Goal: Task Accomplishment & Management: Manage account settings

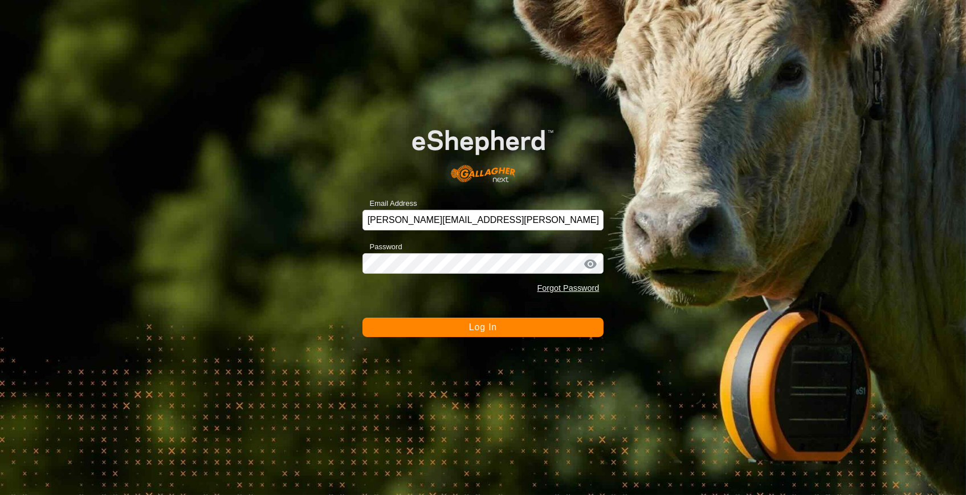
click at [467, 327] on button "Log In" at bounding box center [483, 326] width 242 height 19
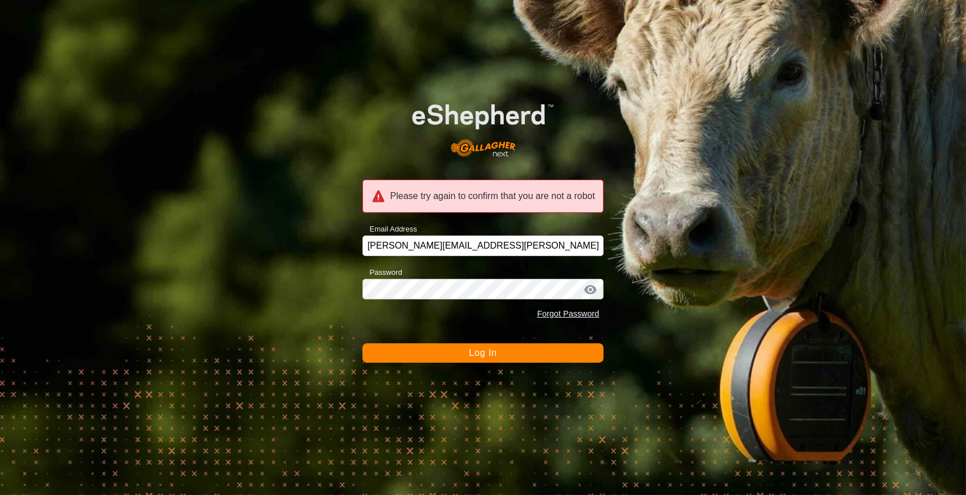
click at [438, 324] on div "Forgot Password" at bounding box center [483, 314] width 242 height 22
click at [474, 354] on span "Log In" at bounding box center [483, 353] width 28 height 10
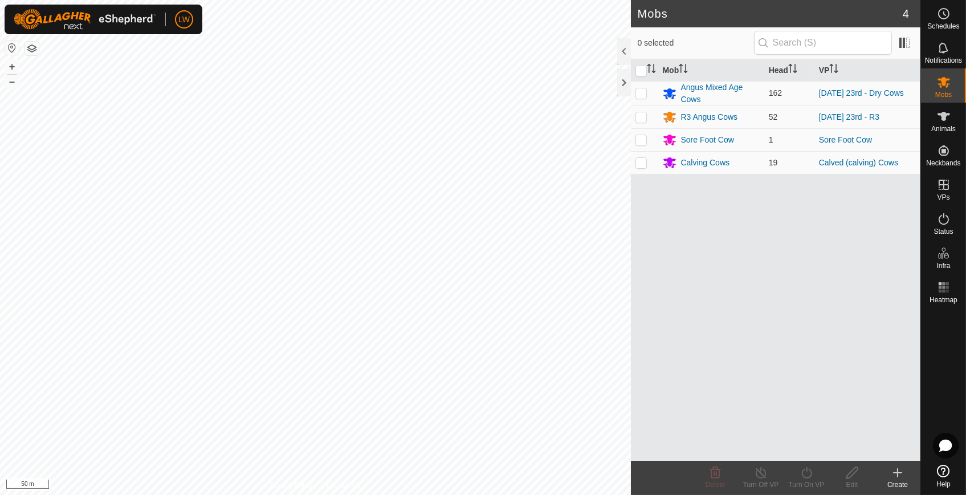
click at [567, 494] on html "LW Schedules Notifications Mobs Animals Neckbands VPs Status Infra Heatmap Help…" at bounding box center [483, 247] width 966 height 495
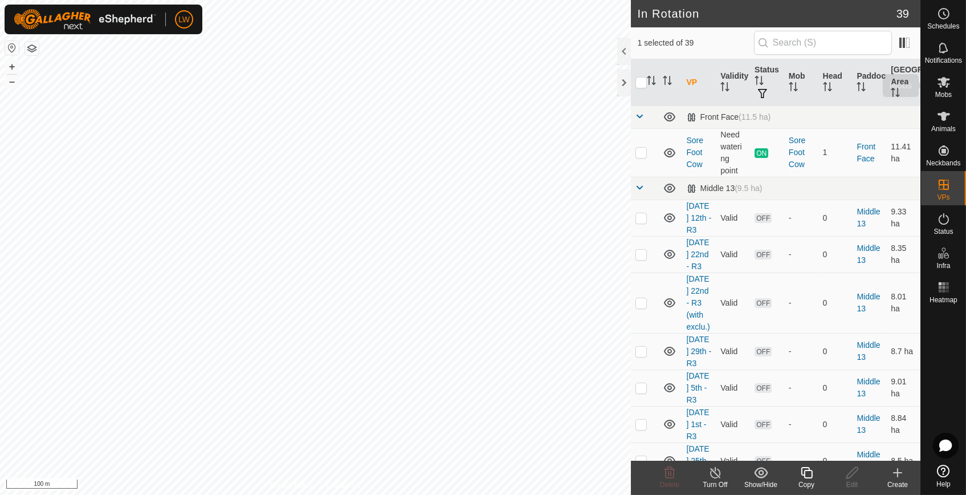
click at [946, 100] on div "Mobs" at bounding box center [943, 85] width 45 height 34
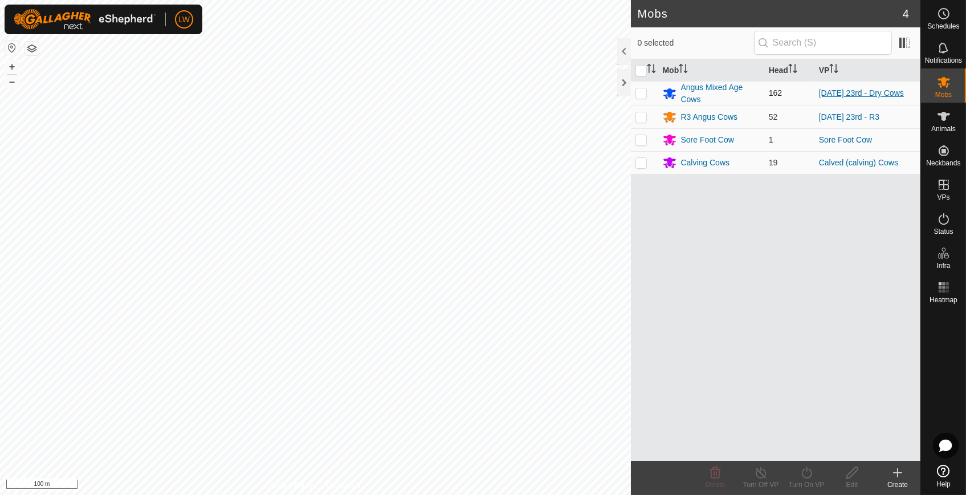
click at [835, 92] on link "[DATE] 23rd - Dry Cows" at bounding box center [861, 92] width 85 height 9
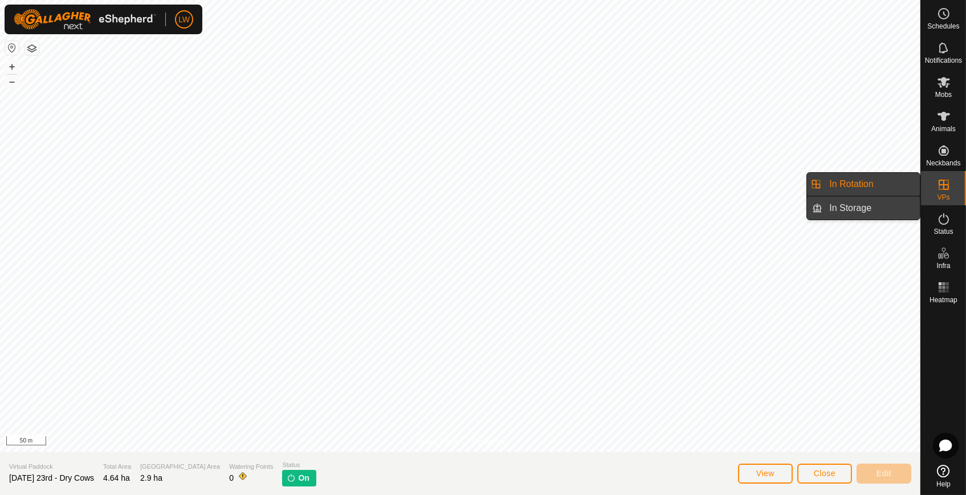
click at [885, 206] on link "In Storage" at bounding box center [870, 208] width 97 height 23
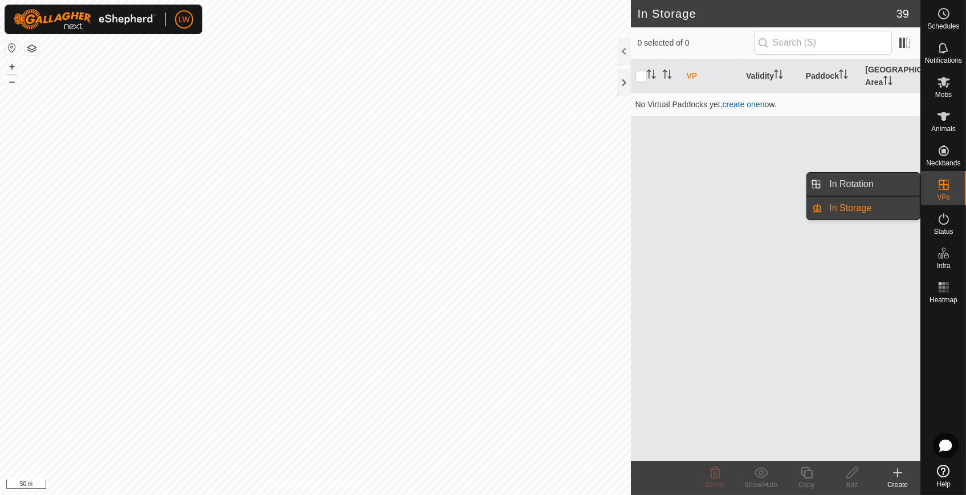
click at [880, 186] on link "In Rotation" at bounding box center [870, 184] width 97 height 23
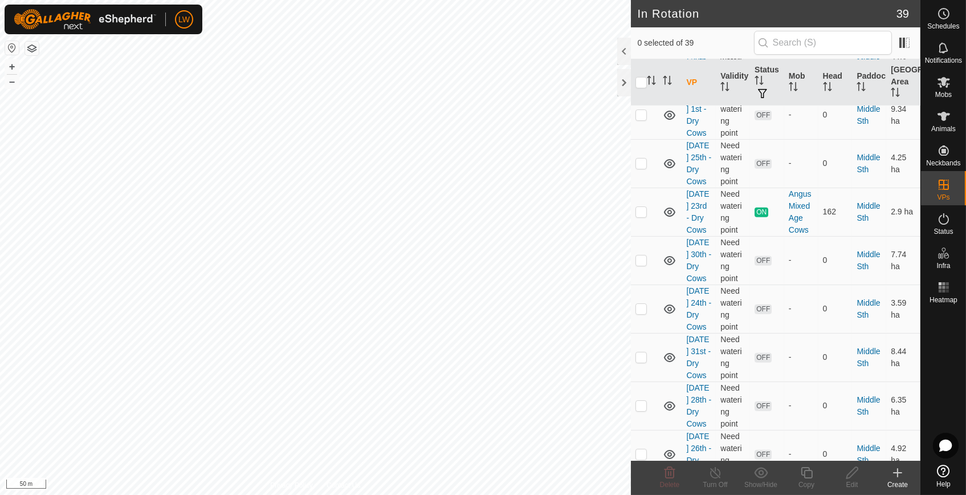
scroll to position [1317, 0]
checkbox input "true"
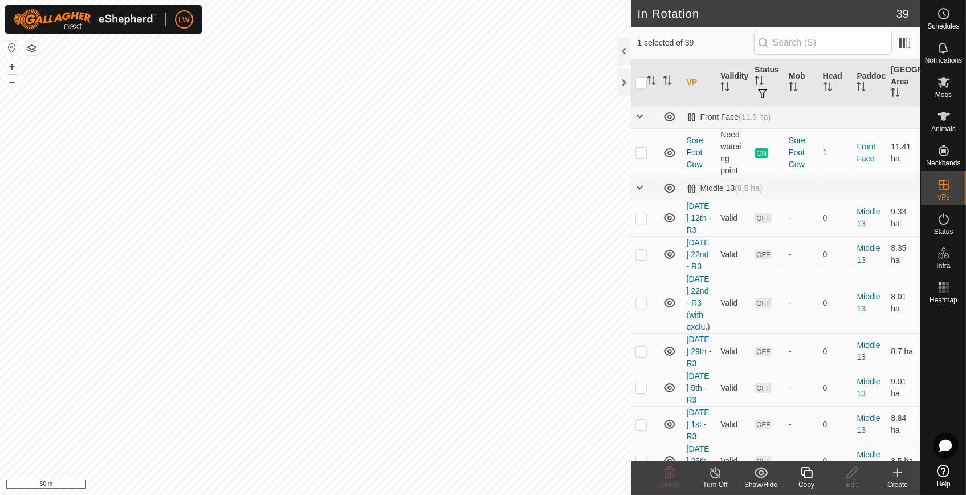
click at [809, 478] on icon at bounding box center [806, 472] width 14 height 14
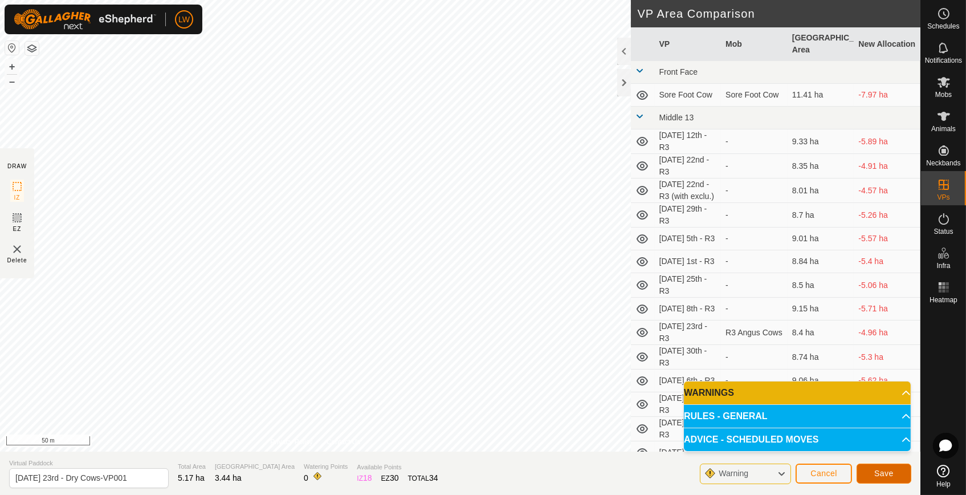
click at [881, 477] on span "Save" at bounding box center [883, 472] width 19 height 9
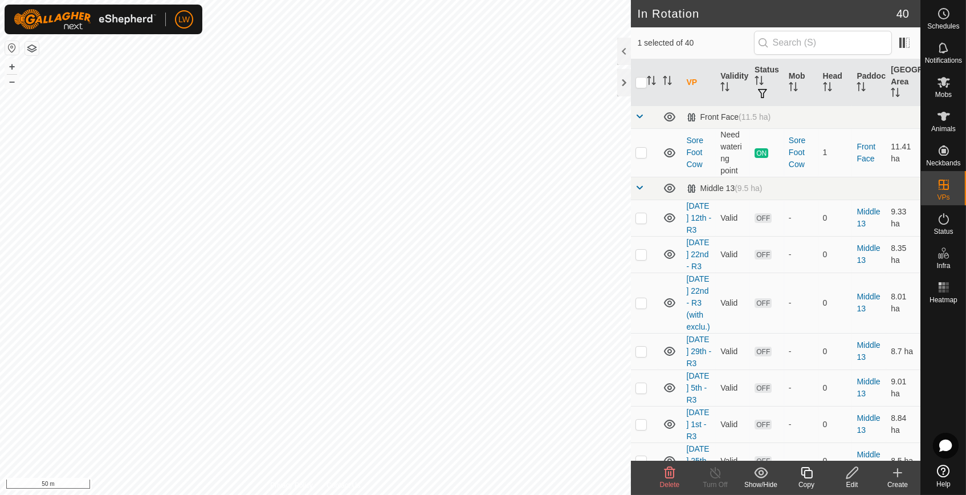
checkbox input "false"
checkbox input "true"
checkbox input "false"
click at [950, 17] on icon at bounding box center [944, 14] width 14 height 14
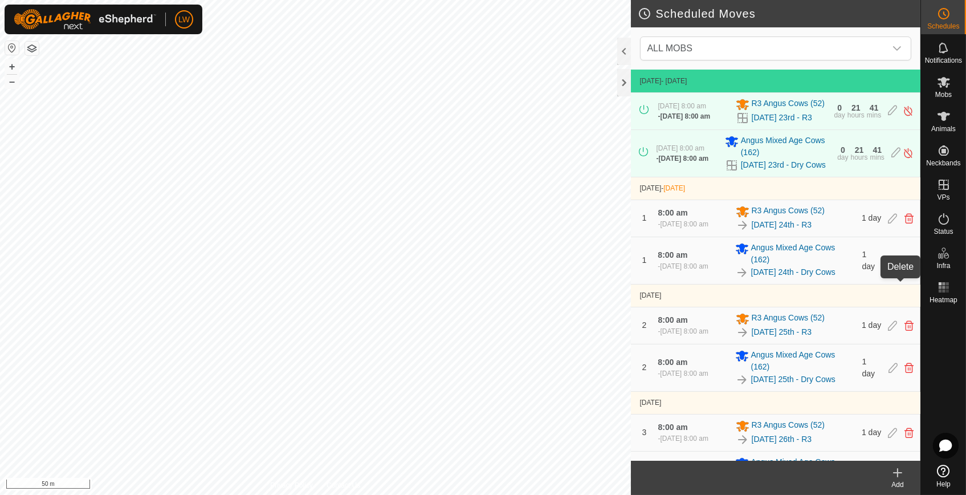
click at [904, 265] on icon at bounding box center [908, 260] width 9 height 10
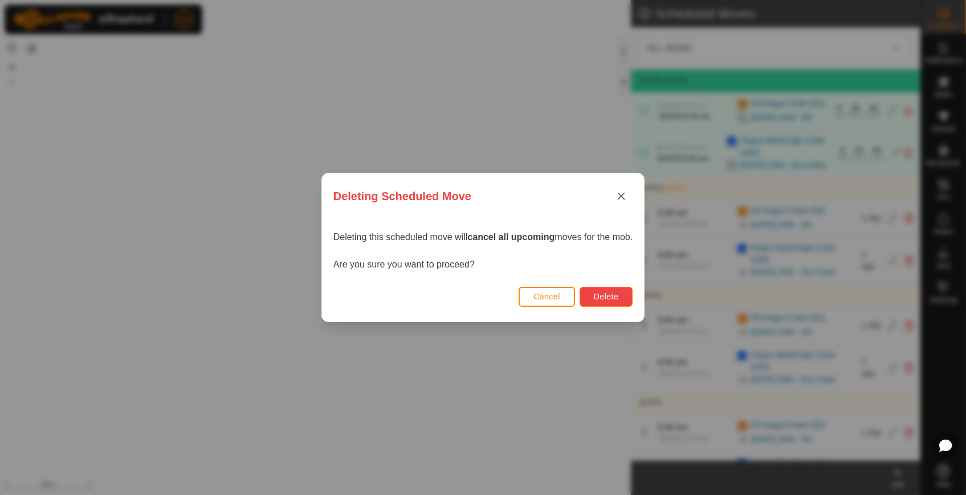
click at [612, 297] on span "Delete" at bounding box center [606, 296] width 24 height 9
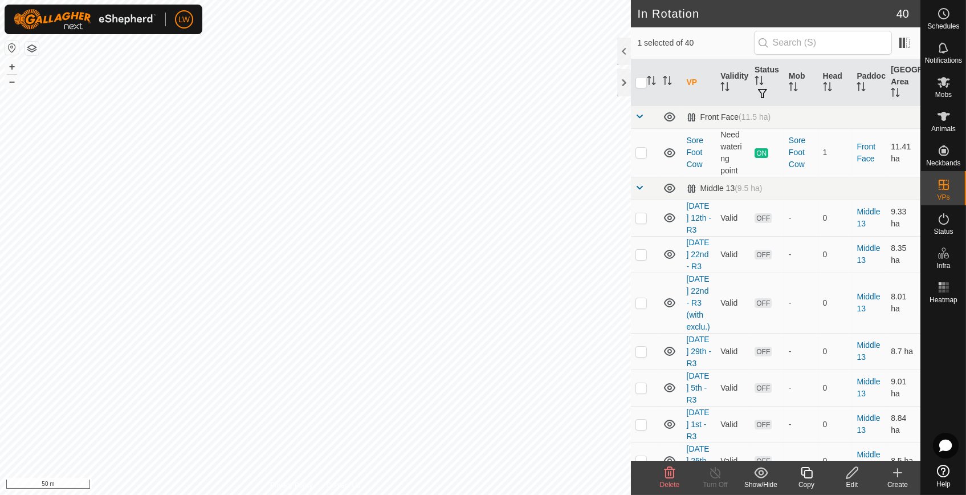
checkbox input "false"
checkbox input "true"
checkbox input "false"
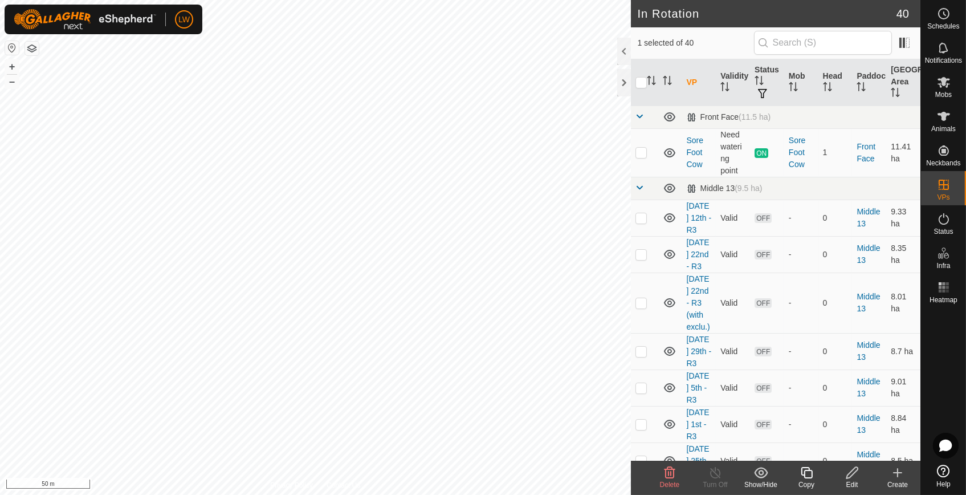
checkbox input "false"
checkbox input "true"
checkbox input "false"
click at [676, 477] on delete-svg-icon at bounding box center [670, 472] width 46 height 14
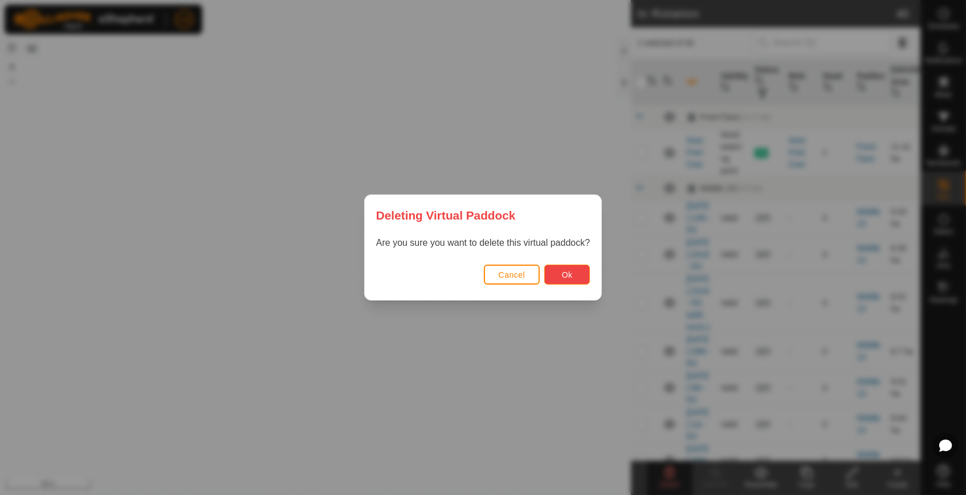
click at [566, 273] on span "Ok" at bounding box center [567, 274] width 11 height 9
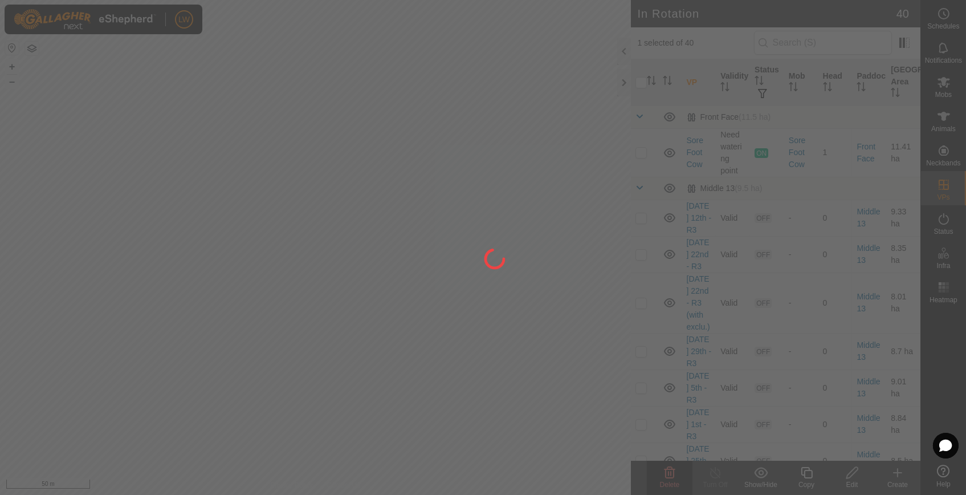
checkbox input "false"
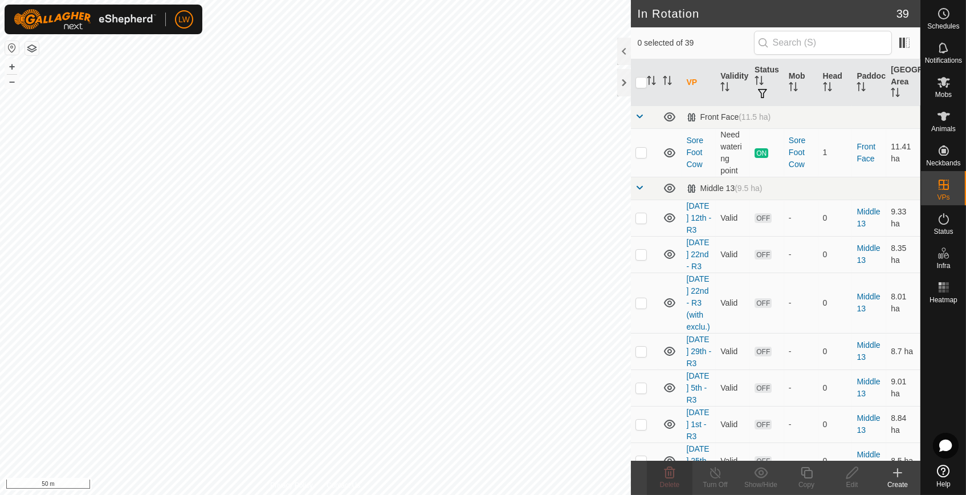
checkbox input "true"
click at [848, 474] on icon at bounding box center [852, 472] width 14 height 14
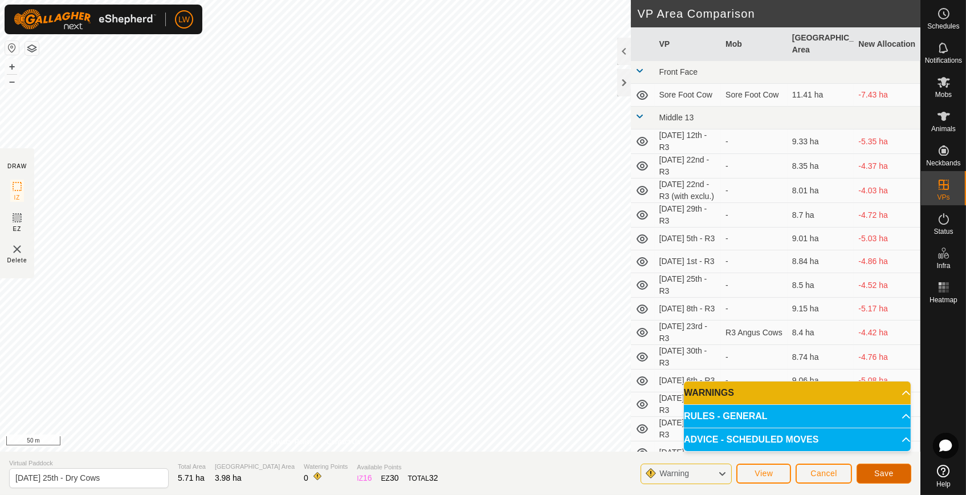
click at [882, 472] on span "Save" at bounding box center [883, 472] width 19 height 9
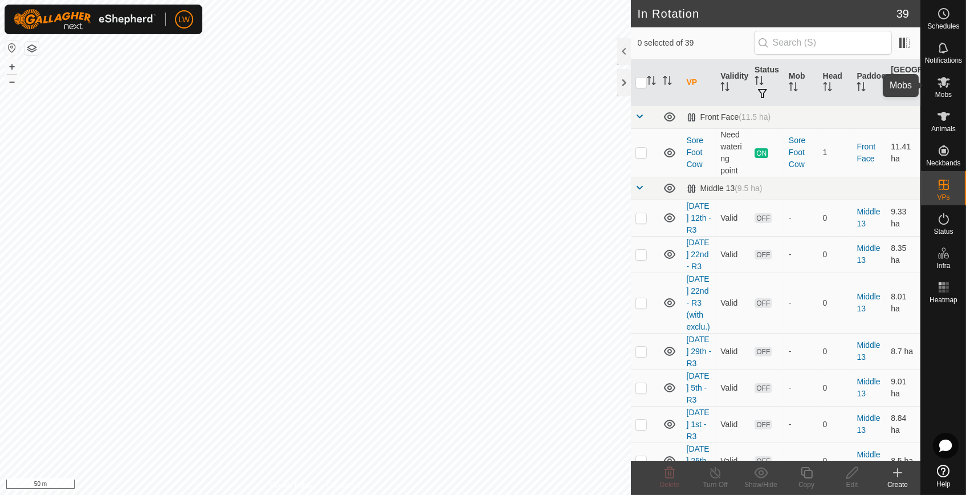
click at [943, 77] on icon at bounding box center [943, 82] width 13 height 11
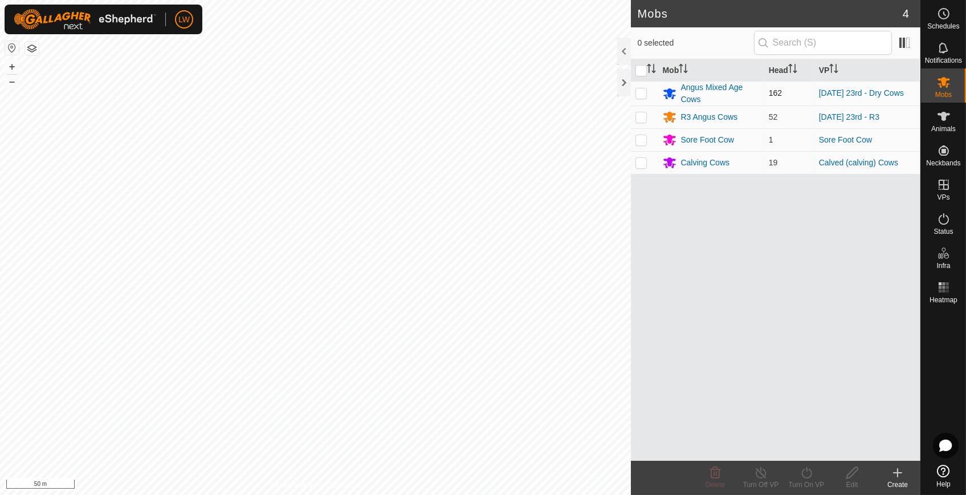
click at [643, 91] on p-checkbox at bounding box center [640, 92] width 11 height 9
checkbox input "true"
click at [804, 476] on icon at bounding box center [806, 472] width 10 height 11
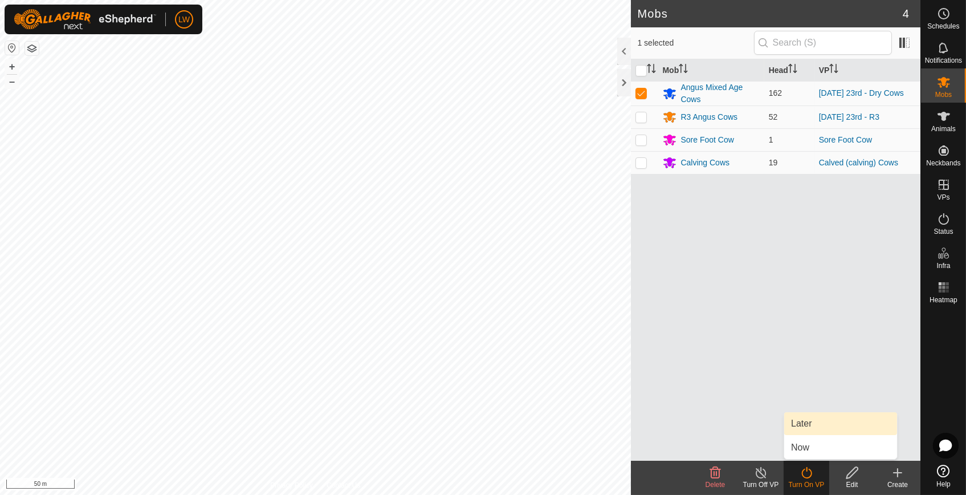
click at [809, 421] on link "Later" at bounding box center [840, 423] width 113 height 23
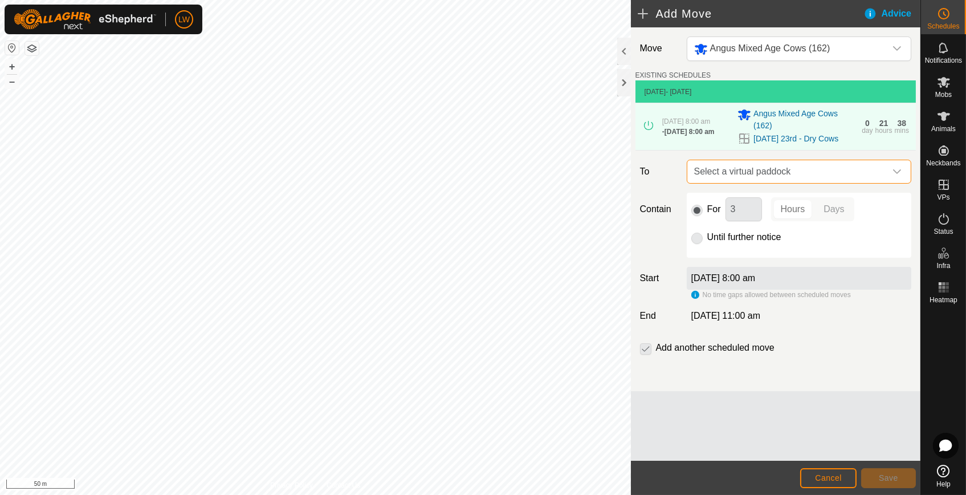
click at [732, 167] on span "Select a virtual paddock" at bounding box center [787, 171] width 196 height 23
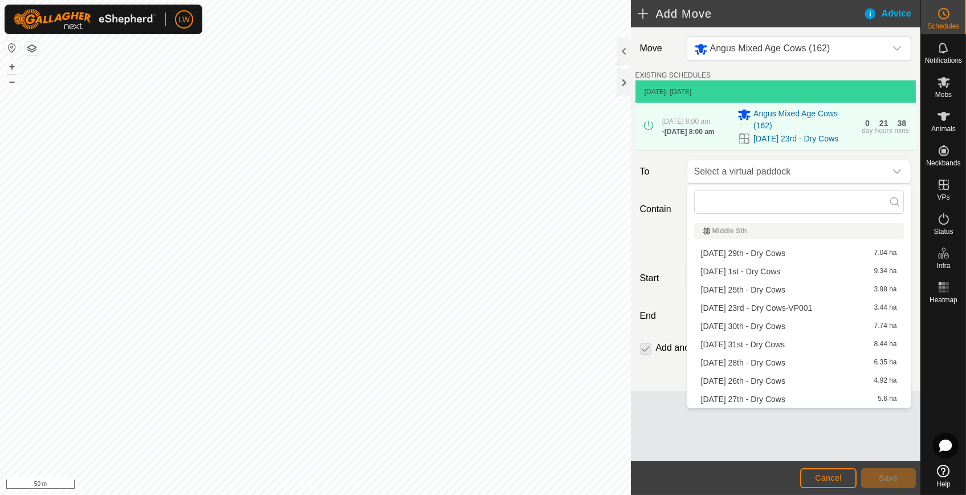
click at [750, 310] on li "[DATE] 23rd - Dry Cows-VP001 3.44 ha" at bounding box center [799, 307] width 210 height 17
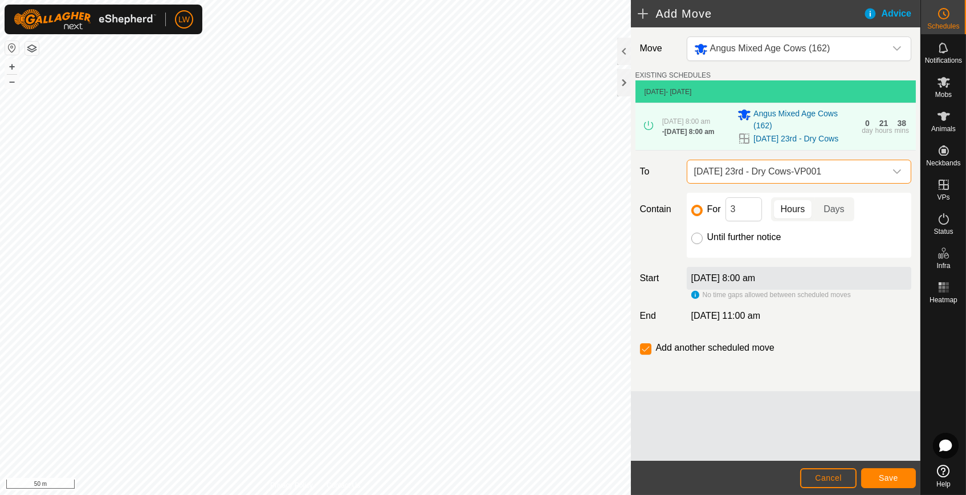
click at [696, 237] on input "Until further notice" at bounding box center [696, 237] width 11 height 11
radio input "true"
checkbox input "false"
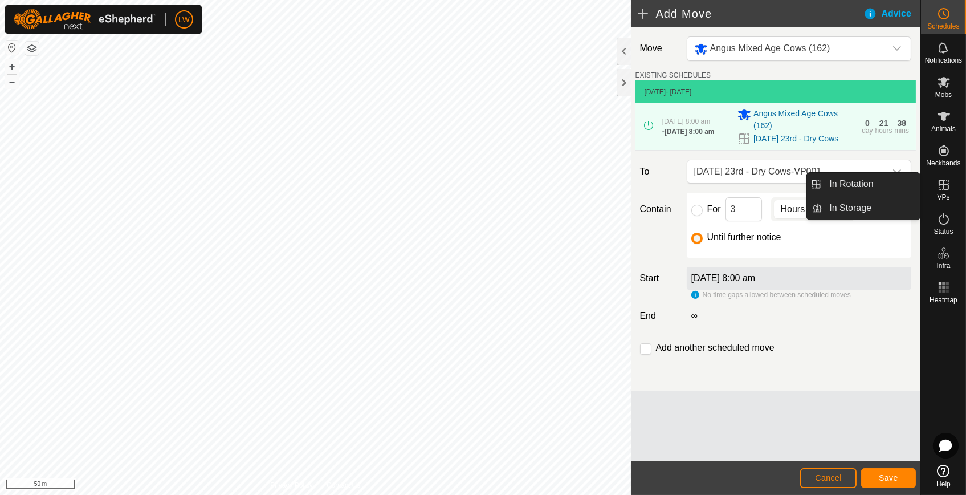
click at [941, 199] on span "VPs" at bounding box center [943, 197] width 13 height 7
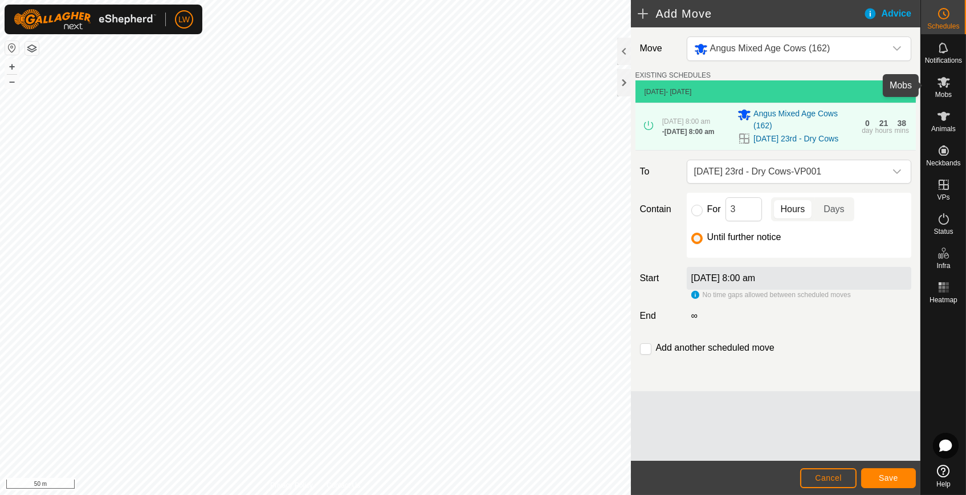
click at [943, 93] on span "Mobs" at bounding box center [943, 94] width 17 height 7
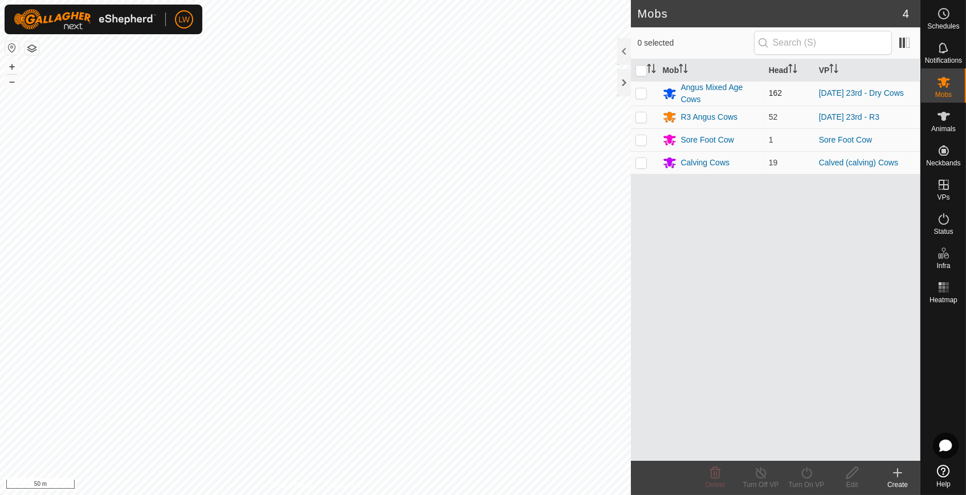
click at [644, 94] on p-checkbox at bounding box center [640, 92] width 11 height 9
click at [644, 96] on p-checkbox at bounding box center [640, 92] width 11 height 9
checkbox input "true"
click at [836, 90] on link "[DATE] 23rd - Dry Cows" at bounding box center [861, 92] width 85 height 9
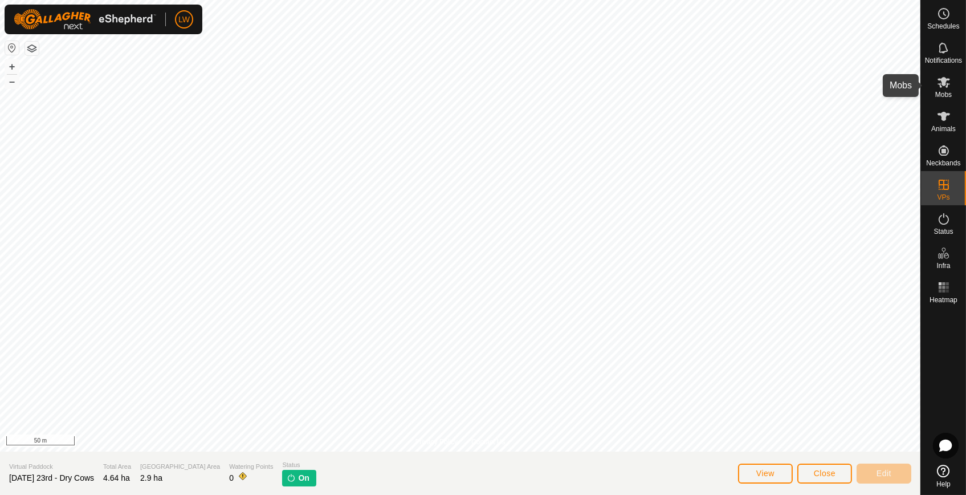
click at [939, 88] on icon at bounding box center [944, 82] width 14 height 14
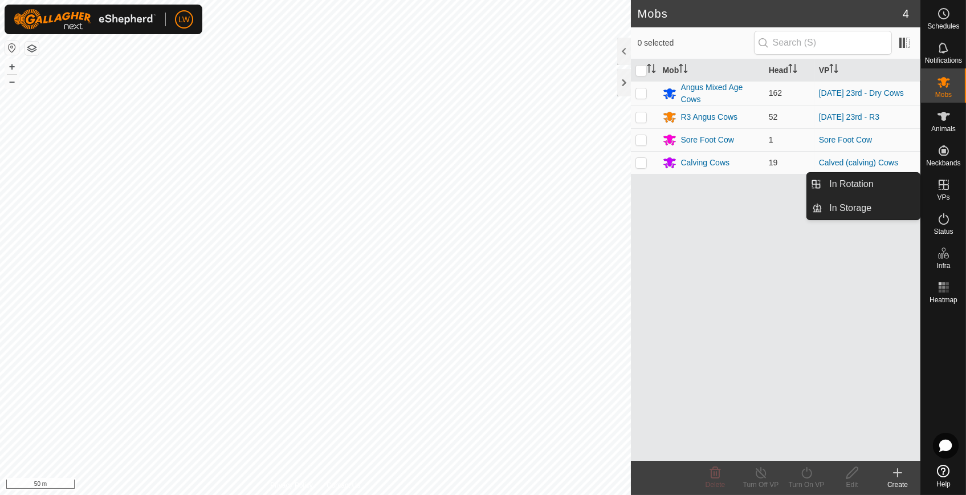
click at [942, 198] on span "VPs" at bounding box center [943, 197] width 13 height 7
click at [944, 190] on icon at bounding box center [944, 185] width 14 height 14
click at [904, 183] on link "In Rotation" at bounding box center [870, 184] width 97 height 23
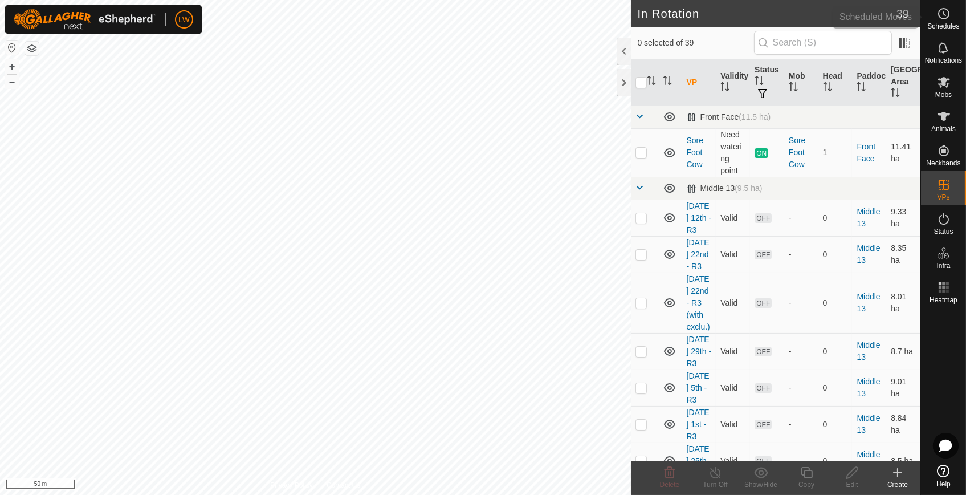
click at [931, 18] on div "Schedules" at bounding box center [943, 17] width 45 height 34
click at [955, 85] on div "Mobs" at bounding box center [943, 85] width 45 height 34
checkbox input "false"
checkbox input "true"
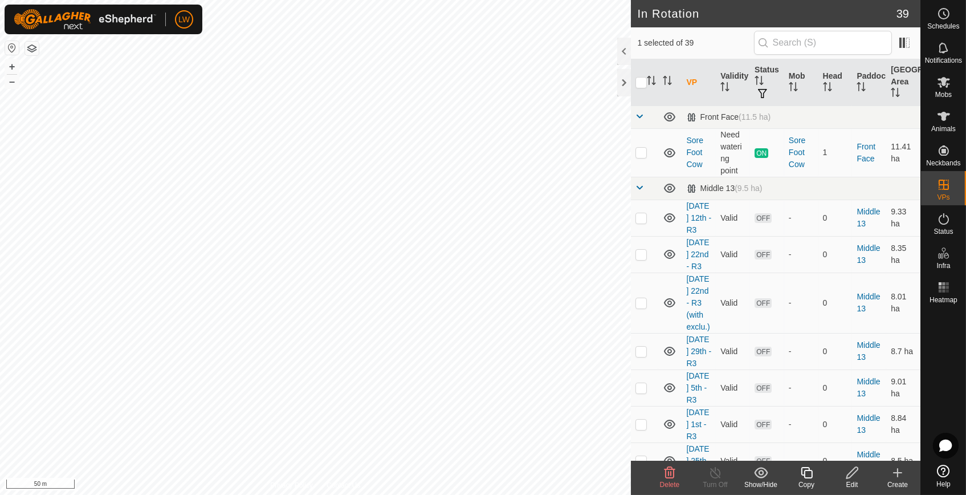
checkbox input "true"
checkbox input "false"
checkbox input "true"
checkbox input "false"
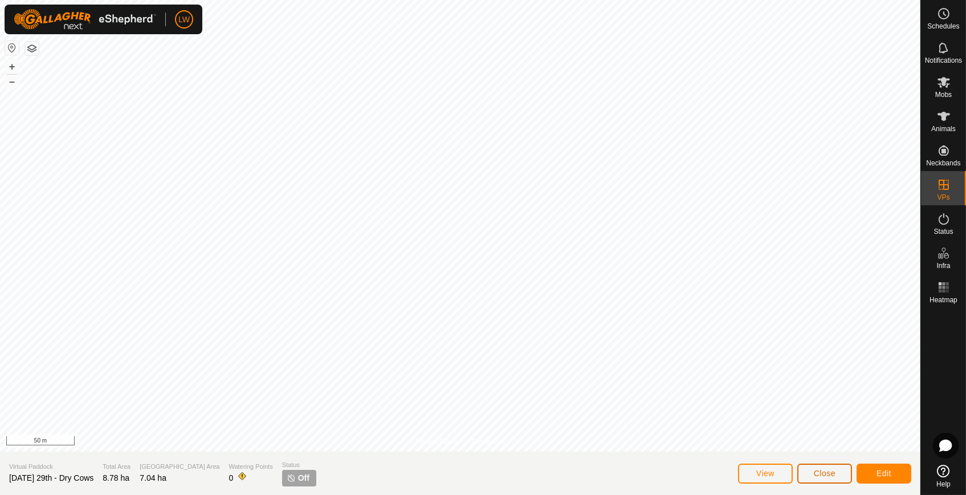
click at [815, 471] on span "Close" at bounding box center [825, 472] width 22 height 9
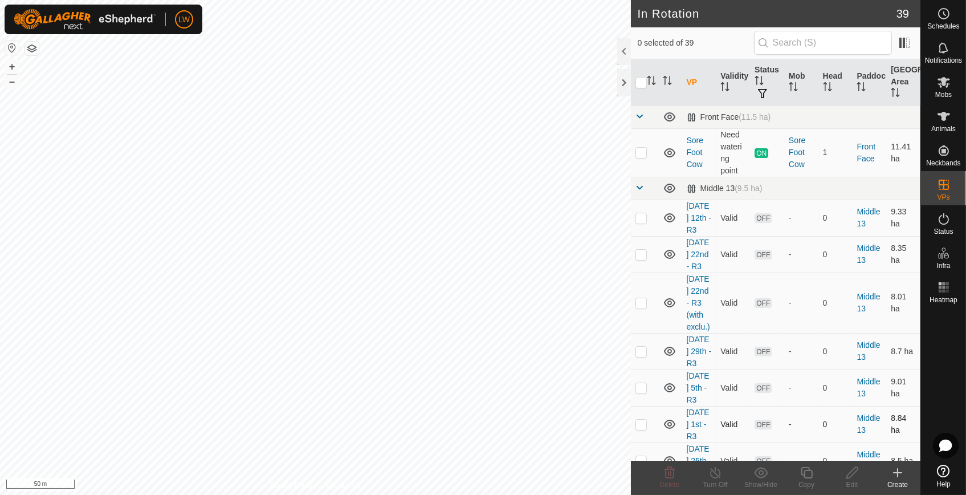
checkbox input "true"
click at [850, 481] on div "Edit" at bounding box center [852, 484] width 46 height 10
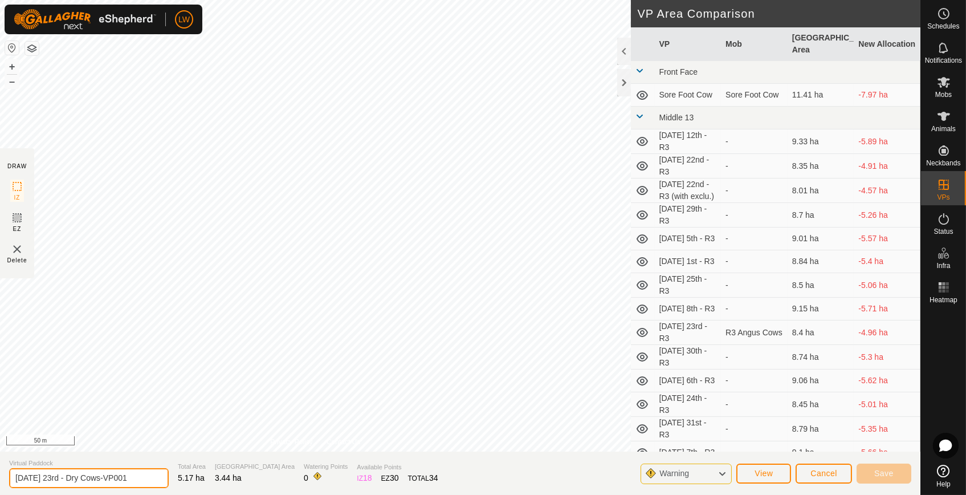
click at [56, 478] on input "[DATE] 23rd - Dry Cows-VP001" at bounding box center [89, 478] width 160 height 20
click at [43, 477] on input "[DATE] 24rd - Dry Cows-VP001" at bounding box center [89, 478] width 160 height 20
type input "[DATE] 24rd - Dry Cows-VP001"
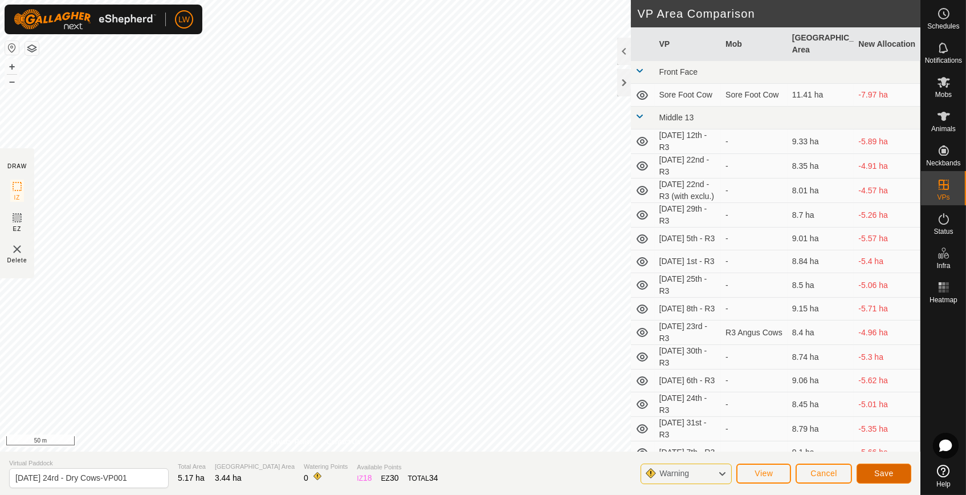
drag, startPoint x: 888, startPoint y: 467, endPoint x: 884, endPoint y: 476, distance: 10.2
click at [884, 476] on span "Save" at bounding box center [883, 472] width 19 height 9
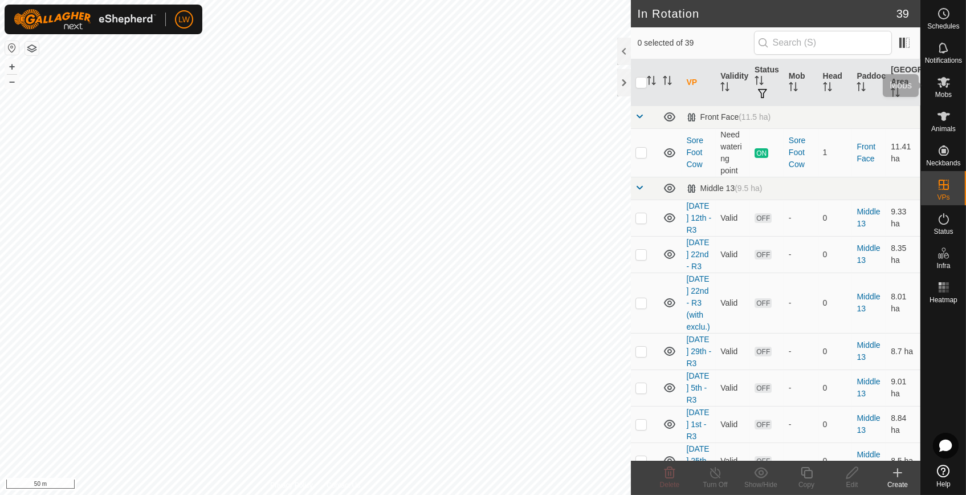
click at [957, 82] on div "Mobs" at bounding box center [943, 85] width 45 height 34
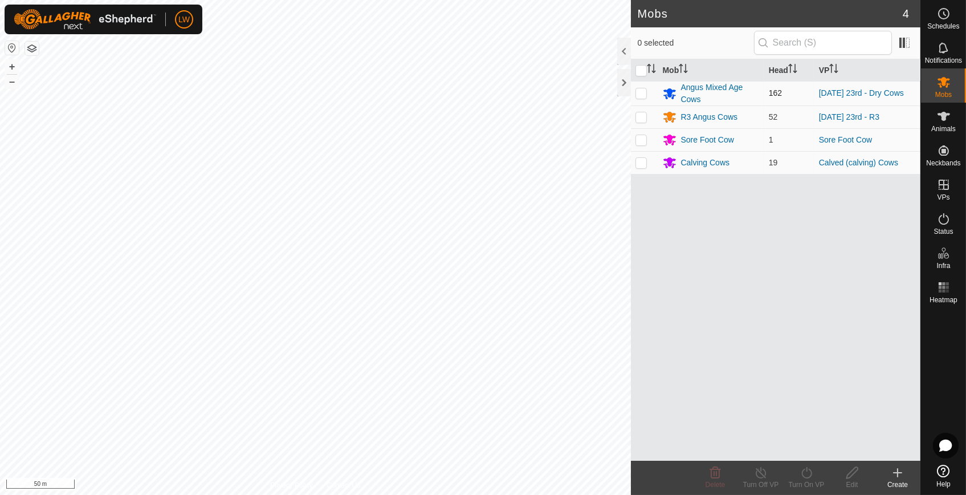
click at [643, 93] on p-checkbox at bounding box center [640, 92] width 11 height 9
checkbox input "true"
click at [811, 476] on icon at bounding box center [806, 472] width 14 height 14
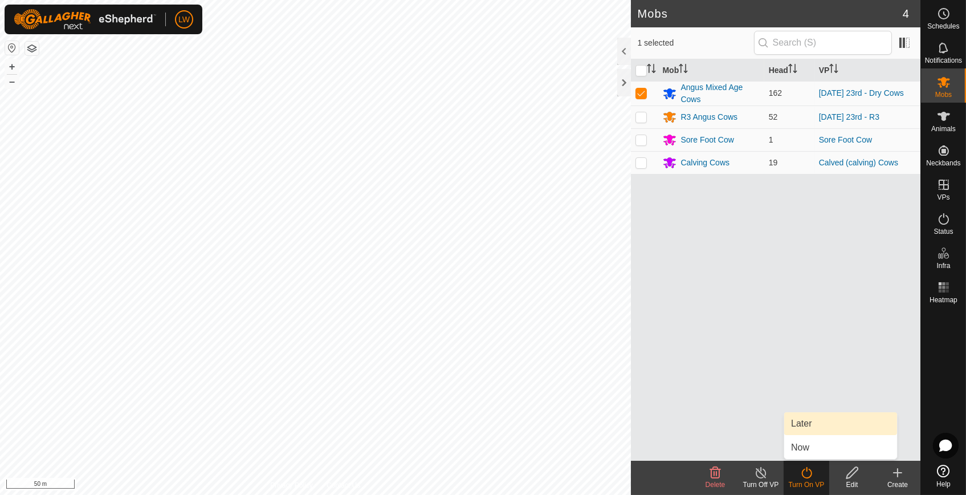
click at [812, 422] on link "Later" at bounding box center [840, 423] width 113 height 23
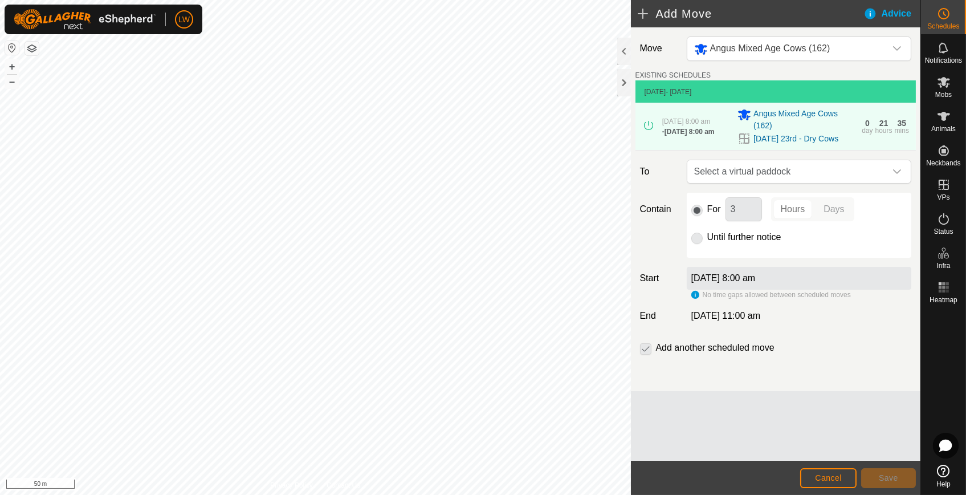
click at [696, 236] on p-radiobutton at bounding box center [696, 237] width 11 height 14
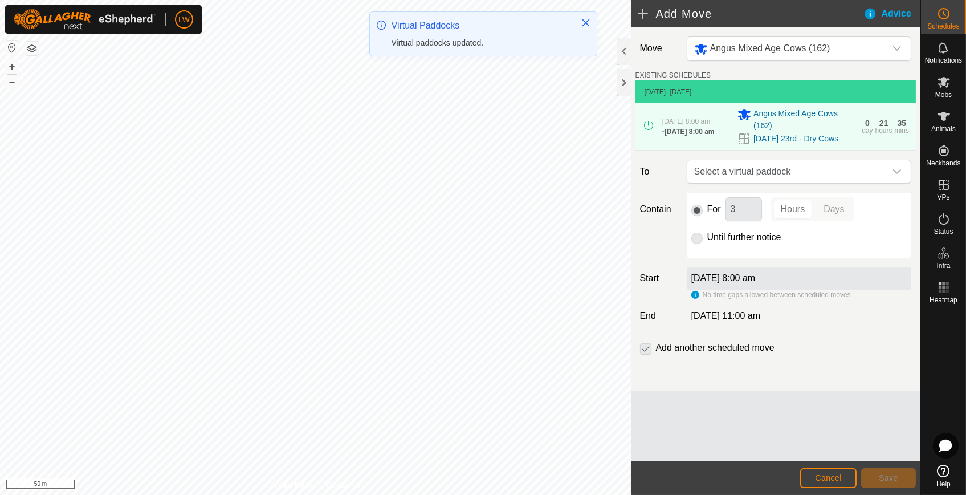
click at [697, 242] on p-radiobutton at bounding box center [696, 237] width 11 height 14
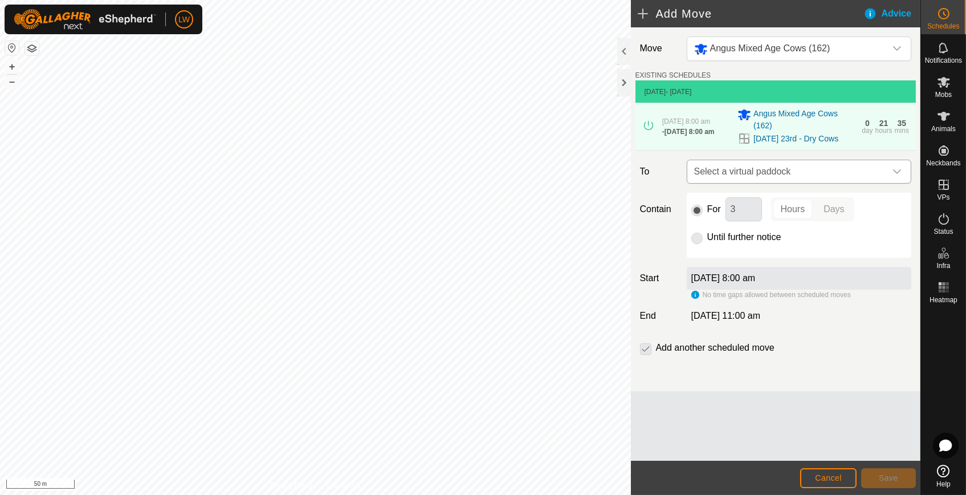
click at [860, 169] on span "Select a virtual paddock" at bounding box center [787, 171] width 196 height 23
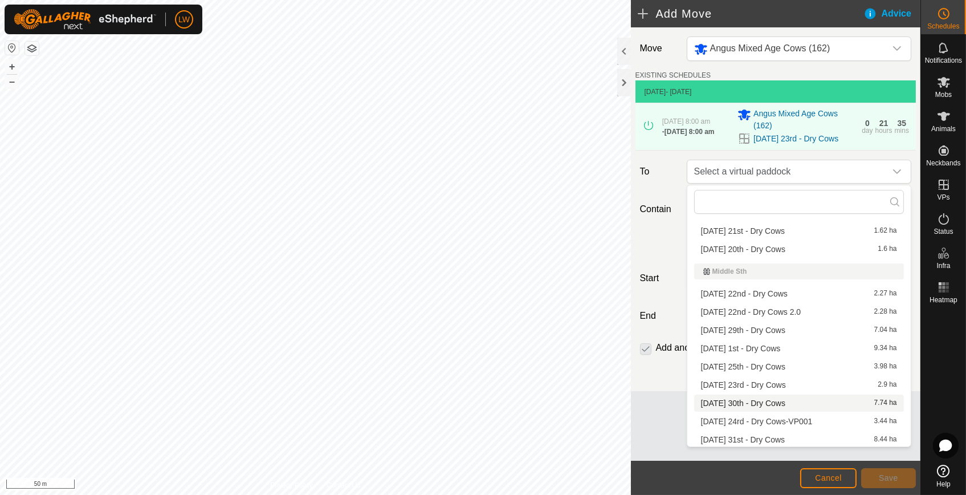
scroll to position [531, 0]
drag, startPoint x: 742, startPoint y: 418, endPoint x: 718, endPoint y: 415, distance: 24.7
click at [718, 415] on li "[DATE] 24rd - Dry Cows-VP001 3.44 ha" at bounding box center [799, 420] width 210 height 17
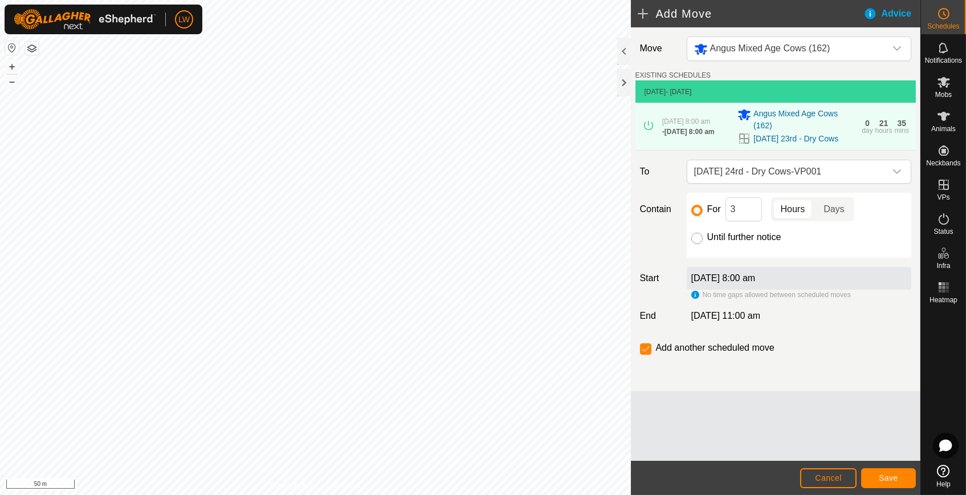
click at [697, 239] on input "Until further notice" at bounding box center [696, 237] width 11 height 11
radio input "true"
checkbox input "false"
click at [886, 476] on span "Save" at bounding box center [888, 477] width 19 height 9
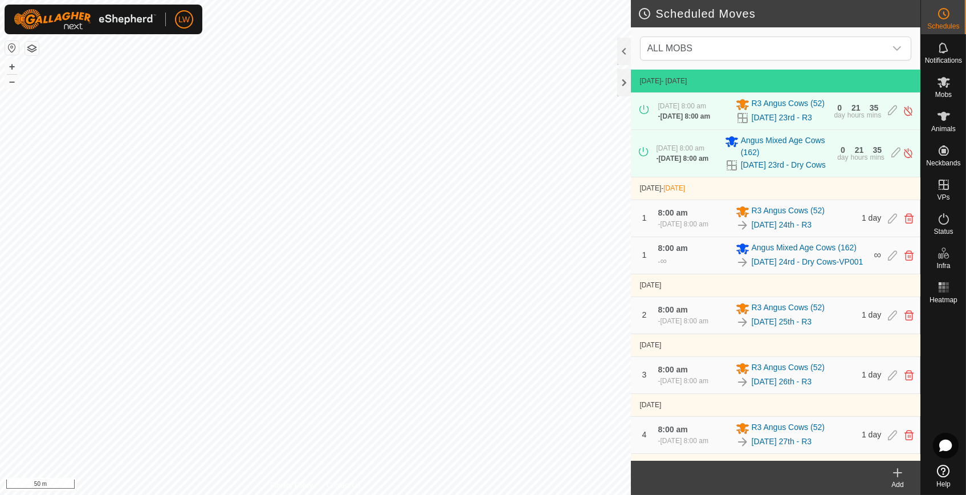
click at [899, 473] on icon at bounding box center [897, 472] width 14 height 14
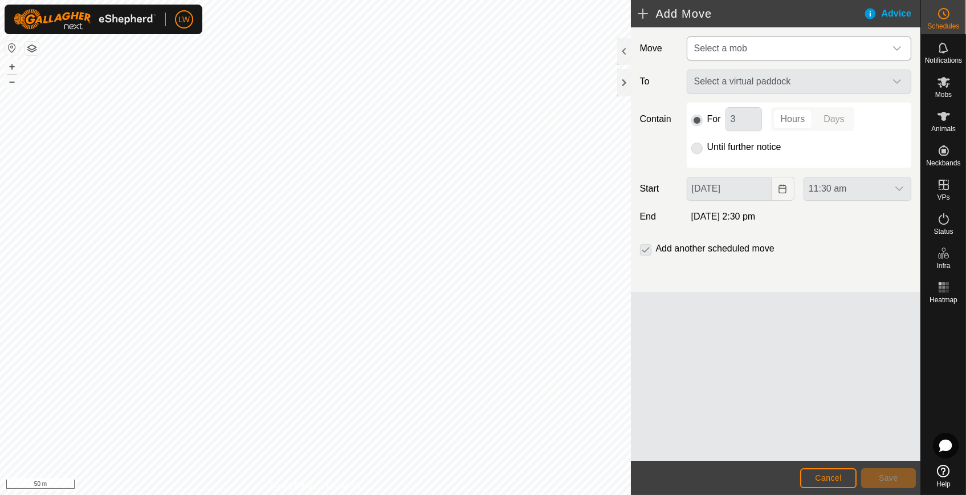
click at [708, 42] on span "Select a mob" at bounding box center [787, 48] width 196 height 23
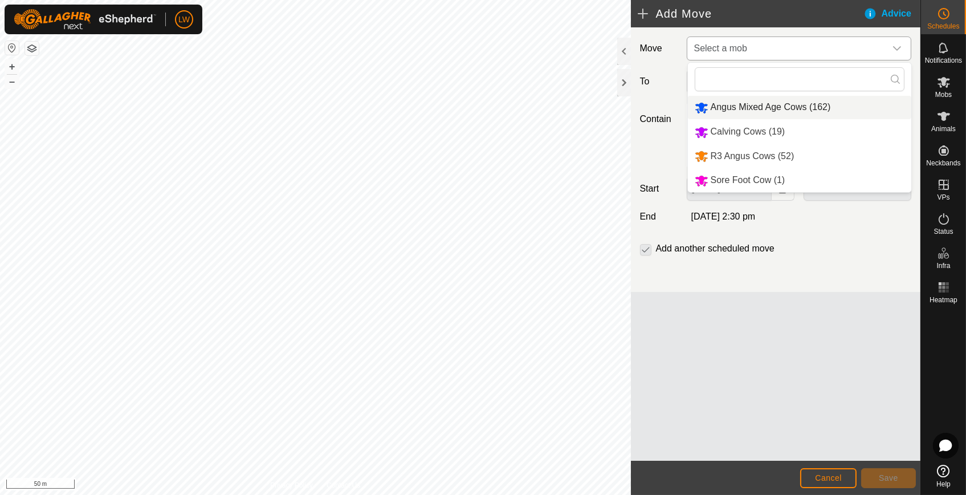
click at [726, 105] on li "Angus Mixed Age Cows (162)" at bounding box center [799, 107] width 223 height 23
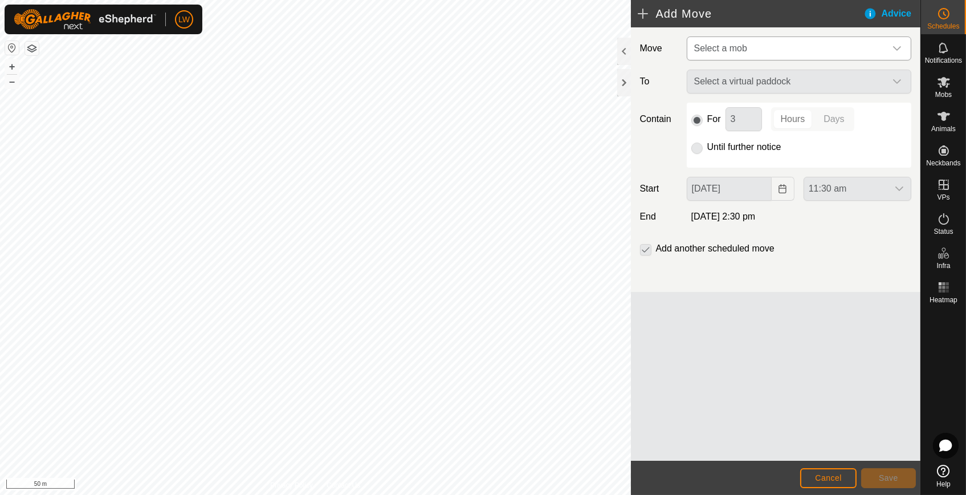
type input "[DATE]"
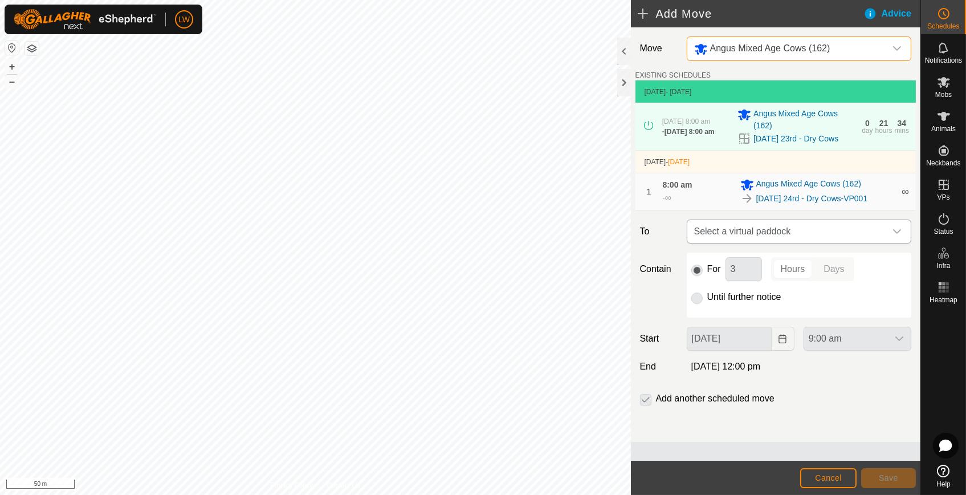
click at [714, 234] on span "Select a virtual paddock" at bounding box center [787, 231] width 196 height 23
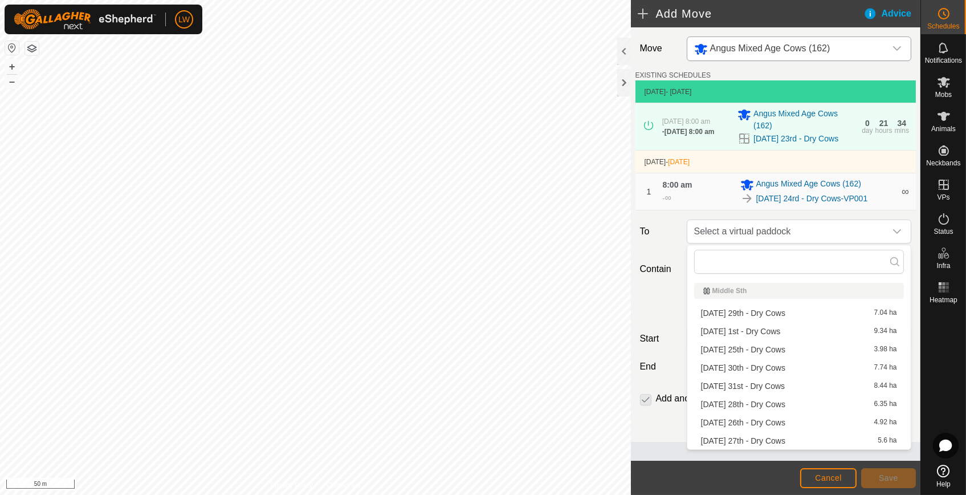
click at [737, 347] on li "[DATE] 25th - Dry Cows 3.98 ha" at bounding box center [799, 349] width 210 height 17
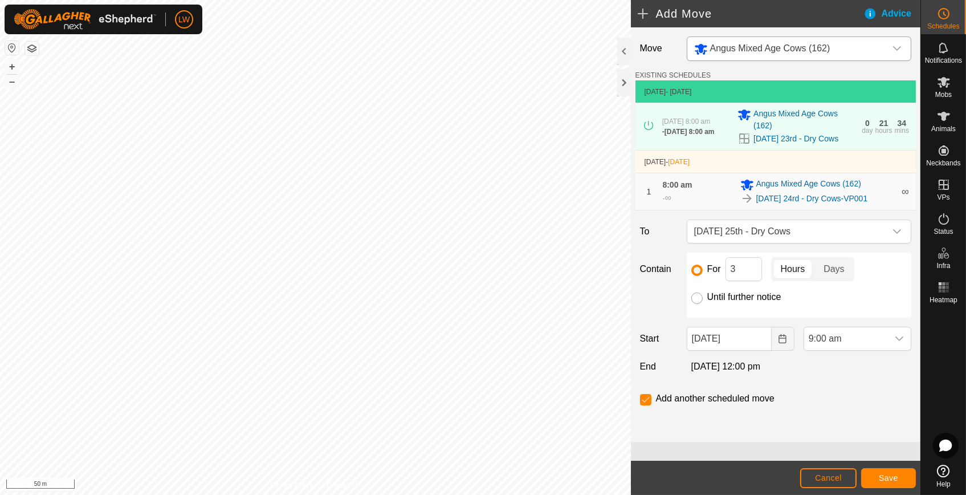
click at [700, 301] on input "Until further notice" at bounding box center [696, 297] width 11 height 11
radio input "true"
checkbox input "false"
click at [831, 341] on span "9:00 am" at bounding box center [846, 338] width 84 height 23
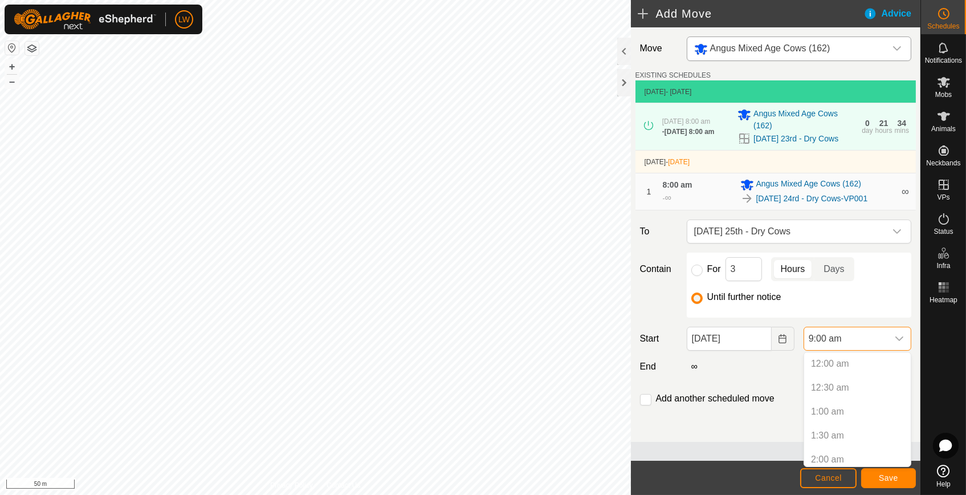
scroll to position [340, 0]
click at [848, 402] on p-selectitem "8:00 am" at bounding box center [857, 406] width 107 height 23
click at [827, 405] on p-selectitem "8:00 am" at bounding box center [857, 406] width 107 height 23
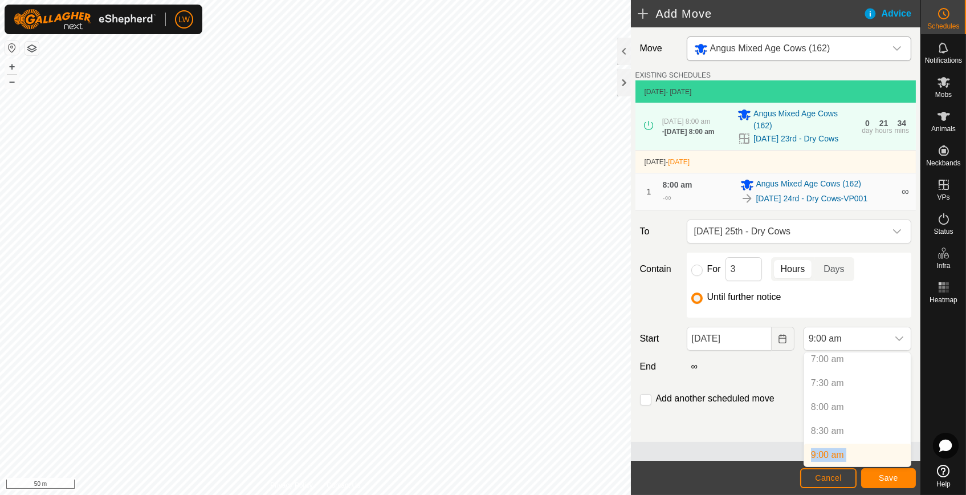
click at [818, 406] on p-selectitem "8:00 am" at bounding box center [857, 406] width 107 height 23
click at [822, 404] on p-selectitem "8:00 am" at bounding box center [857, 406] width 107 height 23
click at [831, 406] on p-selectitem "8:00 am" at bounding box center [857, 406] width 107 height 23
click at [782, 342] on button "Choose Date" at bounding box center [782, 338] width 23 height 24
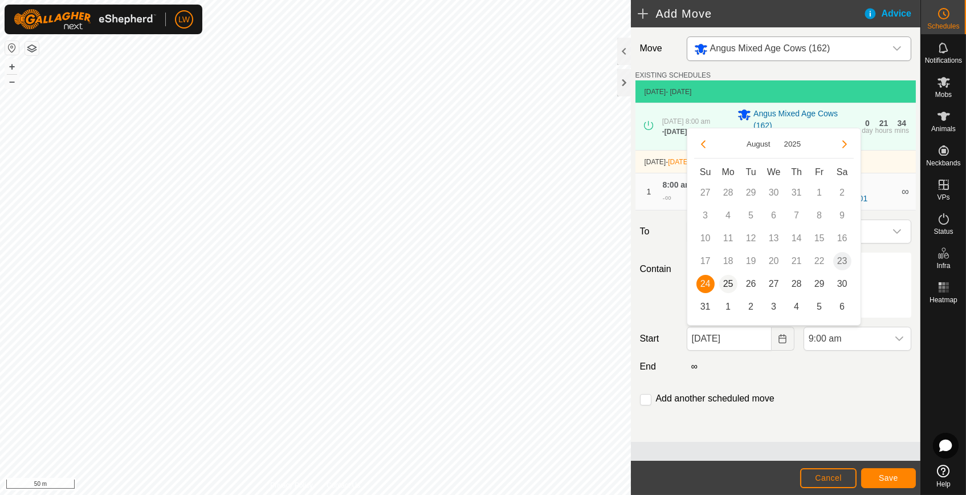
click at [727, 280] on span "25" at bounding box center [728, 284] width 18 height 18
type input "[DATE]"
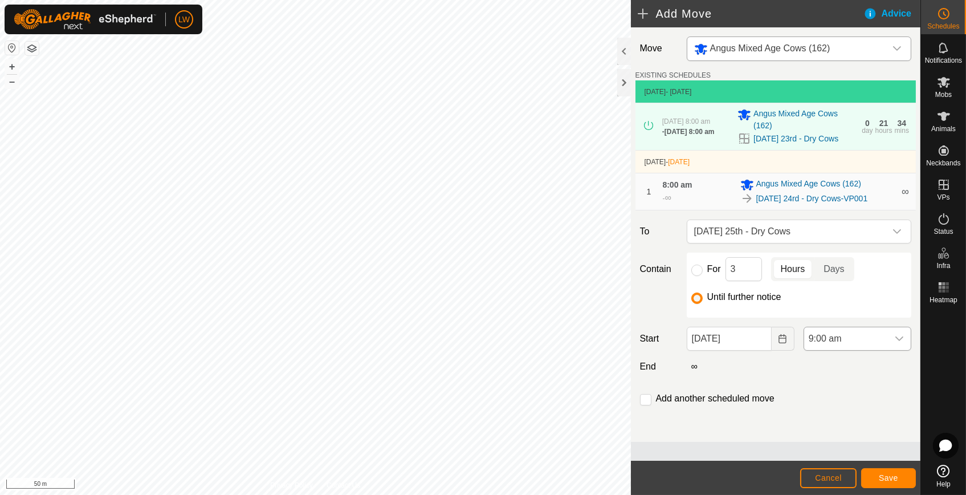
click at [836, 342] on span "9:00 am" at bounding box center [846, 338] width 84 height 23
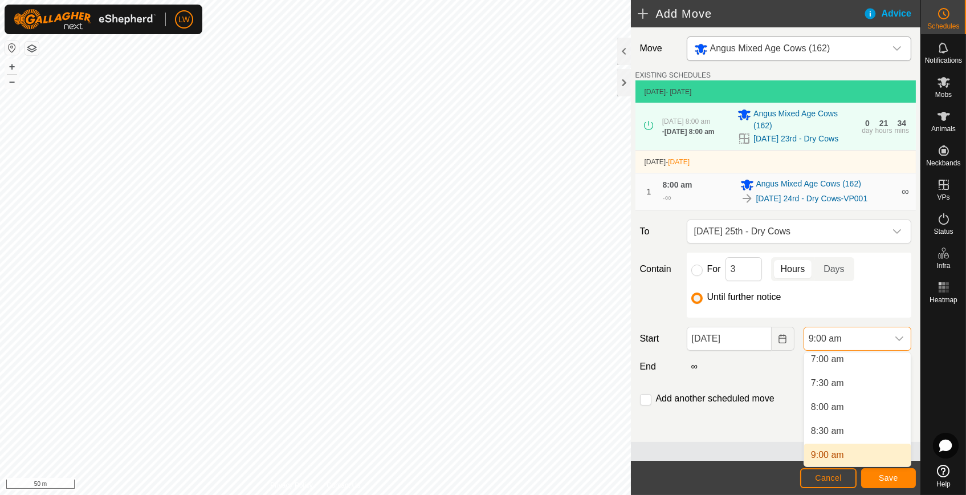
scroll to position [335, 0]
click at [841, 413] on span "8:00 am" at bounding box center [827, 412] width 33 height 14
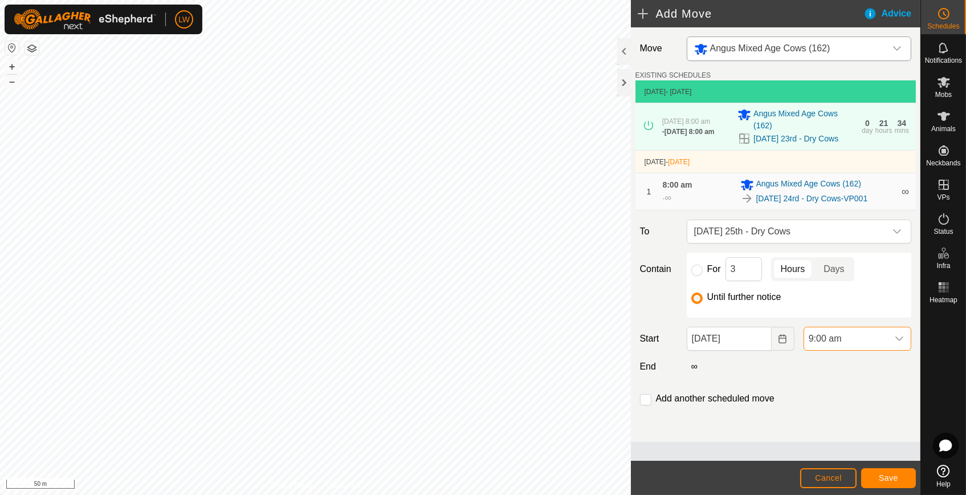
scroll to position [340, 0]
click at [889, 476] on span "Save" at bounding box center [888, 477] width 19 height 9
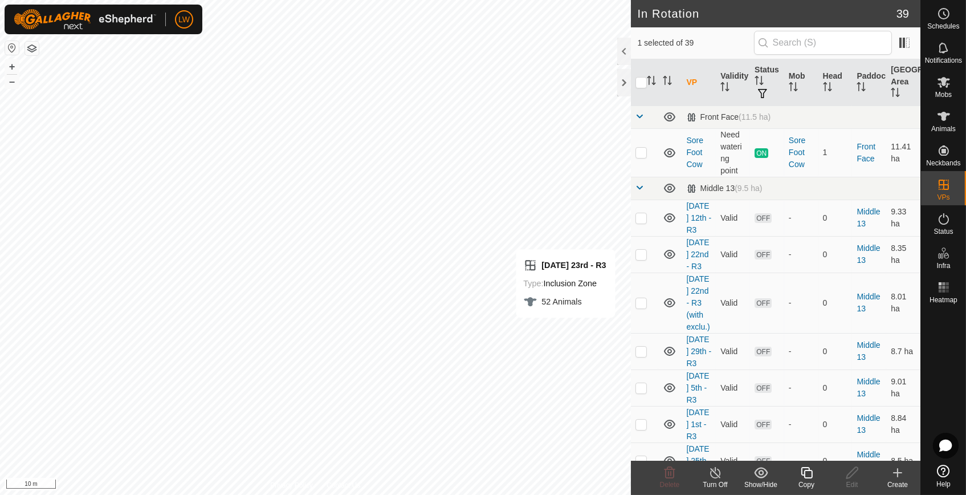
click at [812, 476] on icon at bounding box center [806, 472] width 14 height 14
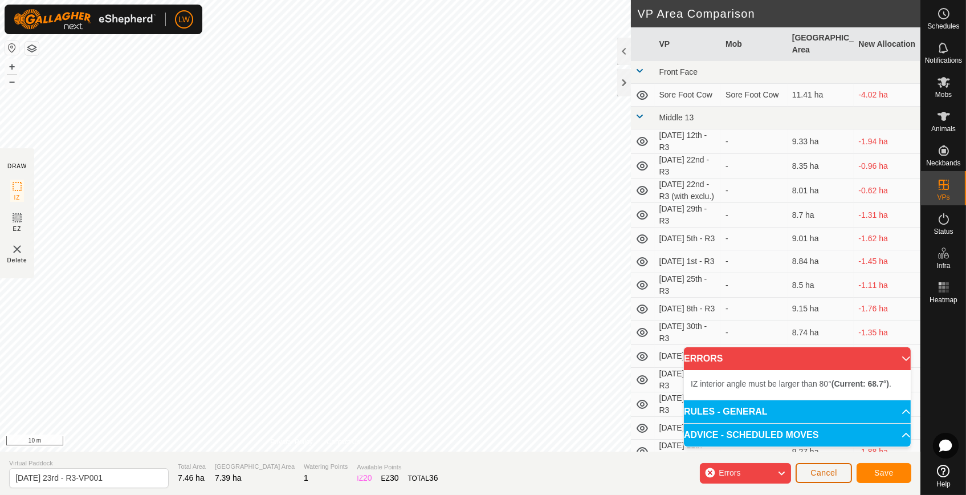
click at [834, 474] on span "Cancel" at bounding box center [823, 472] width 27 height 9
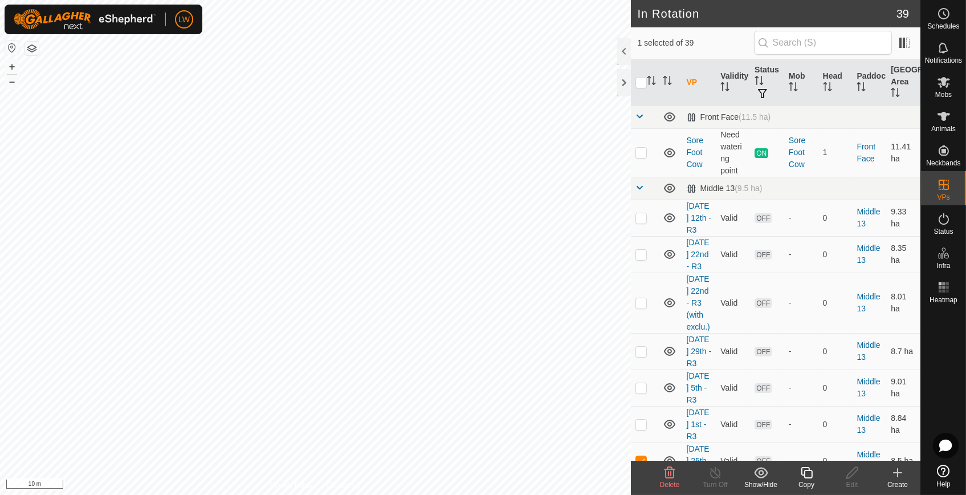
click at [672, 485] on span "Delete" at bounding box center [670, 484] width 20 height 8
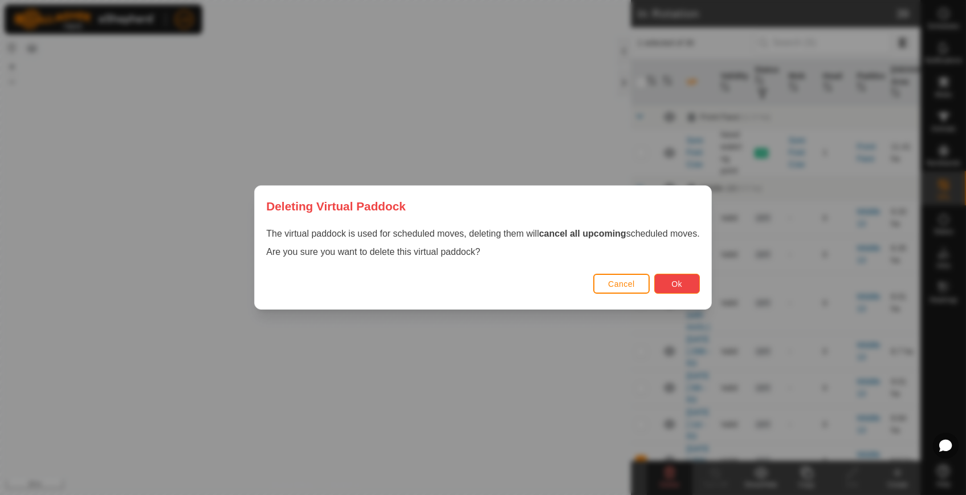
click at [688, 281] on button "Ok" at bounding box center [677, 283] width 46 height 20
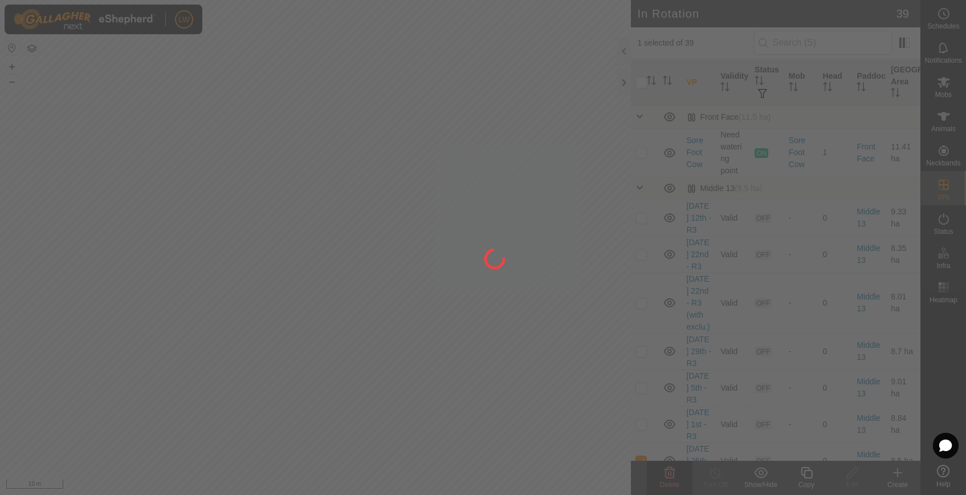
checkbox input "false"
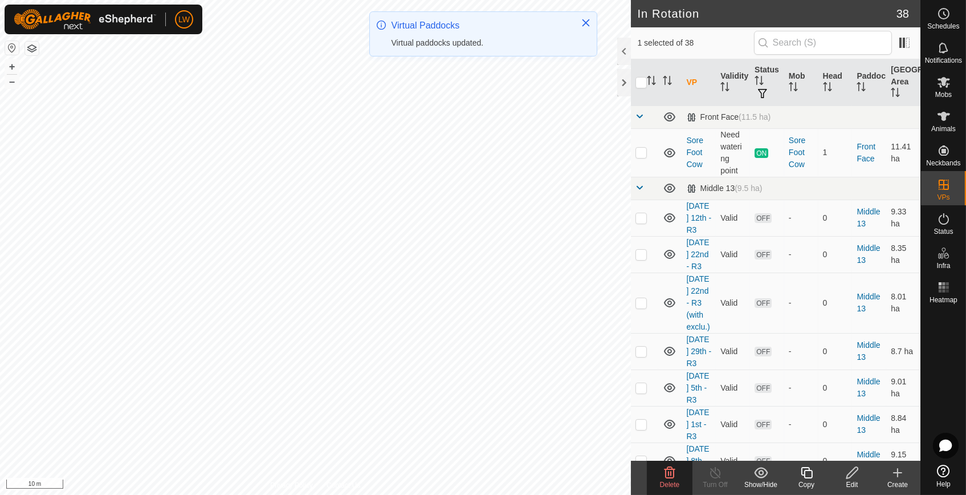
click at [673, 471] on icon at bounding box center [669, 472] width 11 height 11
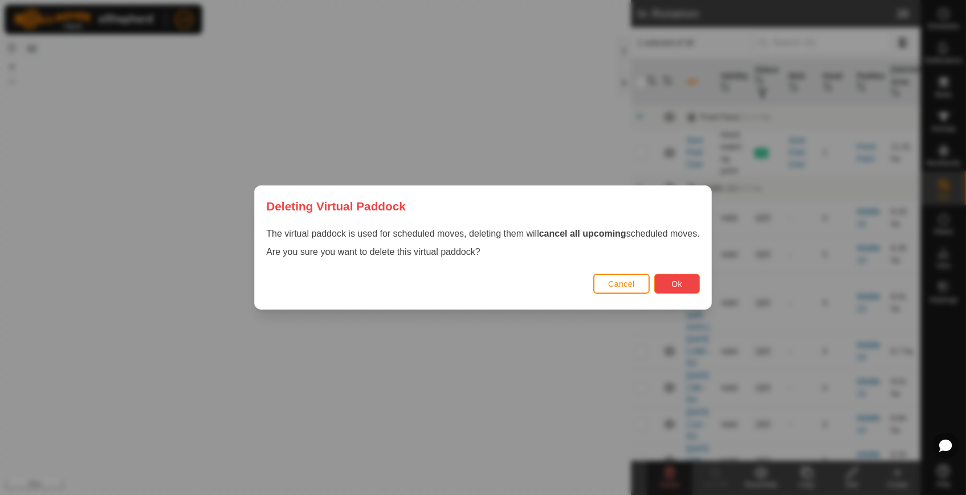
click at [667, 290] on button "Ok" at bounding box center [677, 283] width 46 height 20
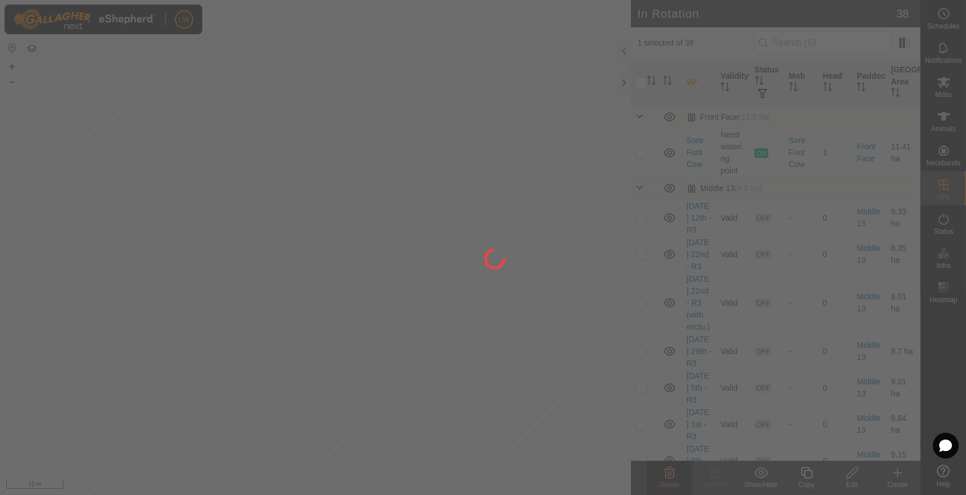
checkbox input "false"
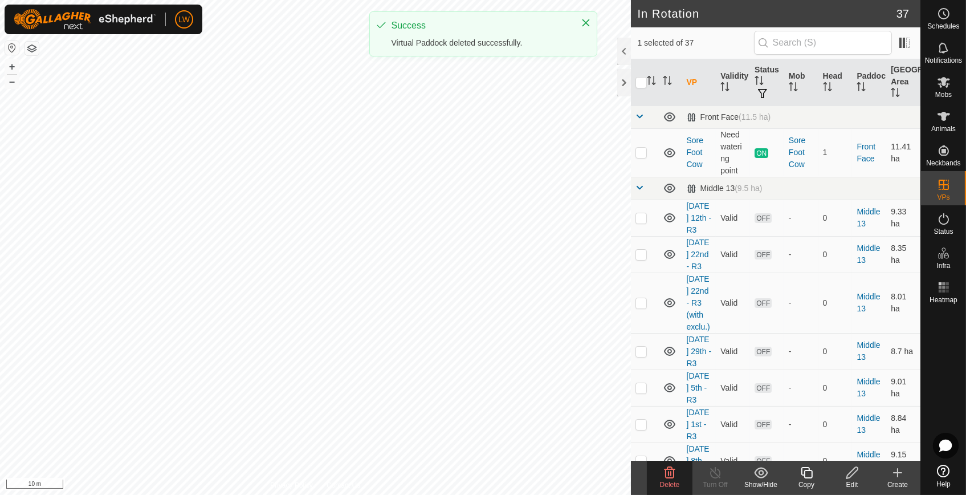
click at [673, 476] on icon at bounding box center [669, 472] width 11 height 11
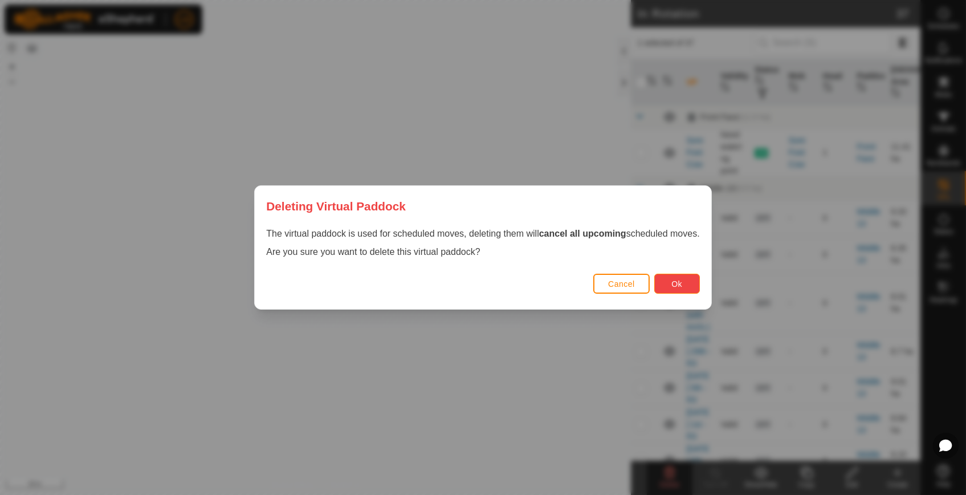
click at [667, 291] on button "Ok" at bounding box center [677, 283] width 46 height 20
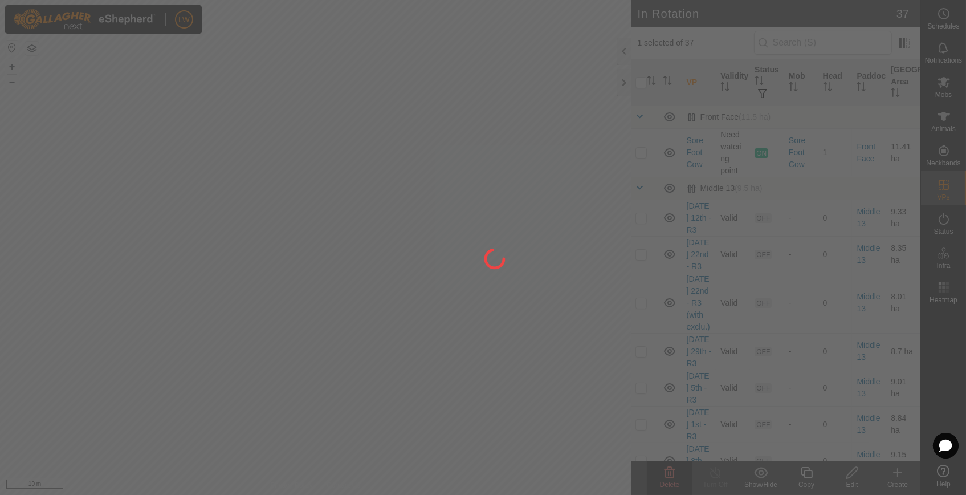
checkbox input "false"
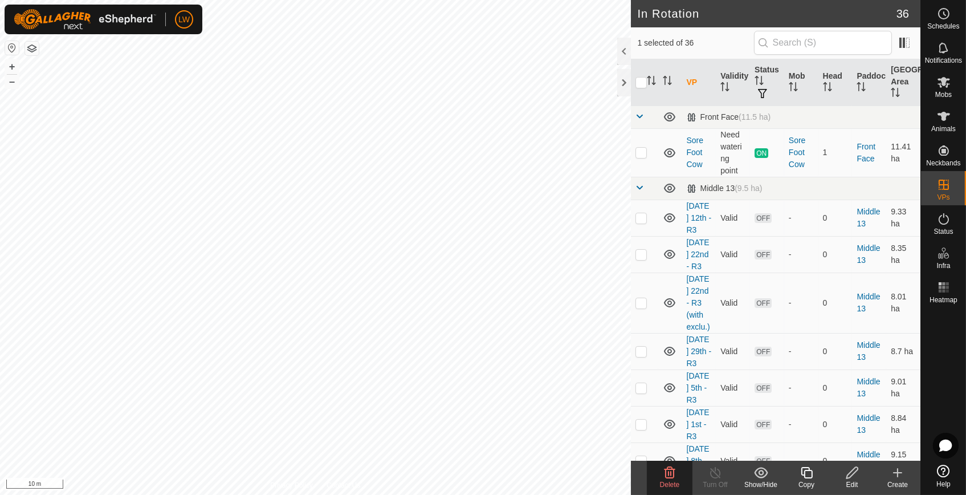
click at [688, 476] on delete-svg-icon at bounding box center [670, 472] width 46 height 14
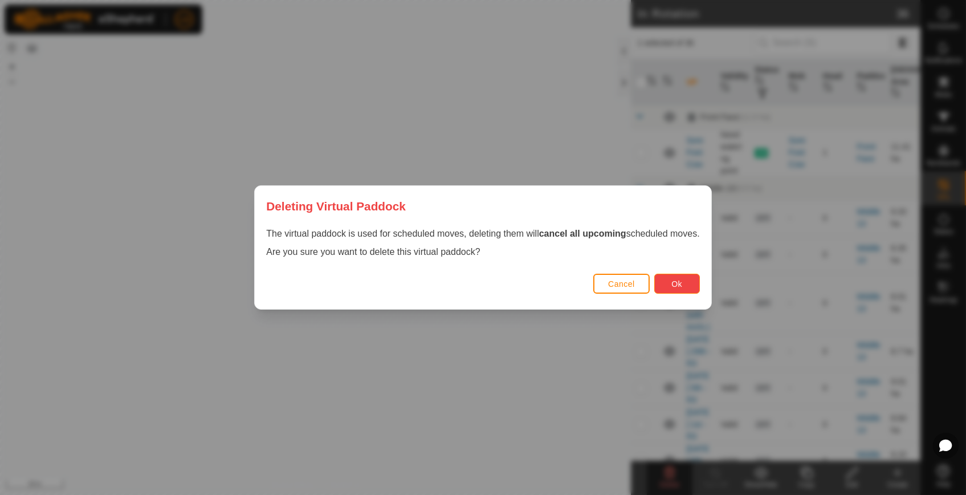
click at [676, 280] on span "Ok" at bounding box center [676, 283] width 11 height 9
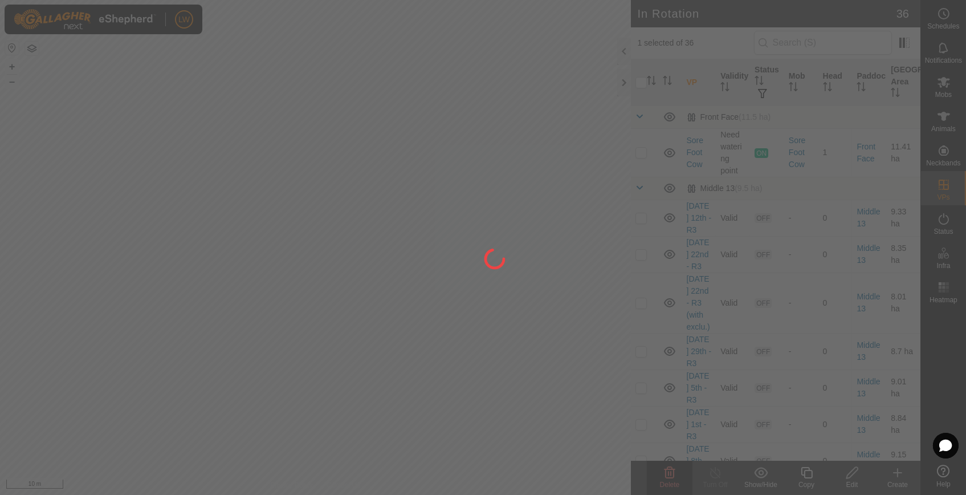
checkbox input "false"
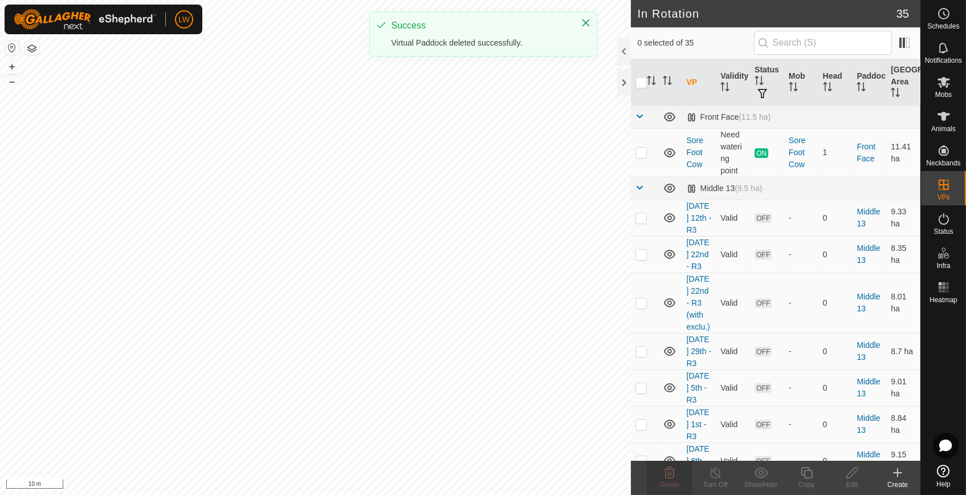
checkbox input "true"
click at [677, 469] on delete-svg-icon at bounding box center [670, 472] width 46 height 14
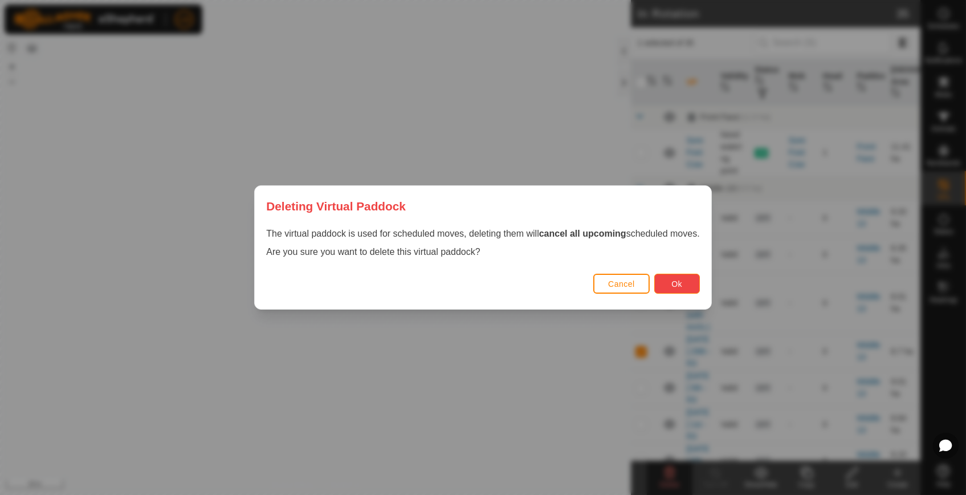
click at [681, 280] on span "Ok" at bounding box center [676, 283] width 11 height 9
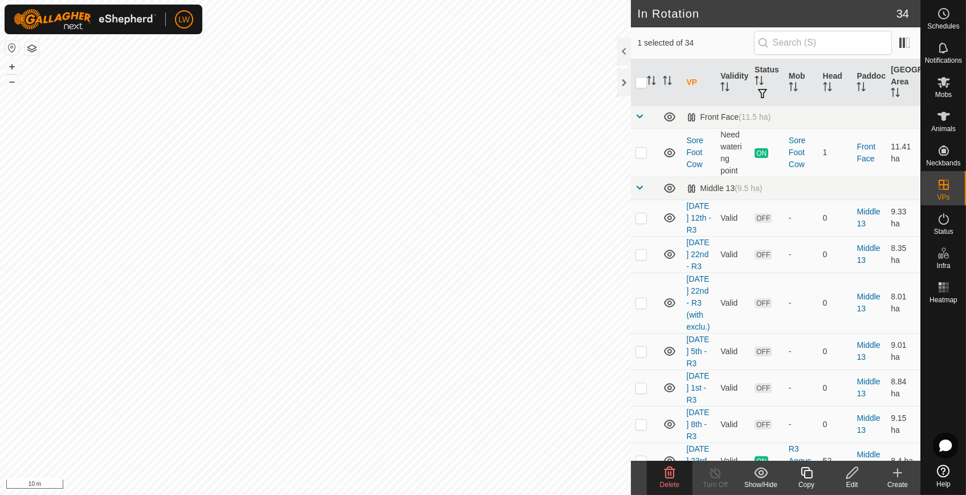
click at [663, 473] on icon at bounding box center [670, 472] width 14 height 14
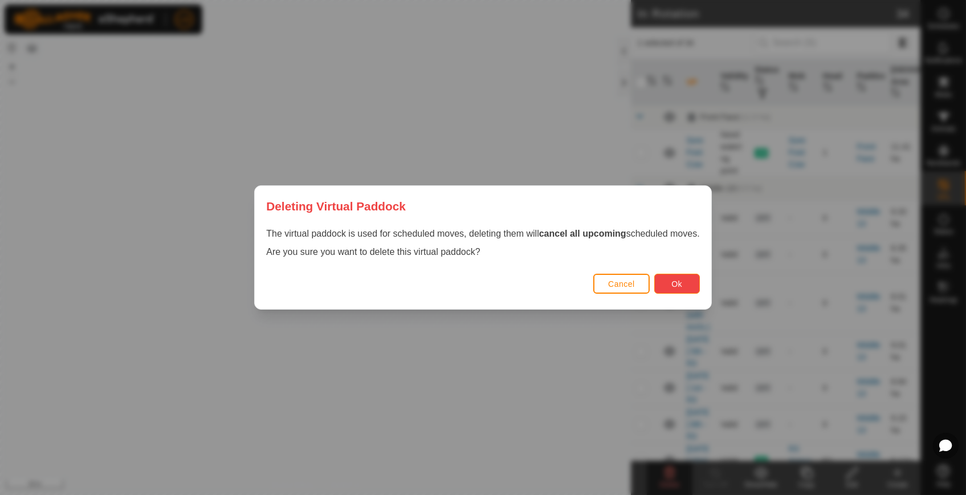
click at [668, 280] on button "Ok" at bounding box center [677, 283] width 46 height 20
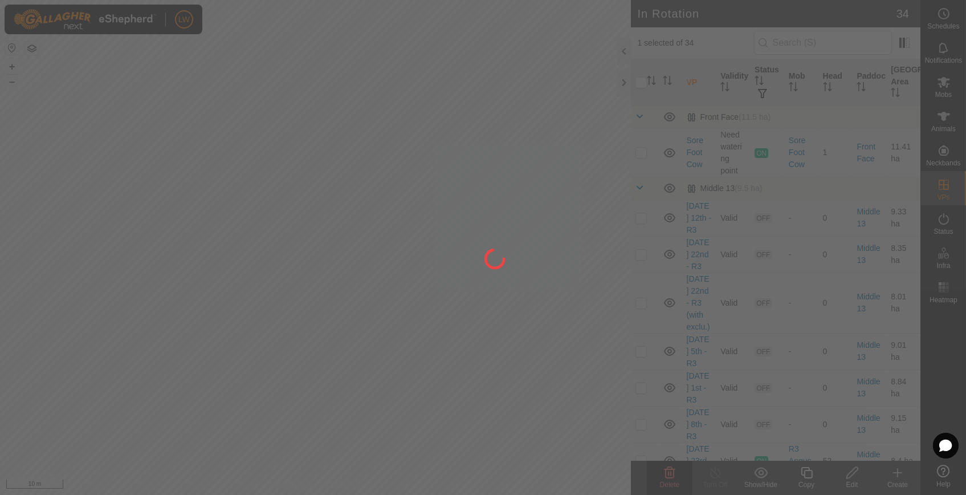
checkbox input "false"
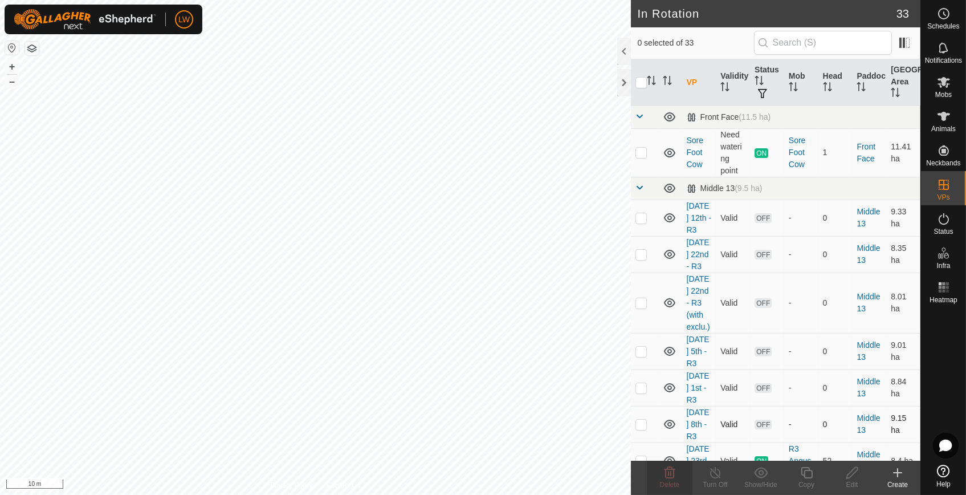
checkbox input "true"
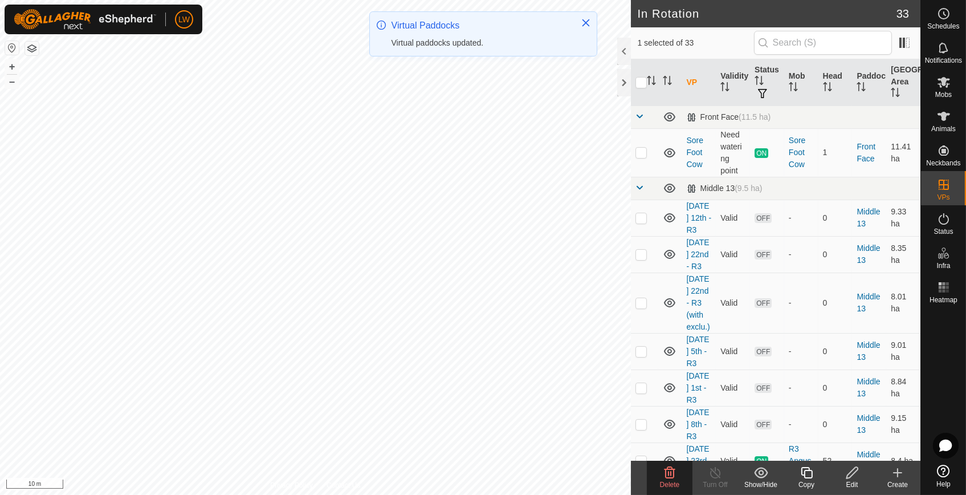
click at [671, 476] on icon at bounding box center [670, 472] width 14 height 14
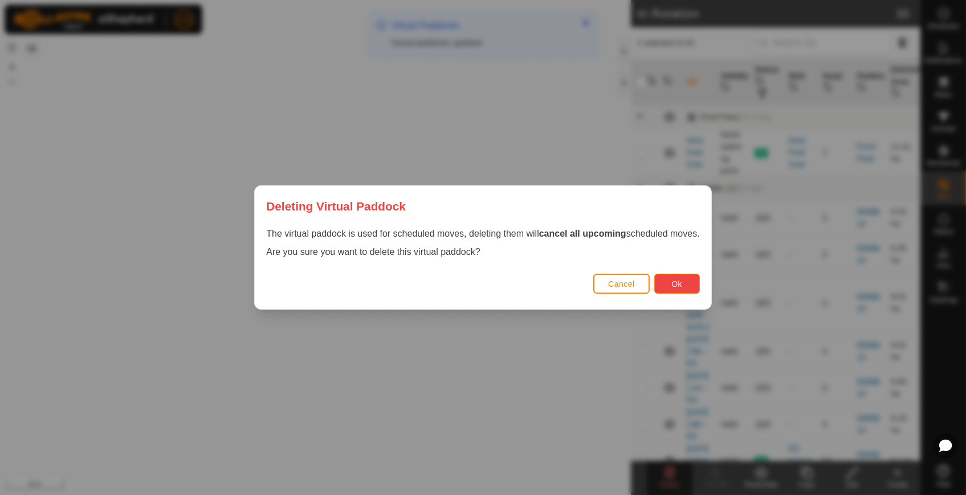
click at [677, 282] on span "Ok" at bounding box center [676, 283] width 11 height 9
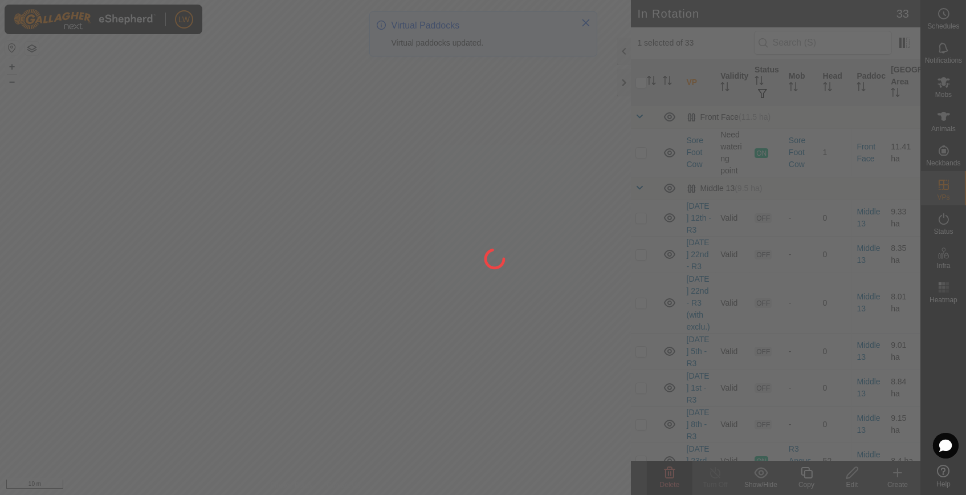
checkbox input "false"
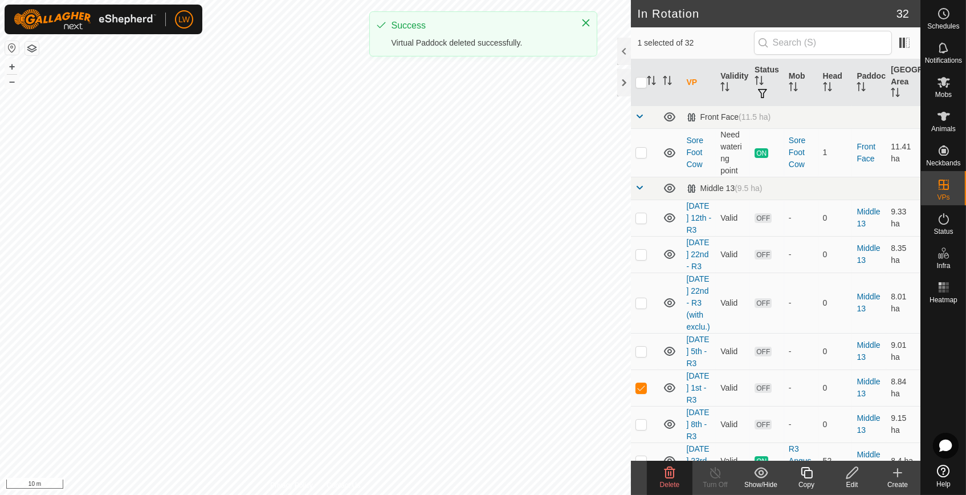
click at [661, 469] on delete-svg-icon at bounding box center [670, 472] width 46 height 14
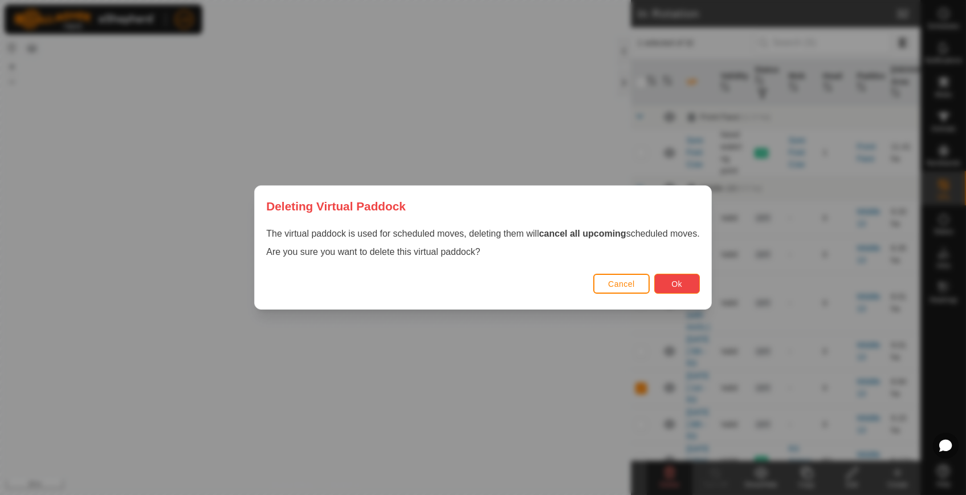
click at [684, 289] on button "Ok" at bounding box center [677, 283] width 46 height 20
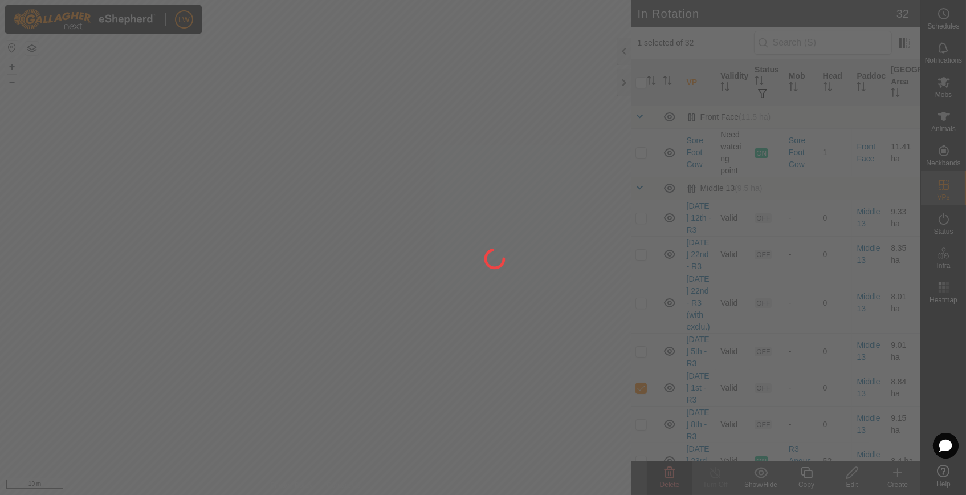
checkbox input "false"
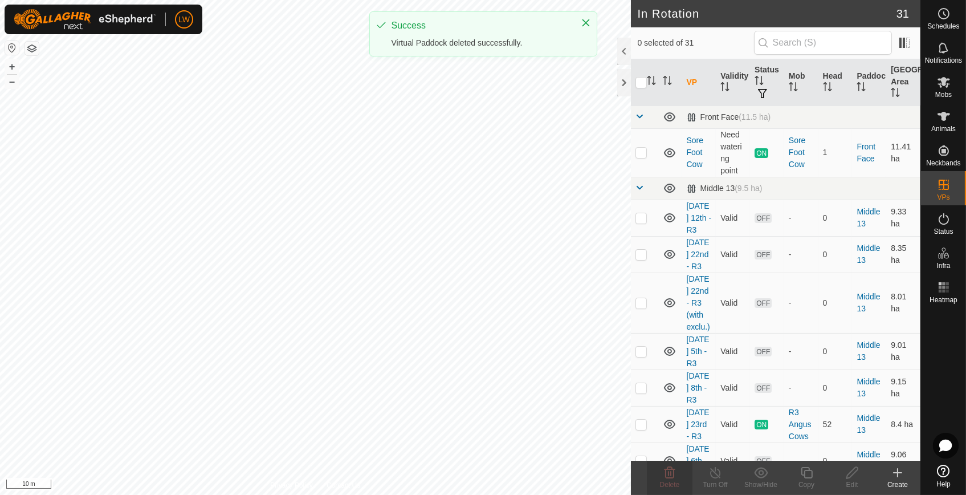
checkbox input "true"
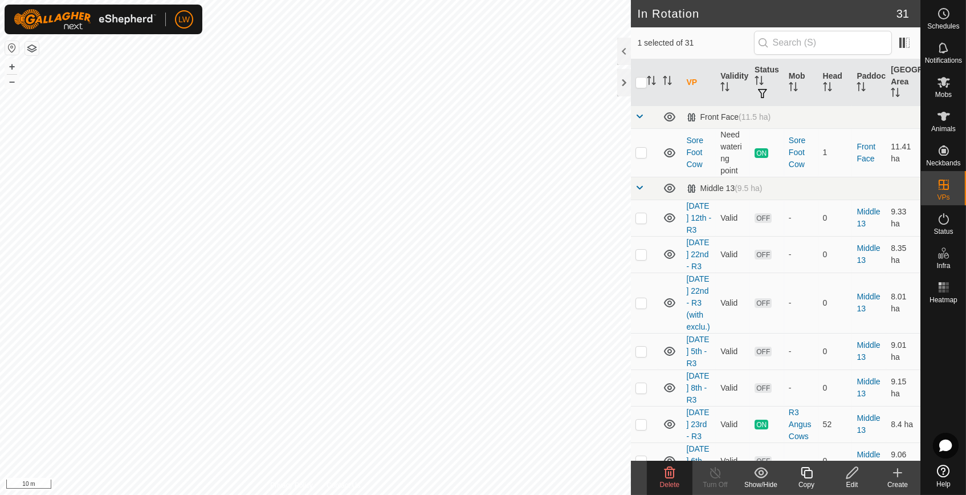
click at [668, 475] on icon at bounding box center [670, 472] width 14 height 14
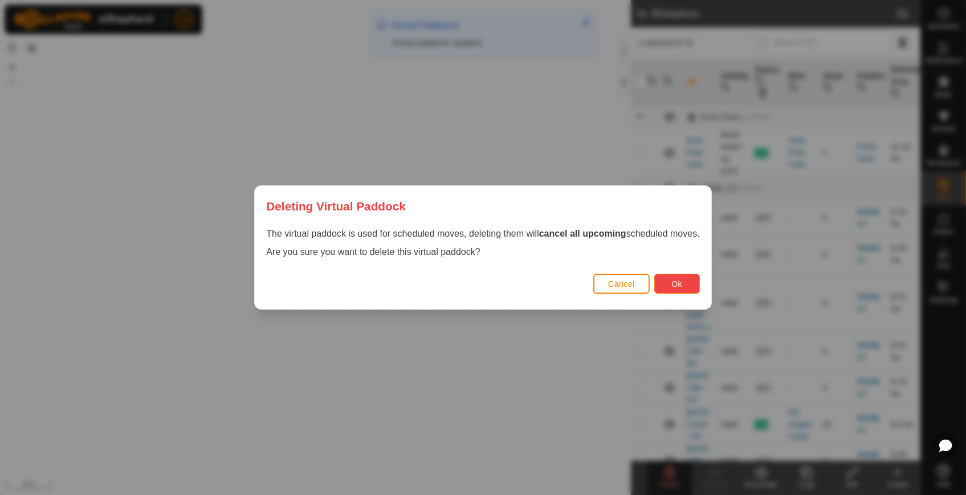
click at [687, 284] on button "Ok" at bounding box center [677, 283] width 46 height 20
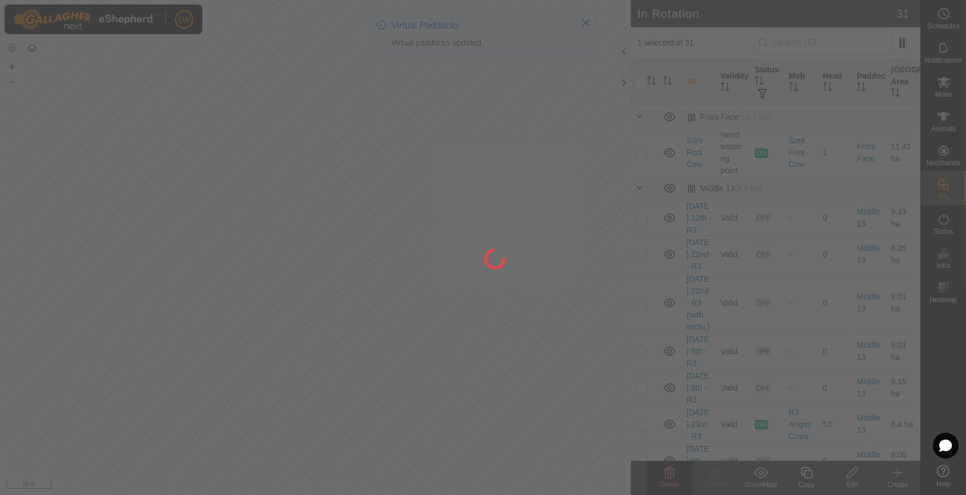
checkbox input "false"
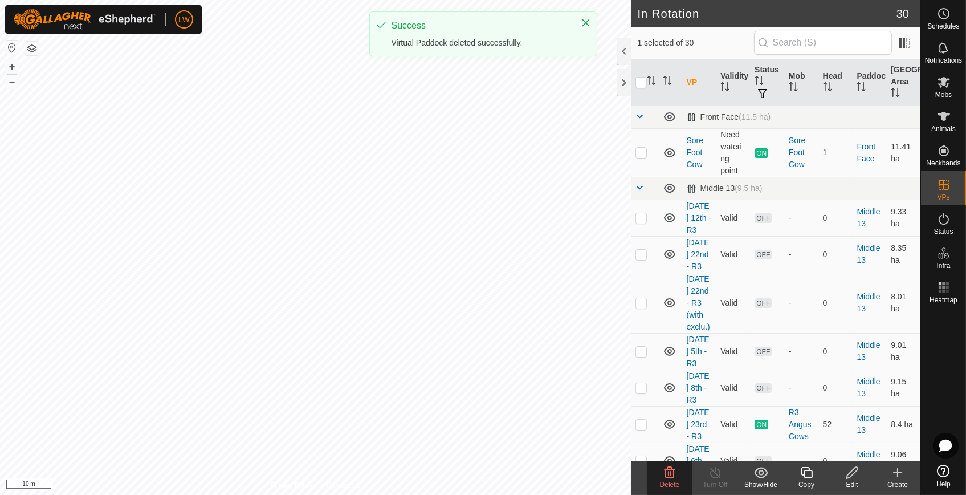
click at [658, 469] on delete-svg-icon at bounding box center [670, 472] width 46 height 14
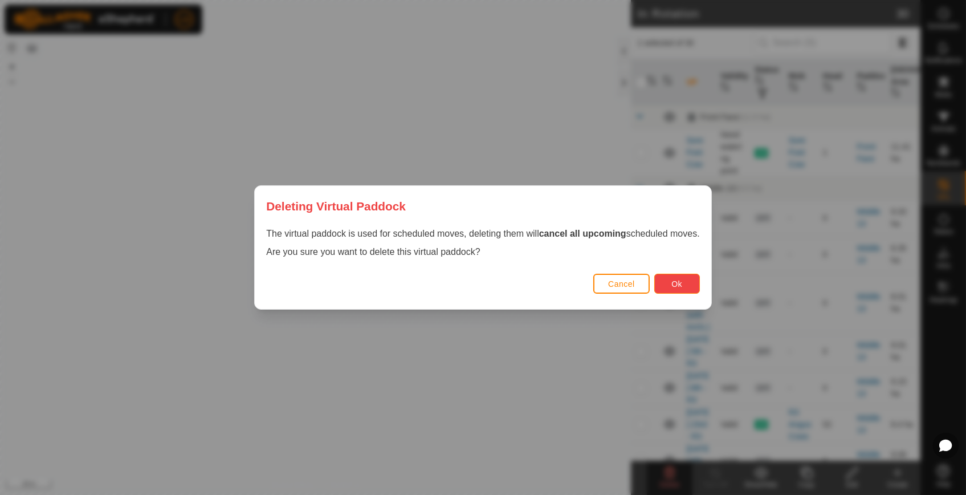
click at [667, 284] on button "Ok" at bounding box center [677, 283] width 46 height 20
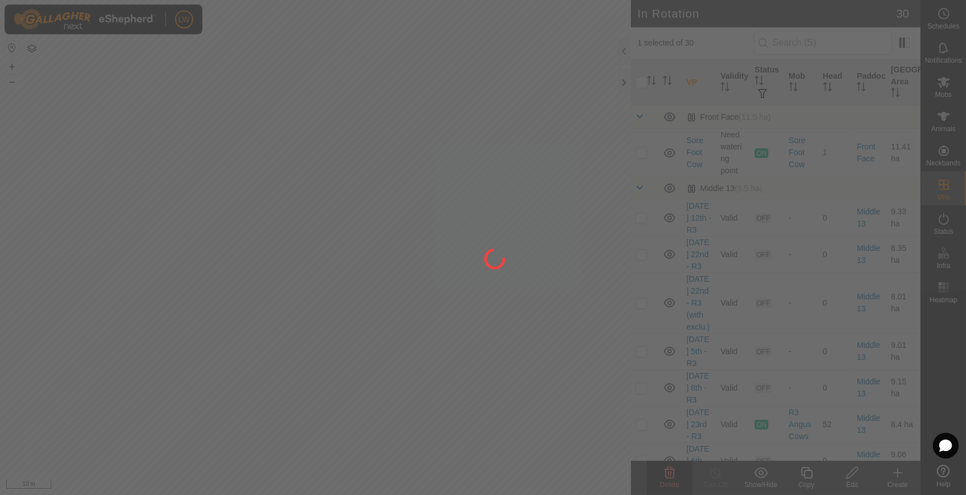
checkbox input "false"
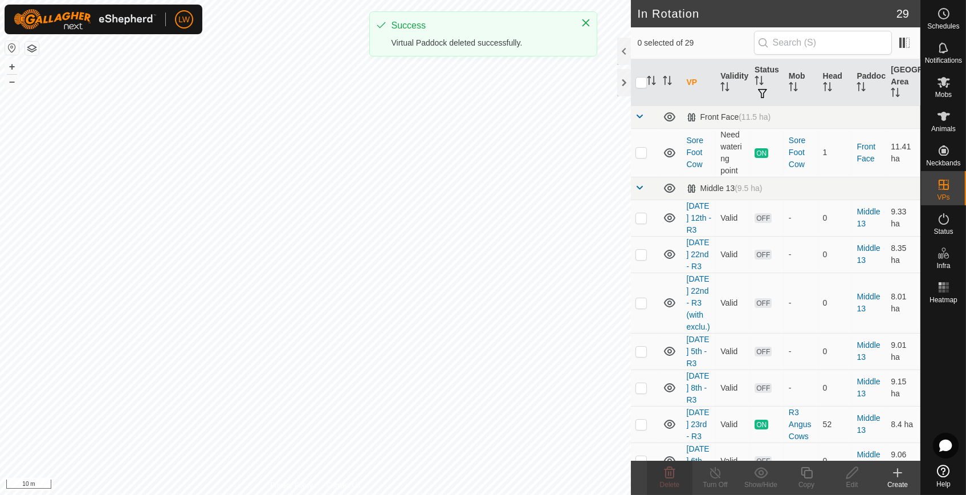
checkbox input "true"
click at [673, 471] on icon at bounding box center [669, 472] width 11 height 11
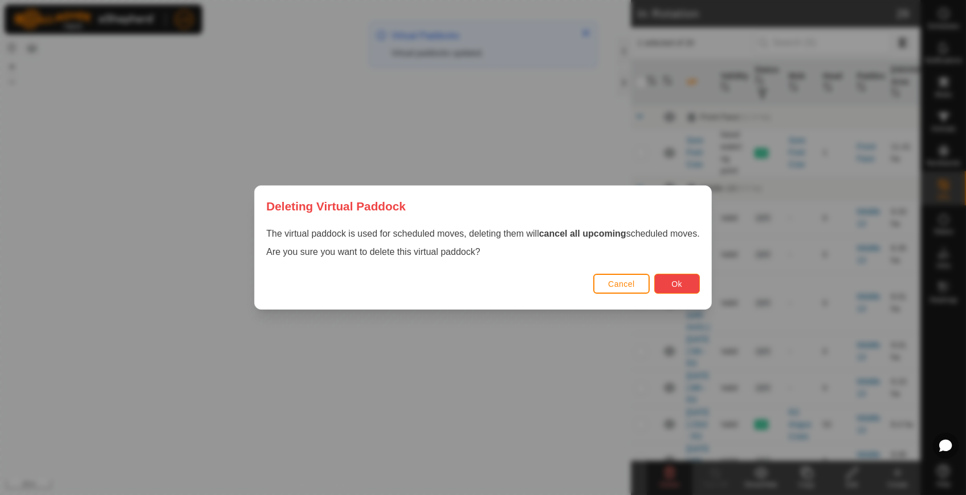
click at [667, 286] on button "Ok" at bounding box center [677, 283] width 46 height 20
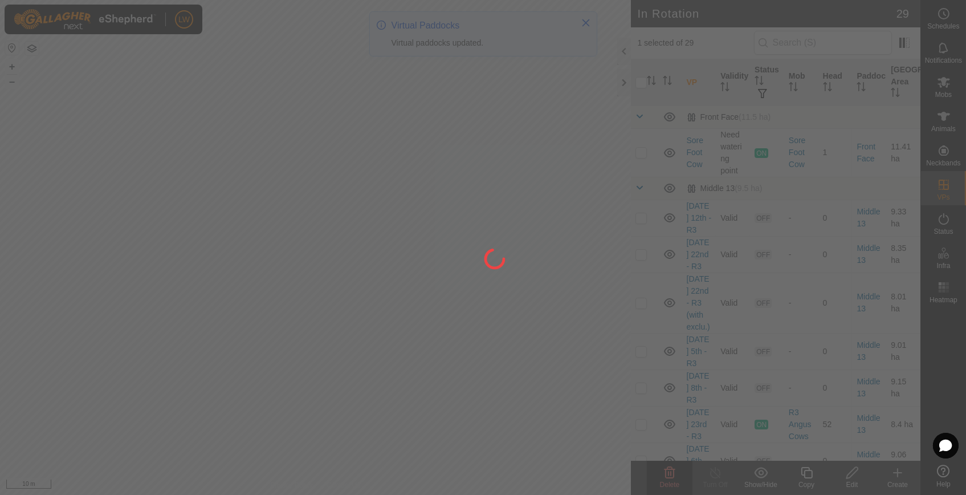
checkbox input "false"
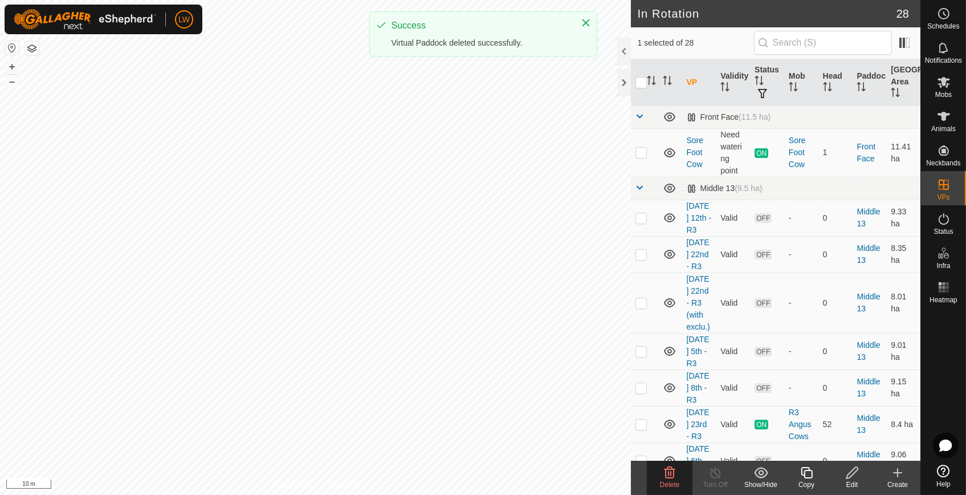
click at [668, 477] on div "Delete" at bounding box center [670, 477] width 46 height 34
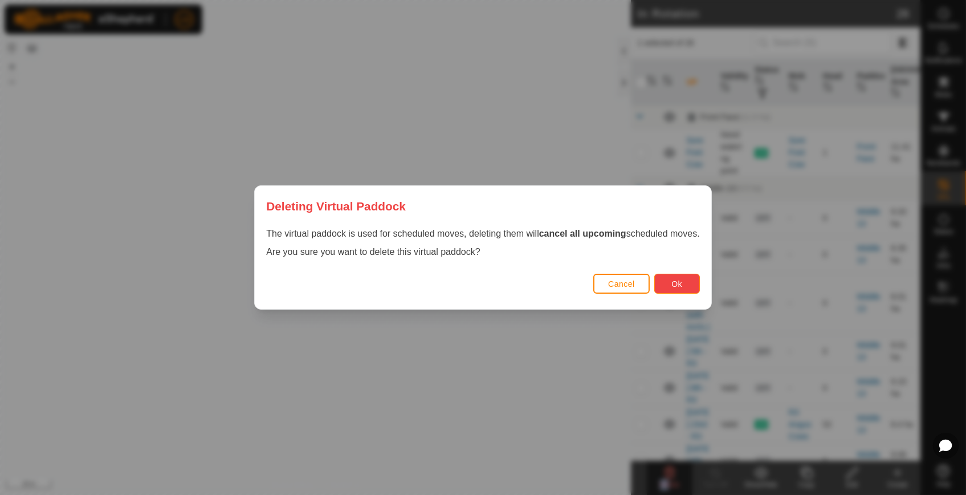
click at [681, 275] on button "Ok" at bounding box center [677, 283] width 46 height 20
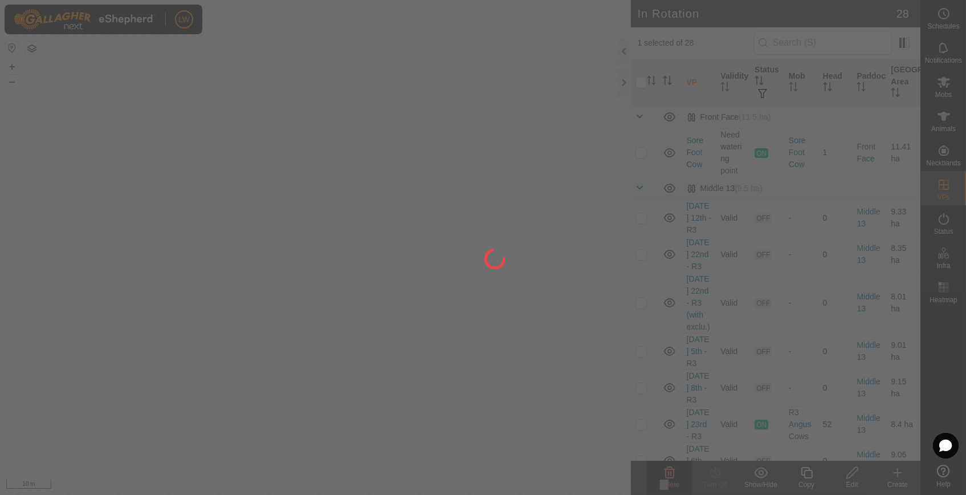
checkbox input "false"
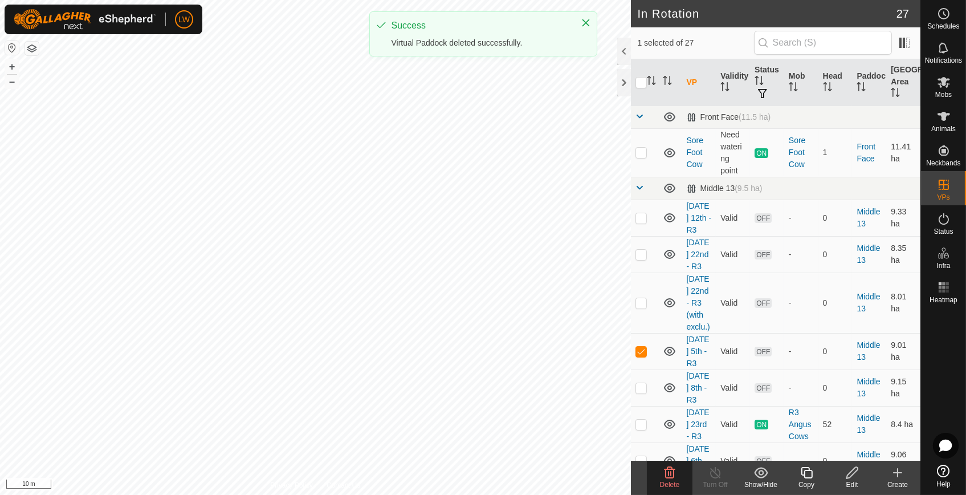
click at [668, 469] on icon at bounding box center [670, 472] width 14 height 14
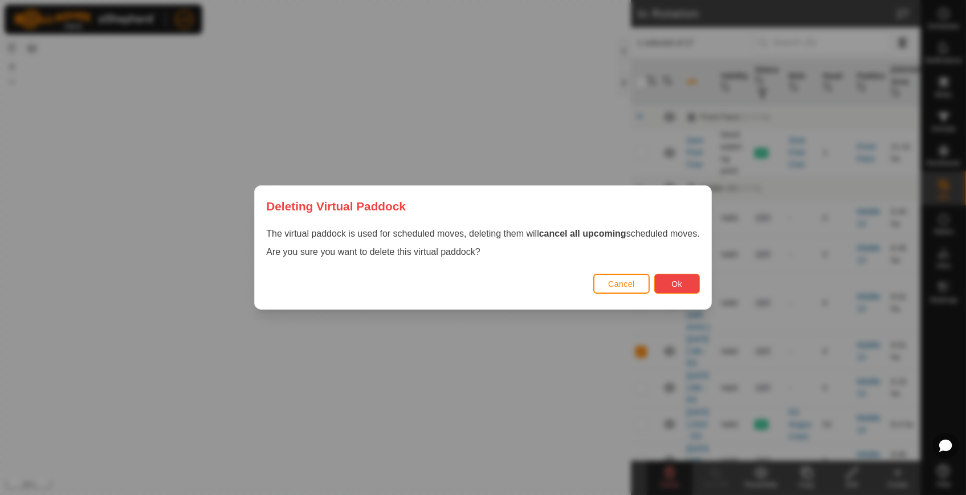
click at [660, 286] on button "Ok" at bounding box center [677, 283] width 46 height 20
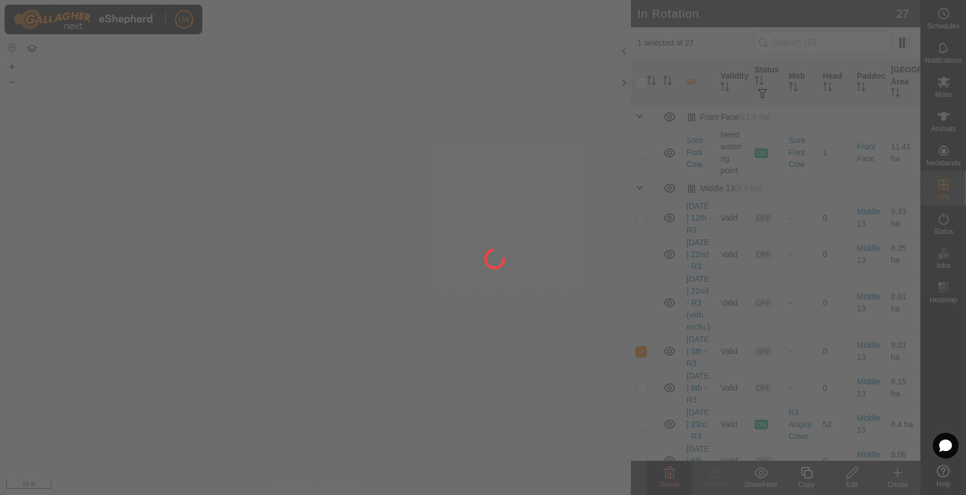
checkbox input "false"
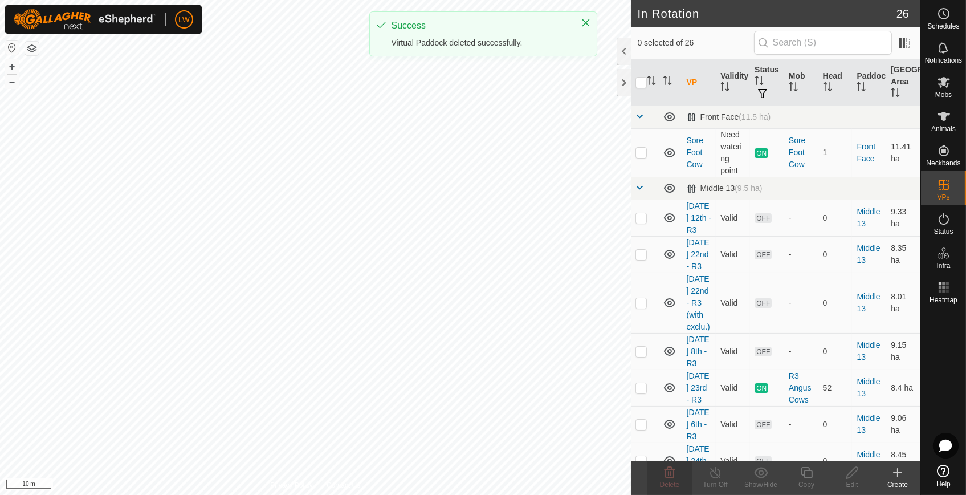
checkbox input "true"
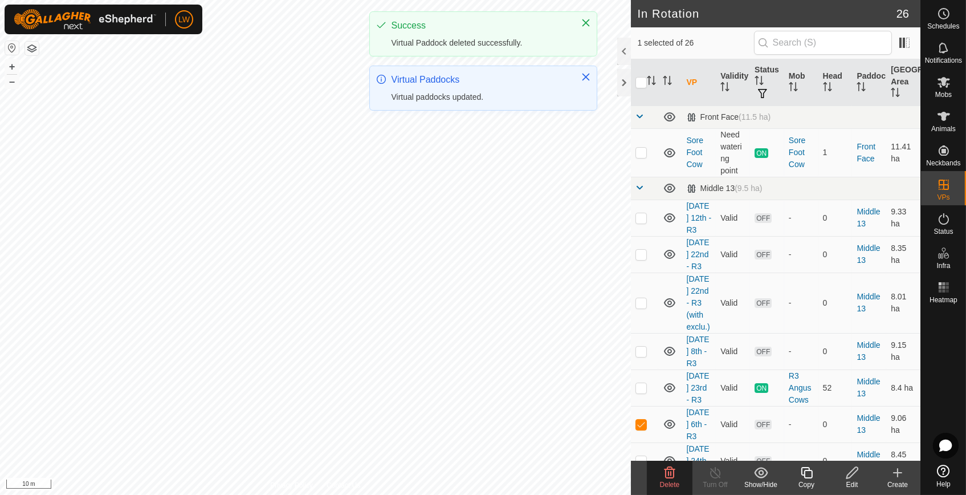
click at [656, 466] on delete-svg-icon at bounding box center [670, 472] width 46 height 14
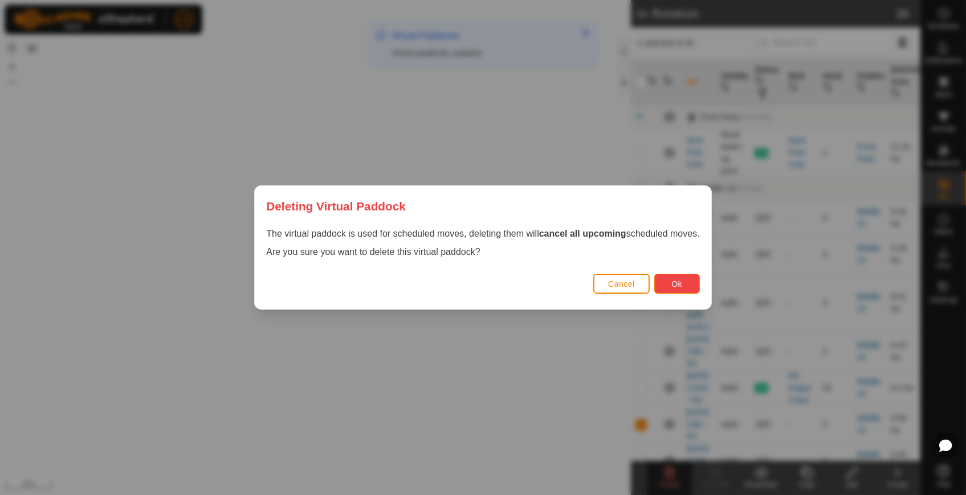
click at [665, 284] on button "Ok" at bounding box center [677, 283] width 46 height 20
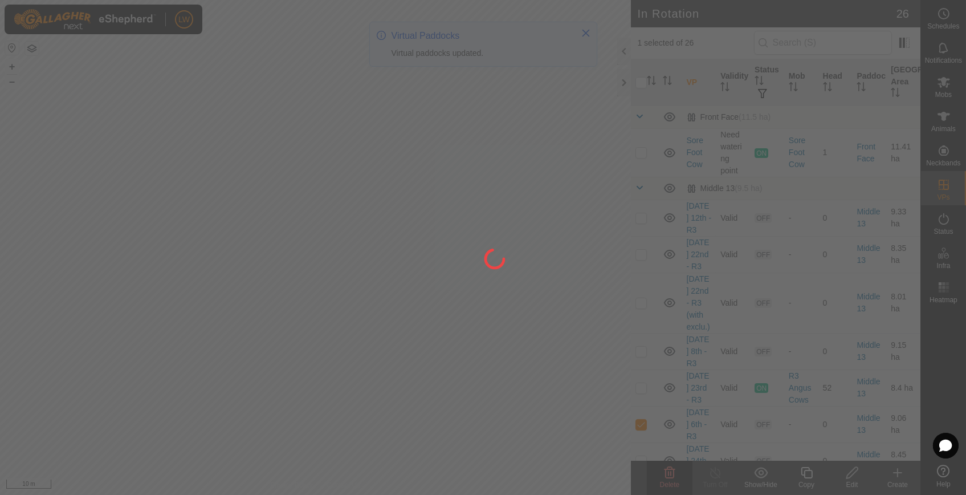
checkbox input "false"
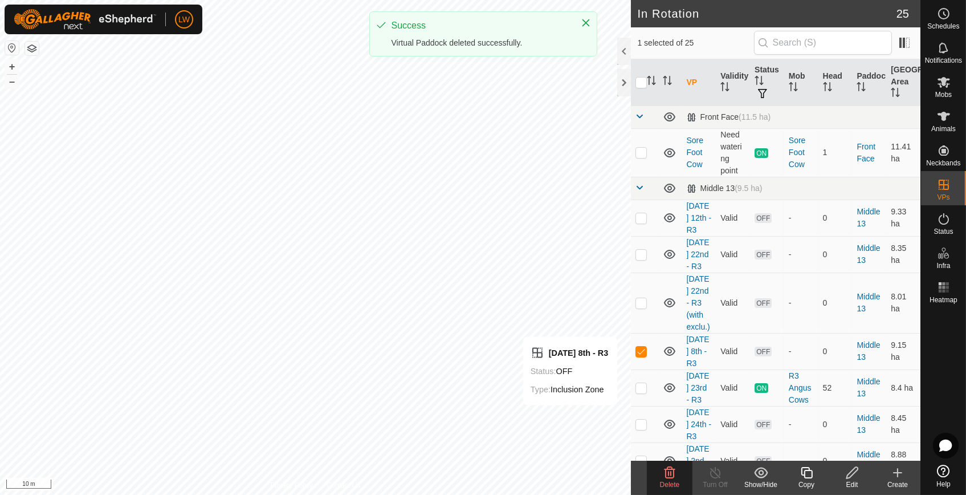
click at [677, 473] on delete-svg-icon at bounding box center [670, 472] width 46 height 14
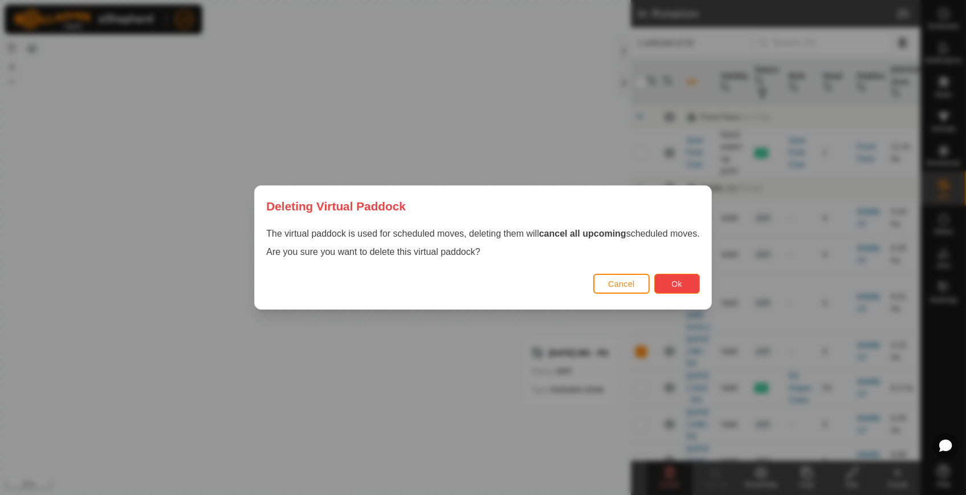
click at [667, 277] on button "Ok" at bounding box center [677, 283] width 46 height 20
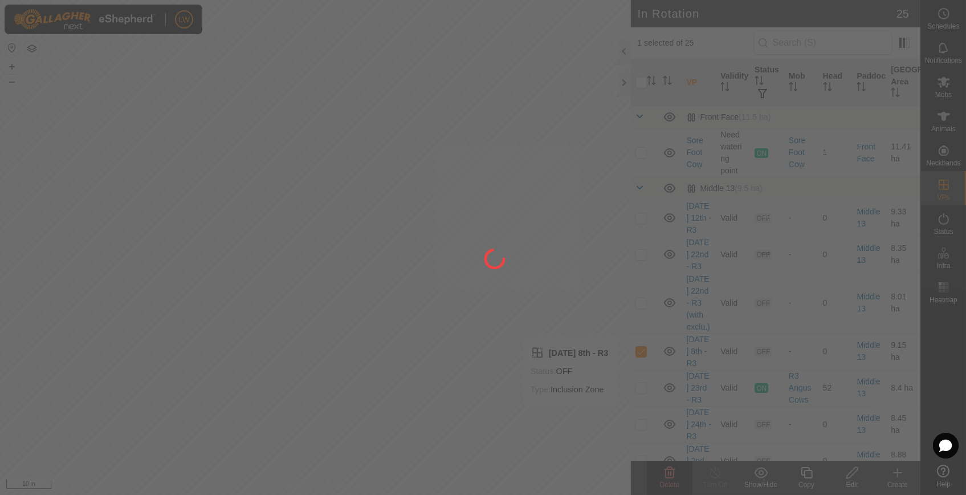
checkbox input "false"
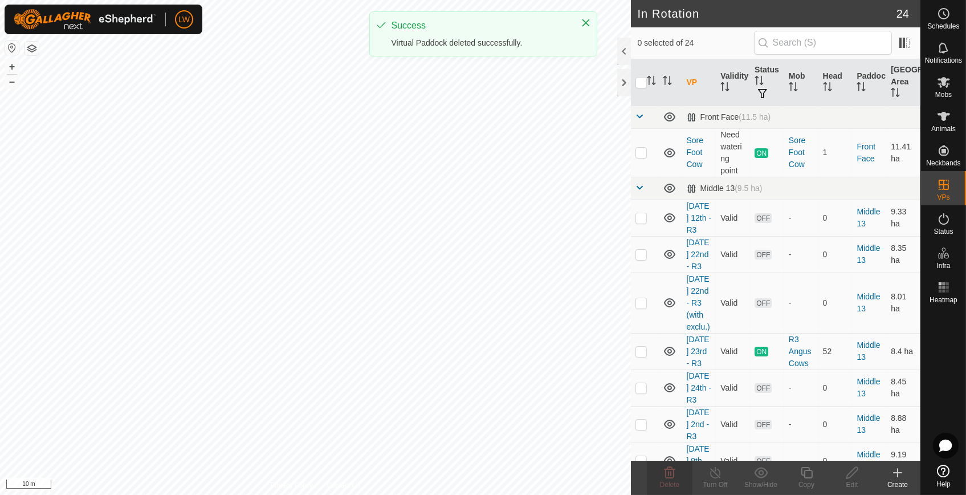
checkbox input "true"
click at [675, 485] on span "Delete" at bounding box center [670, 484] width 20 height 8
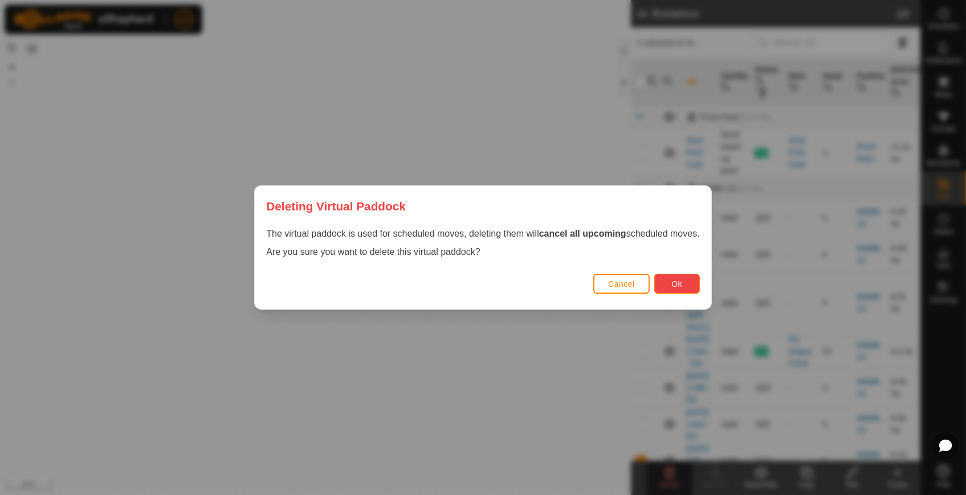
click at [693, 288] on button "Ok" at bounding box center [677, 283] width 46 height 20
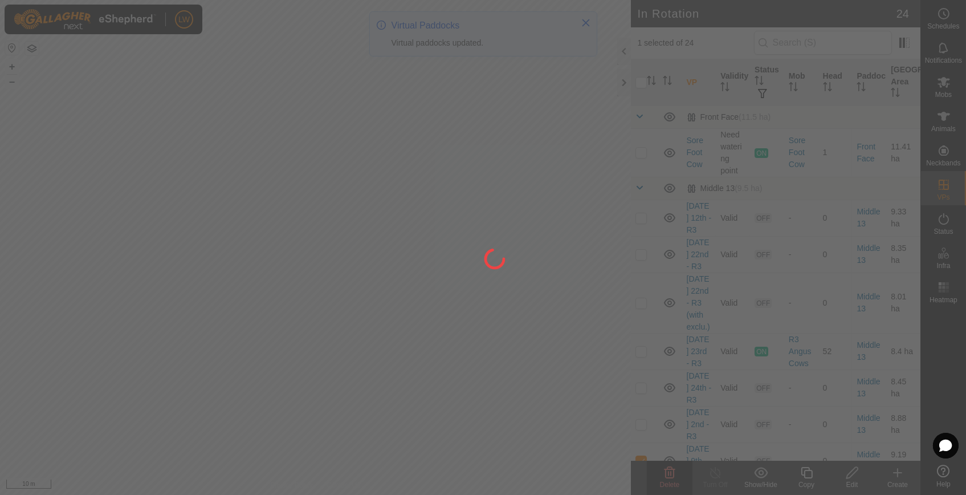
checkbox input "false"
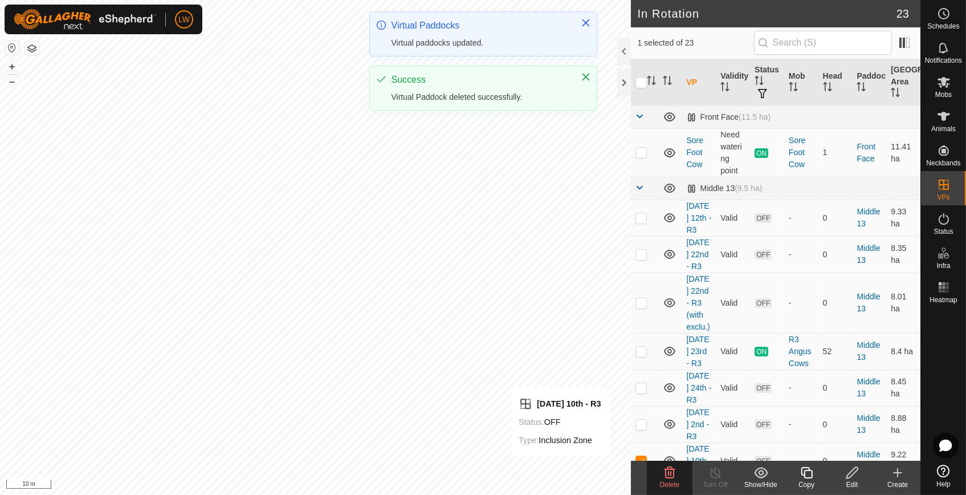
click at [662, 474] on delete-svg-icon at bounding box center [670, 472] width 46 height 14
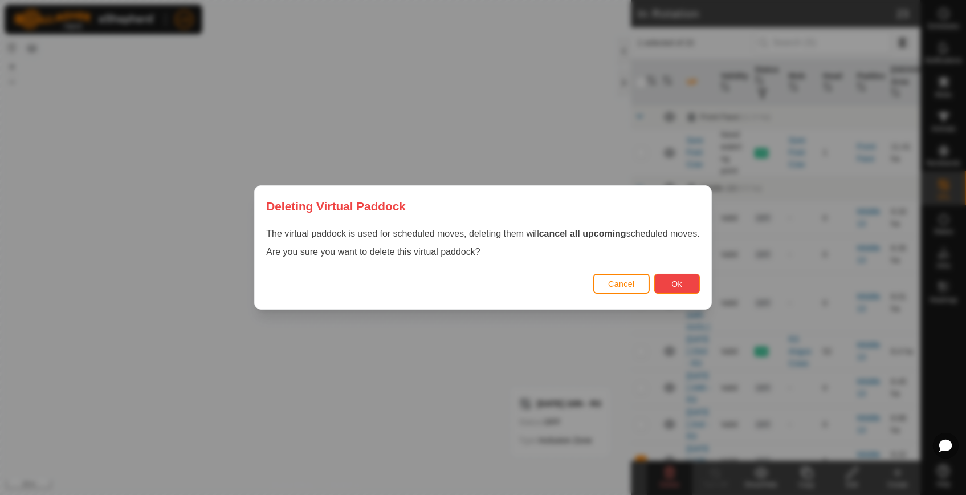
click at [661, 283] on button "Ok" at bounding box center [677, 283] width 46 height 20
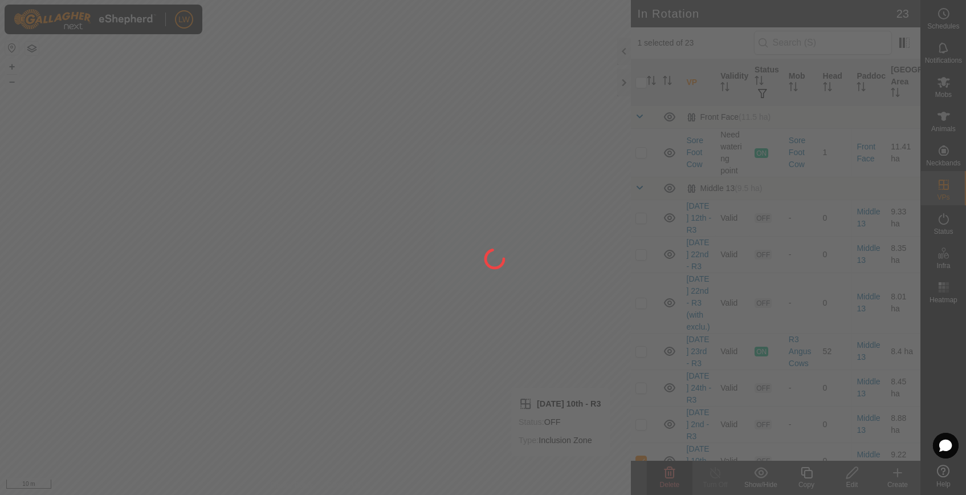
checkbox input "false"
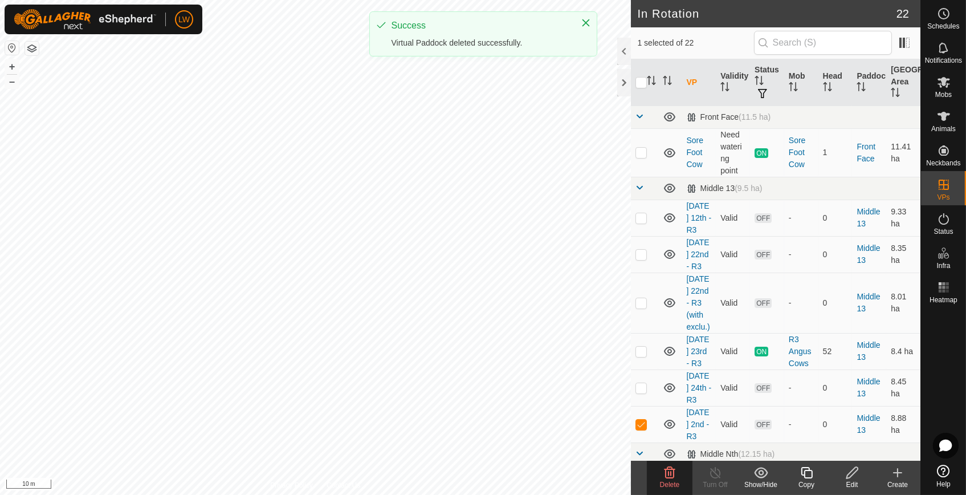
click at [668, 473] on icon at bounding box center [669, 472] width 11 height 11
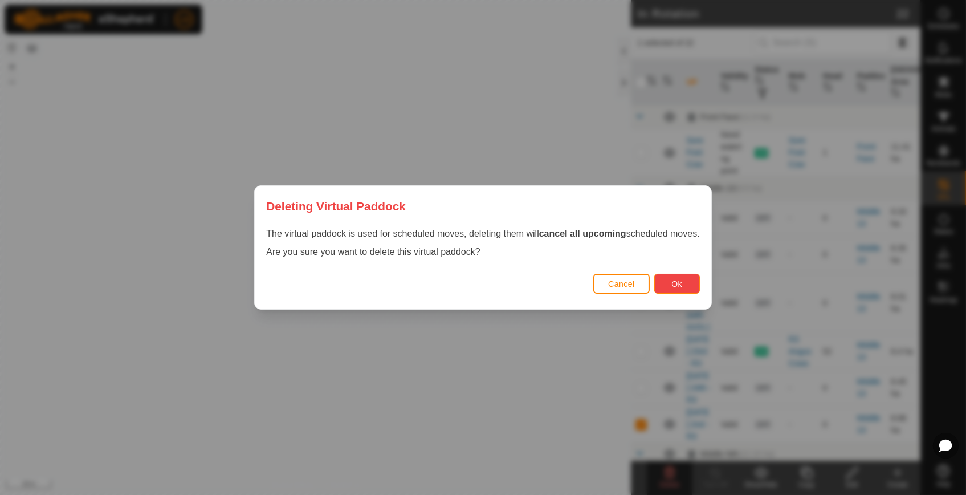
click at [677, 279] on span "Ok" at bounding box center [676, 283] width 11 height 9
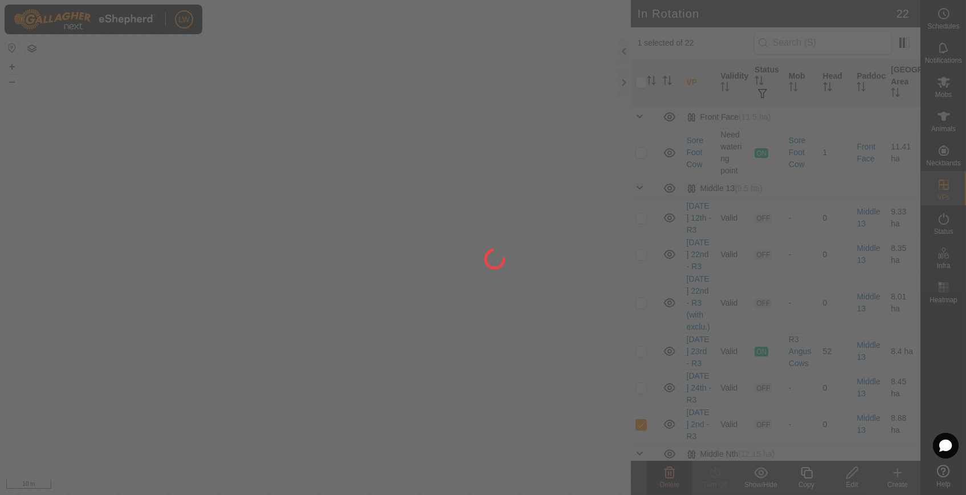
checkbox input "false"
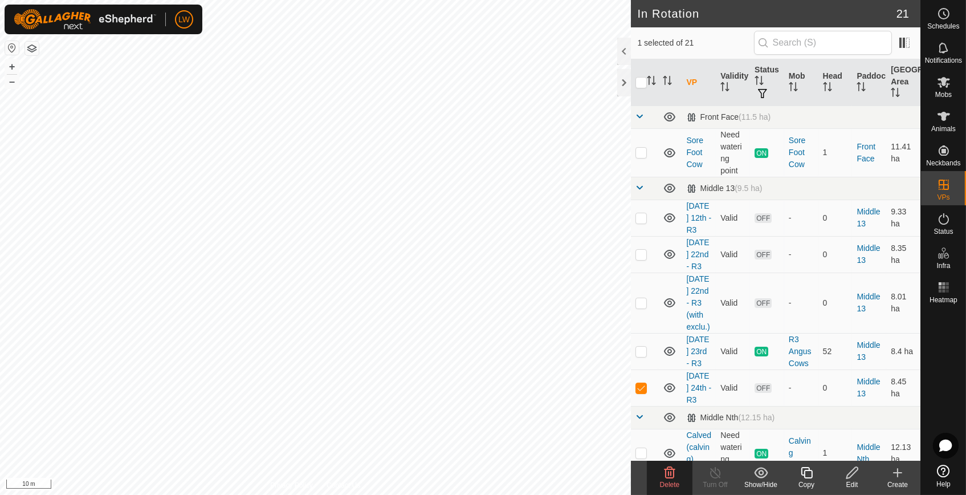
checkbox input "true"
checkbox input "false"
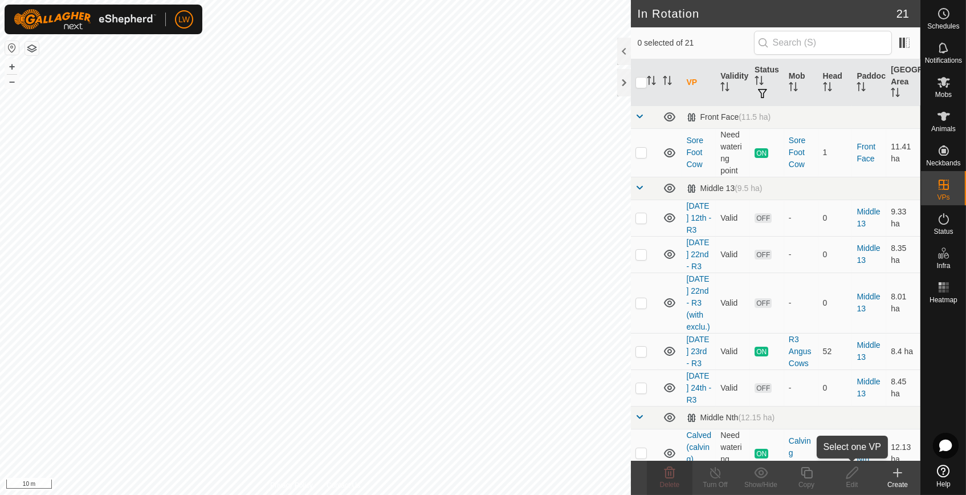
click at [852, 475] on icon at bounding box center [851, 472] width 11 height 11
checkbox input "true"
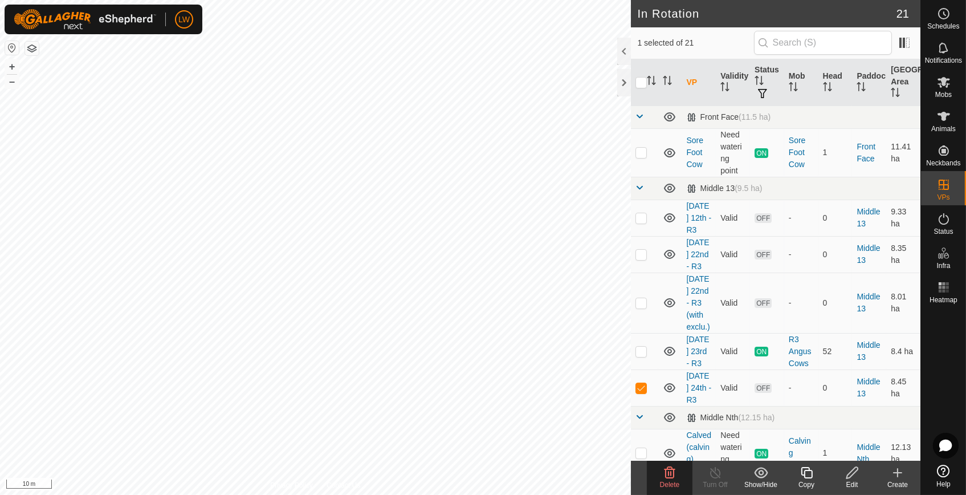
click at [848, 482] on div "Edit" at bounding box center [852, 484] width 46 height 10
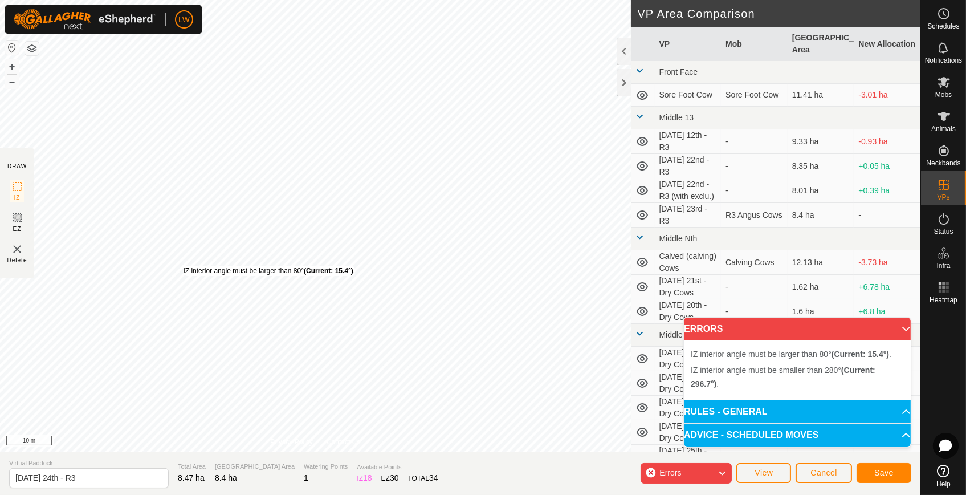
click at [184, 265] on div "IZ interior angle must be larger than 80° (Current: 15.4°) ." at bounding box center [269, 270] width 172 height 10
drag, startPoint x: 223, startPoint y: 285, endPoint x: 235, endPoint y: 291, distance: 12.7
click at [237, 292] on div "IZ interior angle must be larger than 80° (Current: 16.5°) ." at bounding box center [323, 297] width 172 height 10
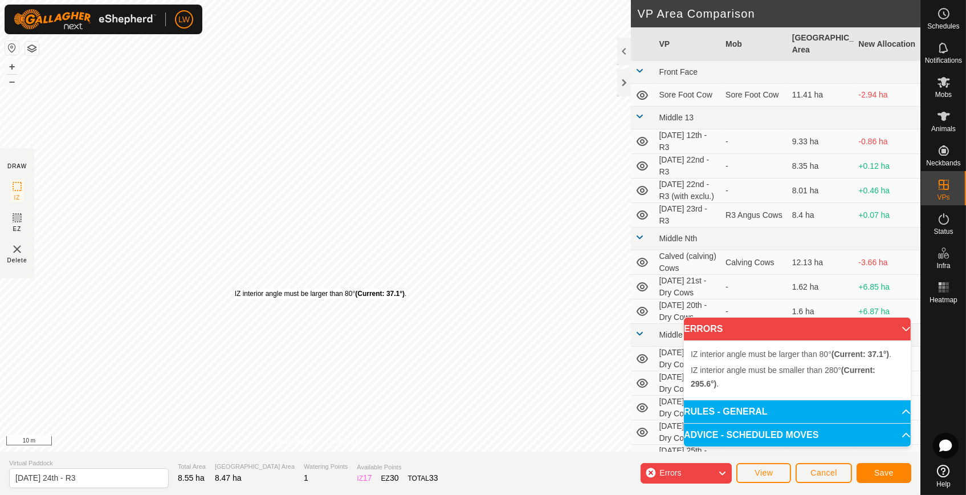
click at [235, 288] on div "IZ interior angle must be larger than 80° (Current: 37.1°) ." at bounding box center [321, 293] width 172 height 10
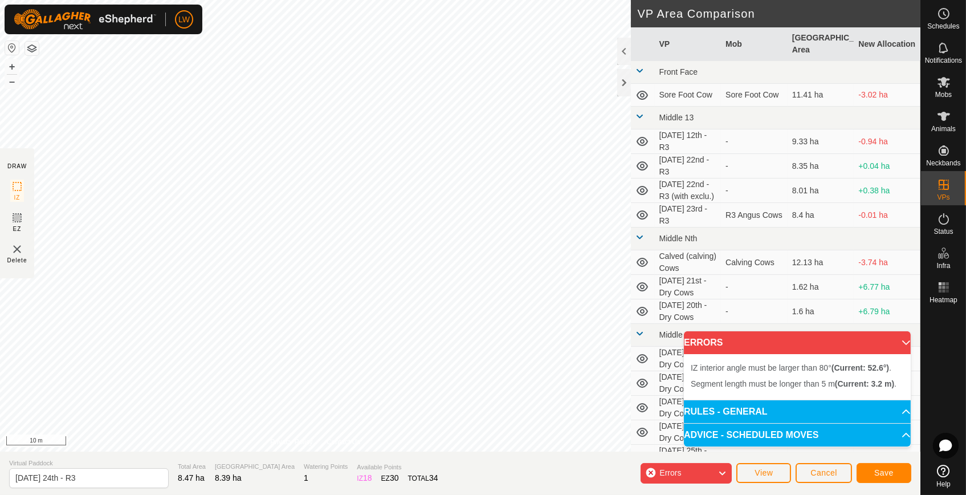
click at [190, 323] on div "IZ interior angle must be larger than 80° (Current: 52.6°) . Segment length mus…" at bounding box center [315, 225] width 631 height 451
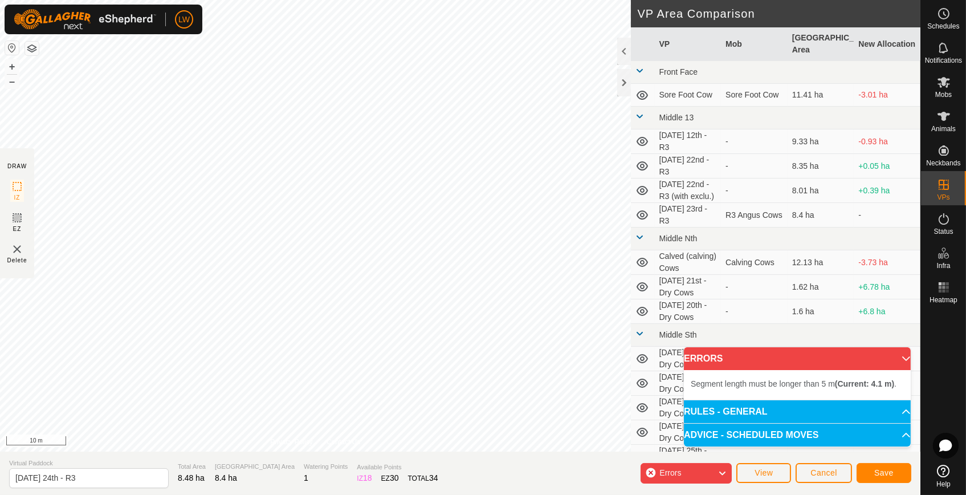
drag, startPoint x: 185, startPoint y: 300, endPoint x: -4, endPoint y: 143, distance: 245.2
click at [0, 143] on html "LW Schedules Notifications Mobs Animals Neckbands VPs Status Infra Heatmap Help…" at bounding box center [483, 247] width 966 height 495
click at [429, 284] on div "Segment length must be longer than 5 m (Current: 4.1 m) ." at bounding box center [517, 289] width 176 height 10
click at [886, 477] on button "Save" at bounding box center [883, 473] width 55 height 20
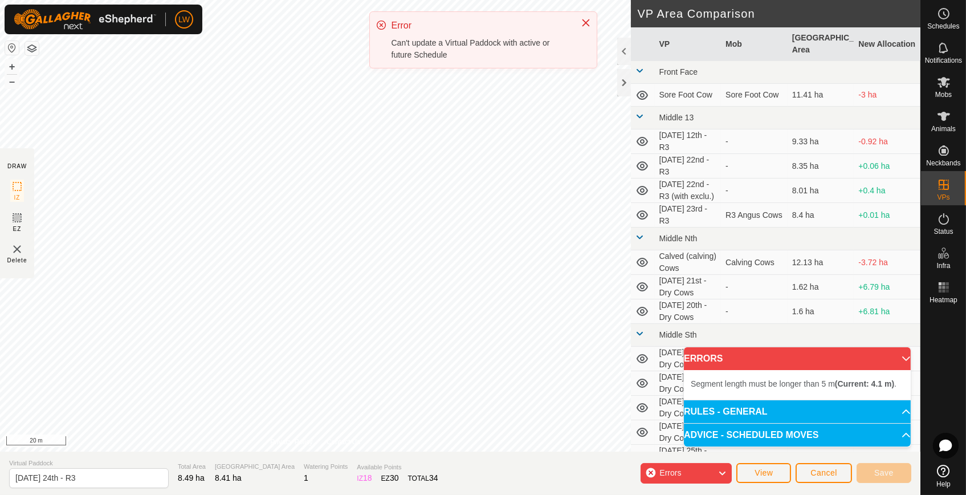
click at [698, 344] on div "DRAW IZ EZ Delete Privacy Policy Contact Us Segment length must be longer than …" at bounding box center [460, 225] width 920 height 451
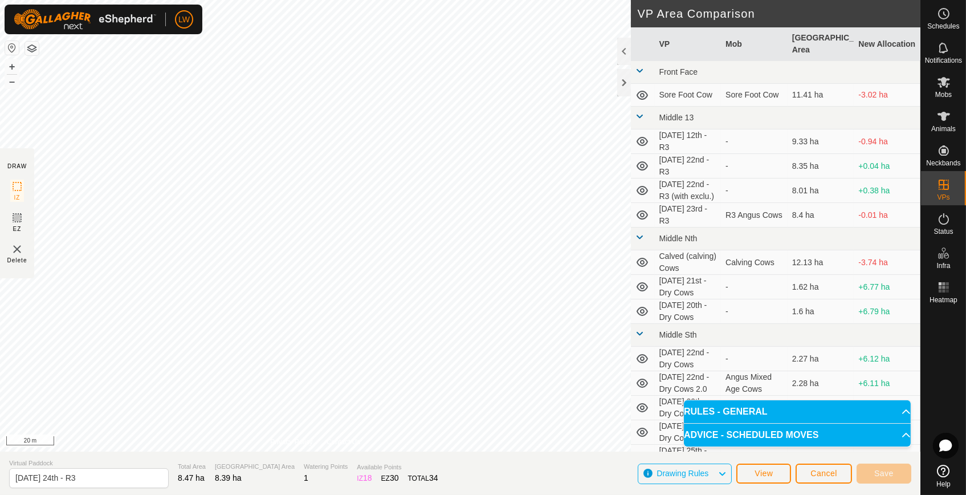
click at [885, 458] on section "Virtual Paddock [DATE] 24th - R3 Total Area 8.47 ha Grazing Area 8.39 ha Wateri…" at bounding box center [460, 472] width 920 height 43
click at [872, 419] on p-accordion-header "RULES - GENERAL" at bounding box center [797, 411] width 227 height 23
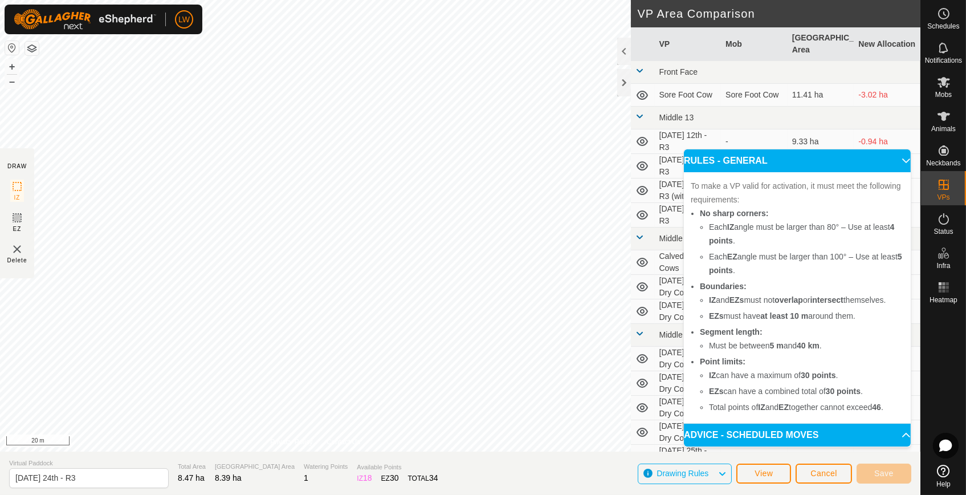
click at [884, 431] on p-accordion-header "ADVICE - SCHEDULED MOVES" at bounding box center [797, 434] width 227 height 23
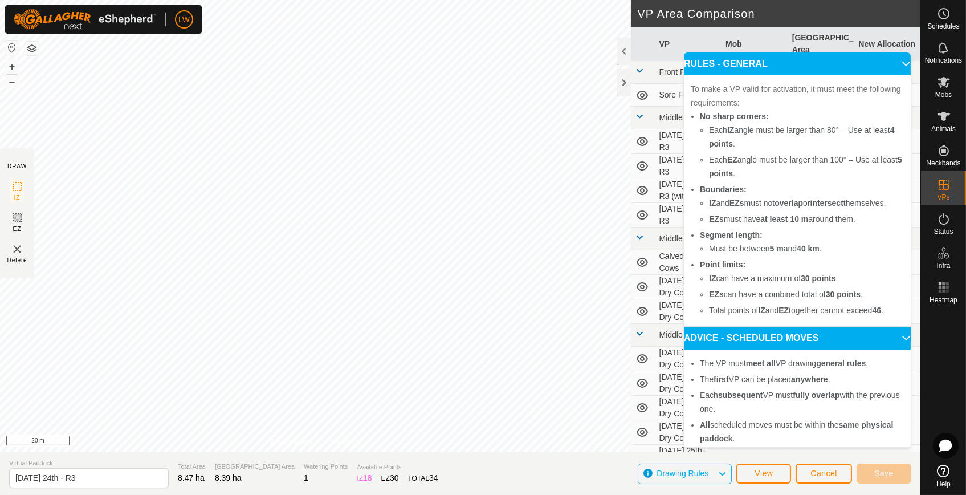
click at [861, 349] on p-accordion-header "ADVICE - SCHEDULED MOVES" at bounding box center [797, 337] width 227 height 23
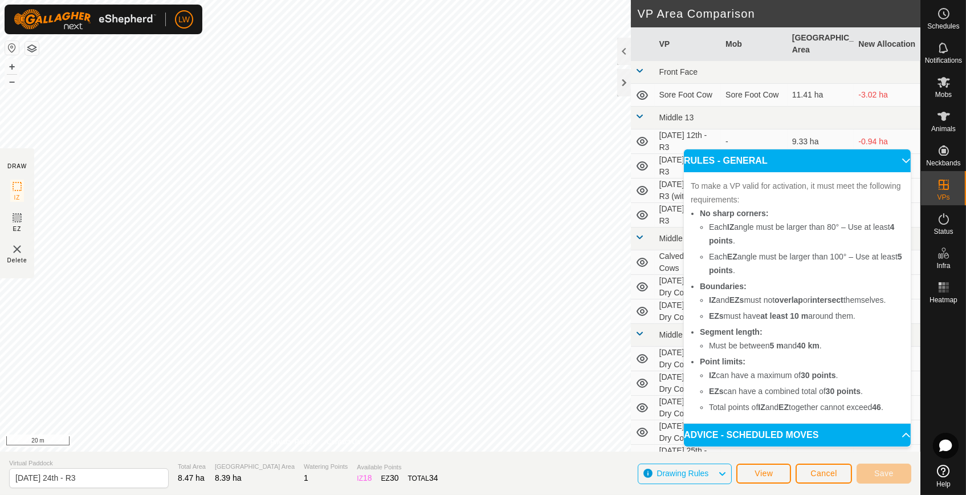
click at [871, 164] on p-accordion-header "RULES - GENERAL" at bounding box center [797, 160] width 227 height 23
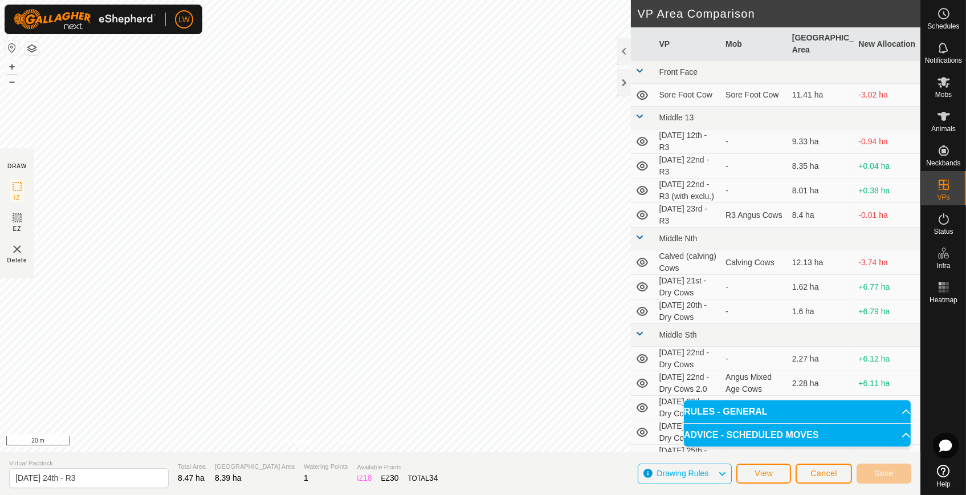
click at [722, 473] on icon at bounding box center [721, 473] width 9 height 15
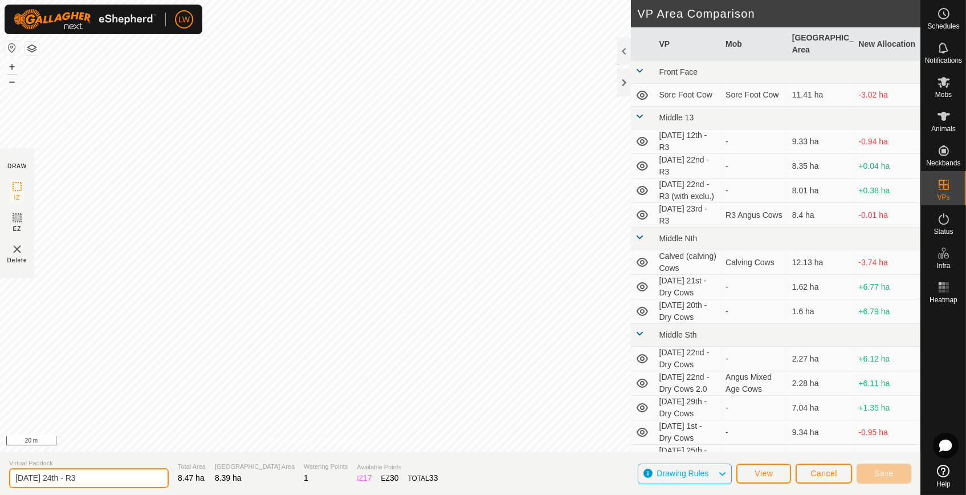
click at [94, 471] on input "[DATE] 24th - R3" at bounding box center [89, 478] width 160 height 20
type input "[DATE] 24th - R3"
click at [816, 474] on span "Cancel" at bounding box center [823, 472] width 27 height 9
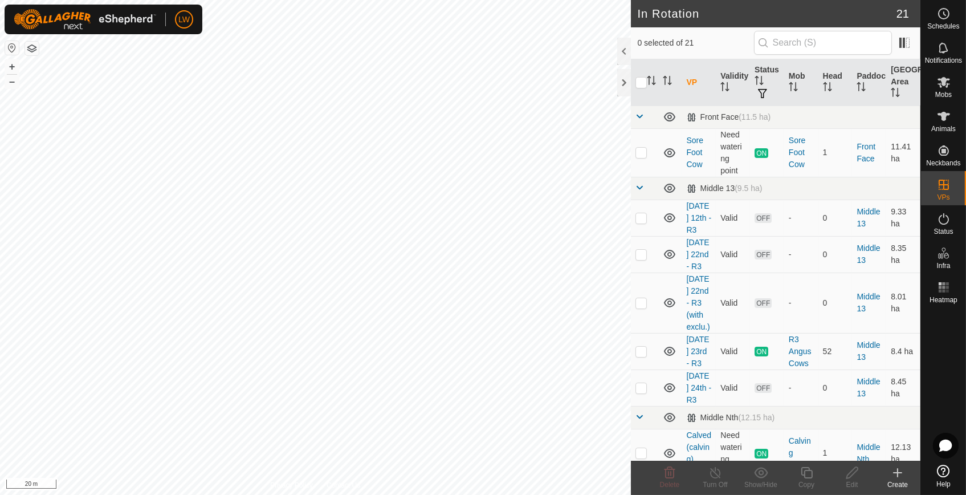
checkbox input "true"
checkbox input "false"
checkbox input "true"
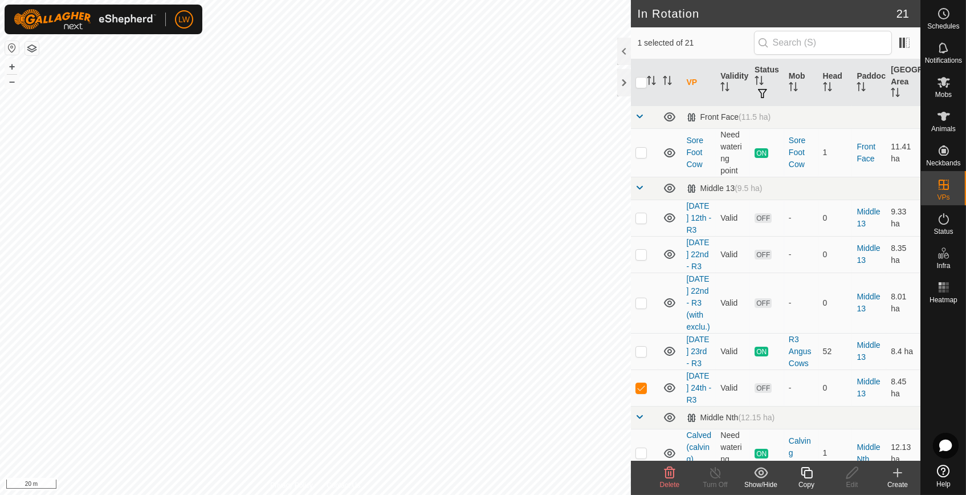
click at [803, 473] on icon at bounding box center [806, 472] width 14 height 14
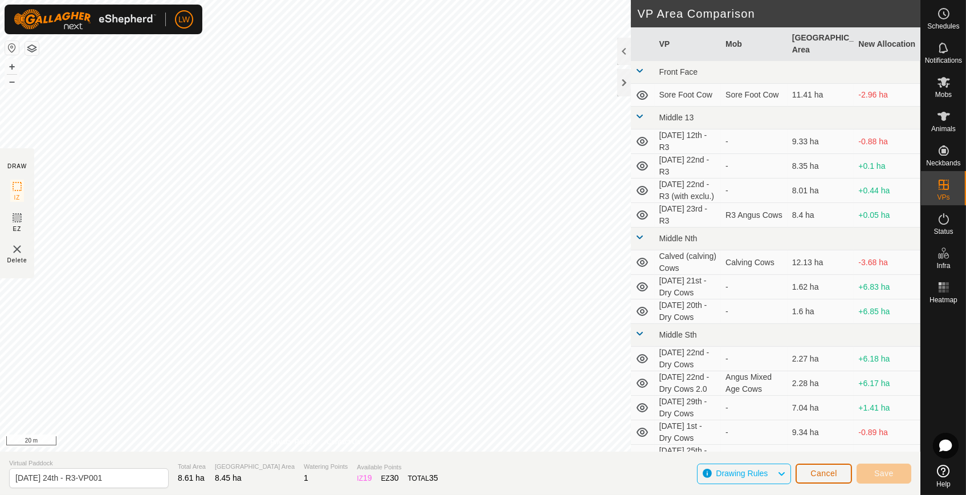
click at [799, 471] on button "Cancel" at bounding box center [823, 473] width 56 height 20
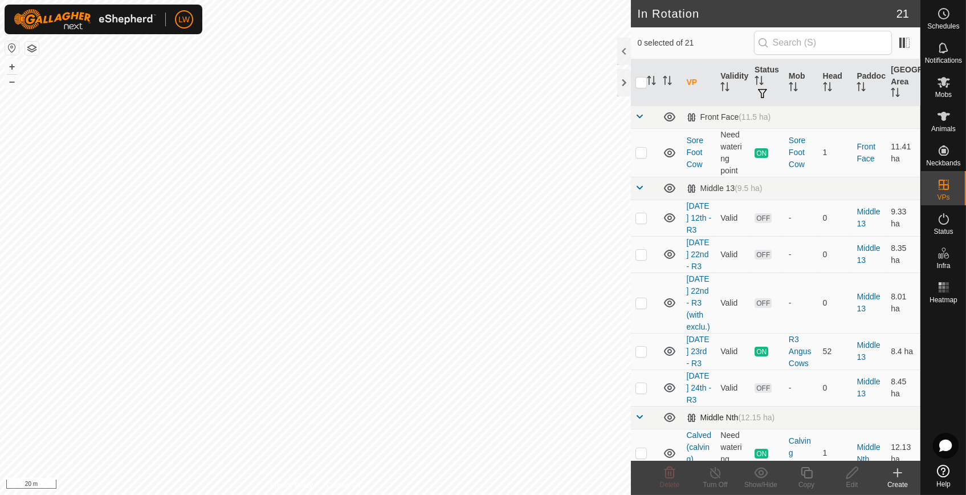
checkbox input "true"
click at [953, 86] on es-mob-svg-icon at bounding box center [943, 82] width 21 height 18
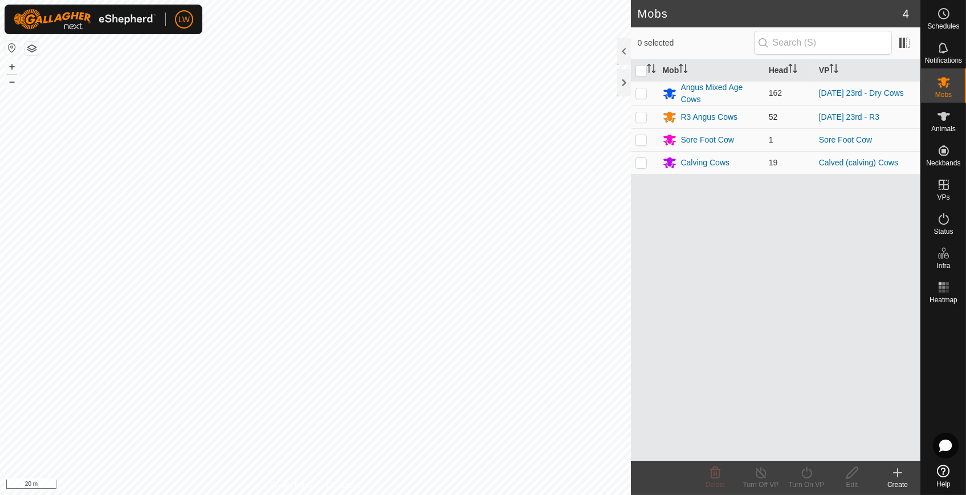
click at [640, 115] on p-checkbox at bounding box center [640, 116] width 11 height 9
checkbox input "true"
click at [963, 19] on div "Schedules" at bounding box center [943, 17] width 45 height 34
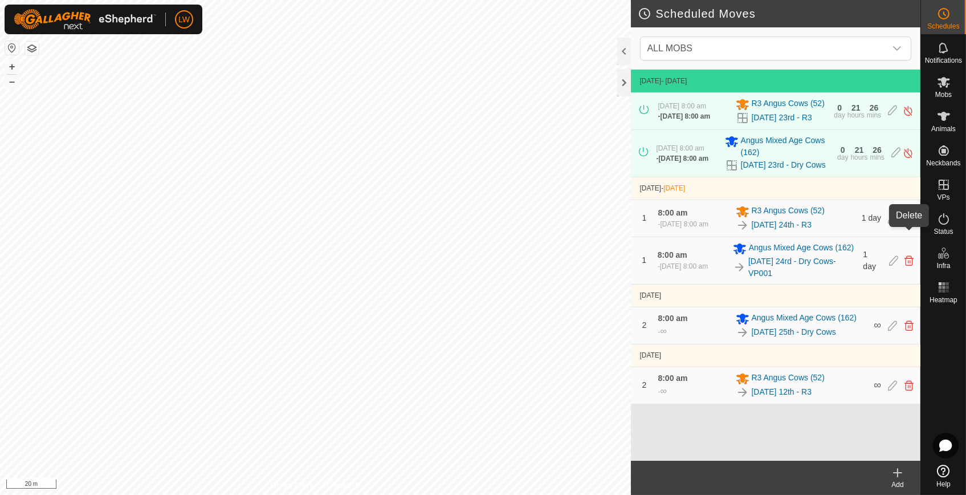
click at [906, 223] on icon at bounding box center [908, 218] width 9 height 10
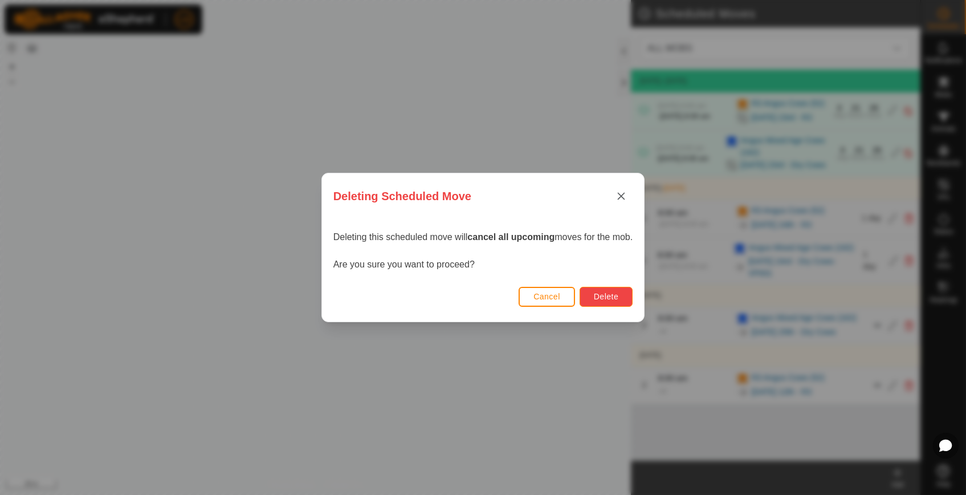
click at [627, 298] on button "Delete" at bounding box center [605, 297] width 53 height 20
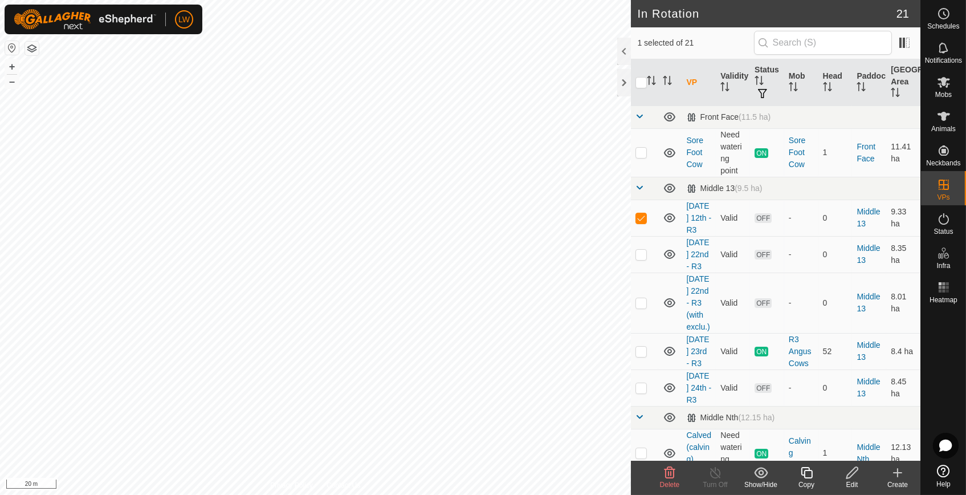
checkbox input "false"
checkbox input "true"
click at [845, 479] on div "Edit" at bounding box center [852, 484] width 46 height 10
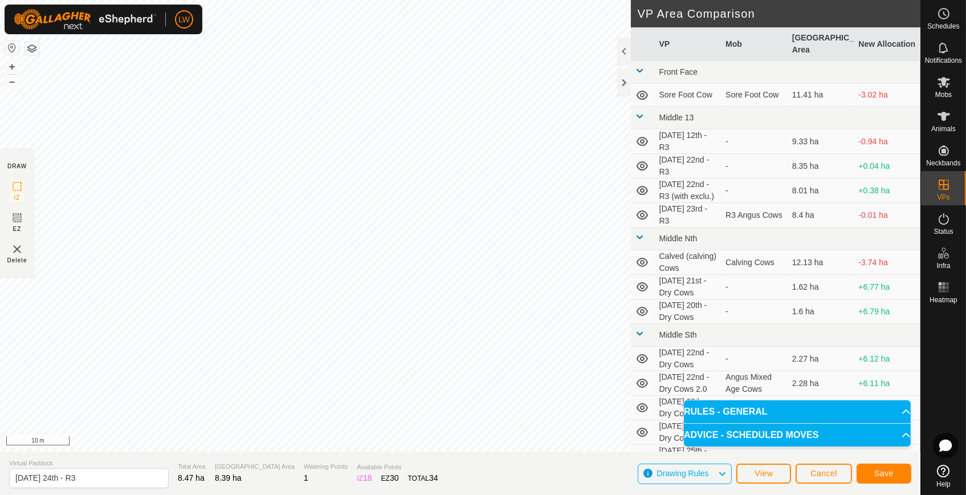
click at [6, 234] on div "DRAW IZ EZ Delete Privacy Policy Contact Us Segment length must be longer than …" at bounding box center [460, 225] width 920 height 451
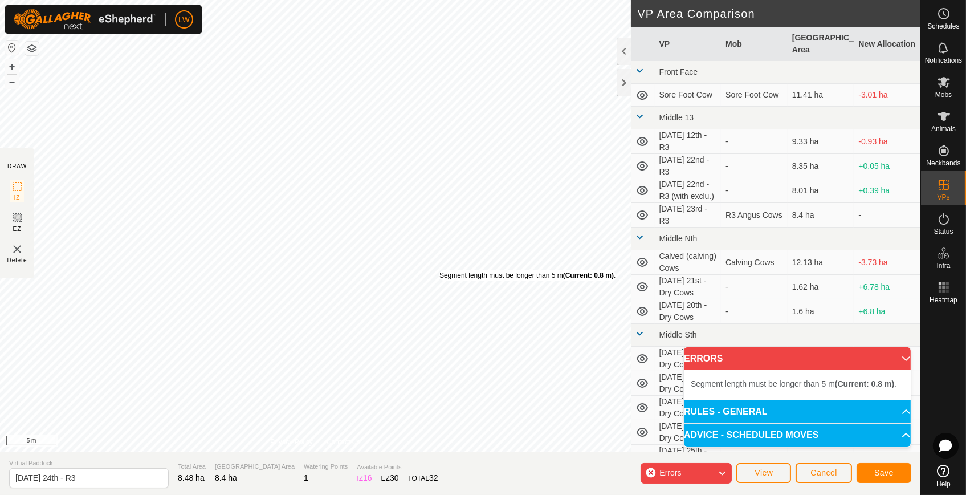
click at [439, 271] on div "Segment length must be longer than 5 m (Current: 0.8 m) . + – ⇧ i 5 m" at bounding box center [315, 225] width 631 height 451
click at [439, 277] on div "Segment length must be longer than 5 m (Current: 0.8 m) . + – ⇧ i 5 m" at bounding box center [315, 225] width 631 height 451
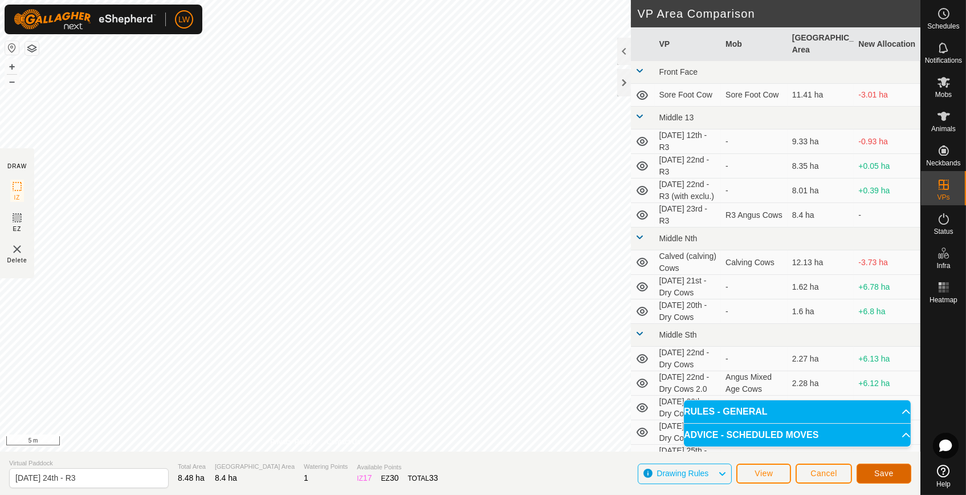
click at [906, 472] on button "Save" at bounding box center [883, 473] width 55 height 20
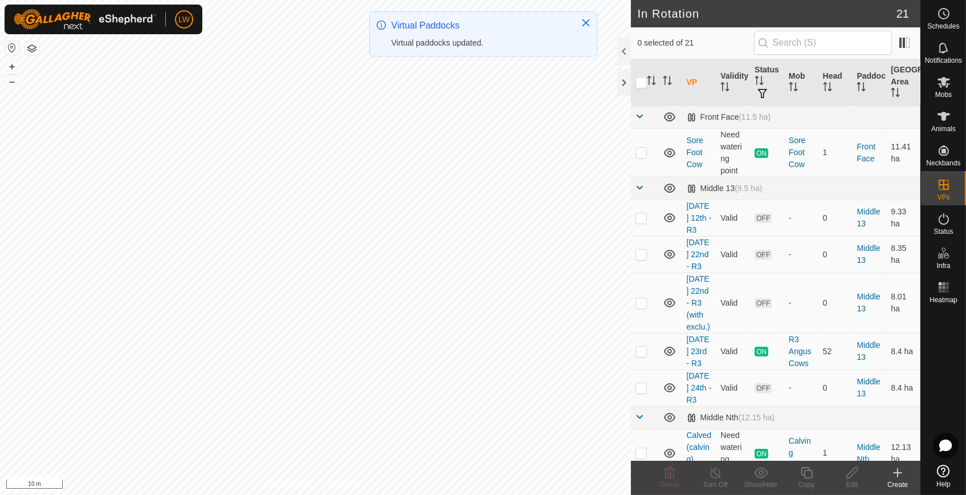
checkbox input "true"
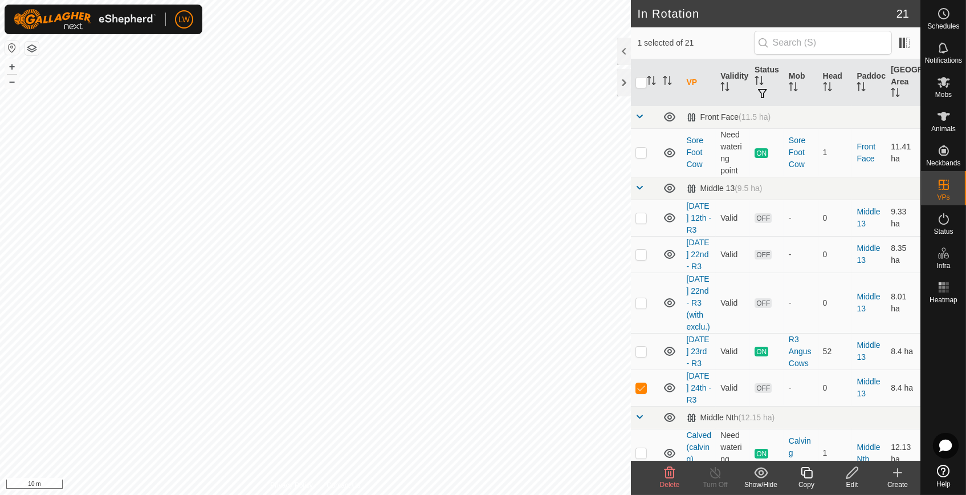
click at [814, 477] on copy-svg-icon at bounding box center [806, 472] width 46 height 14
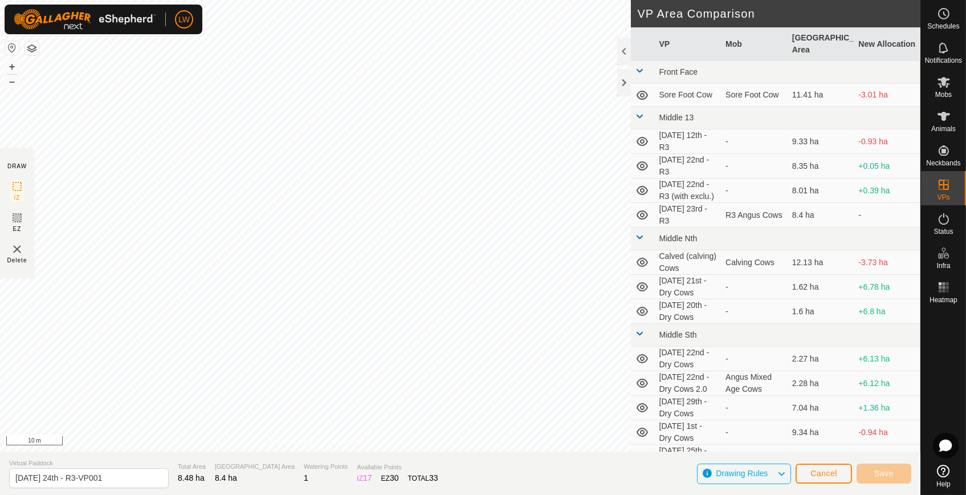
click at [423, 471] on div "DRAW IZ EZ Delete Privacy Policy Contact Us + – ⇧ i 10 m VP Area Comparison VP …" at bounding box center [460, 247] width 920 height 495
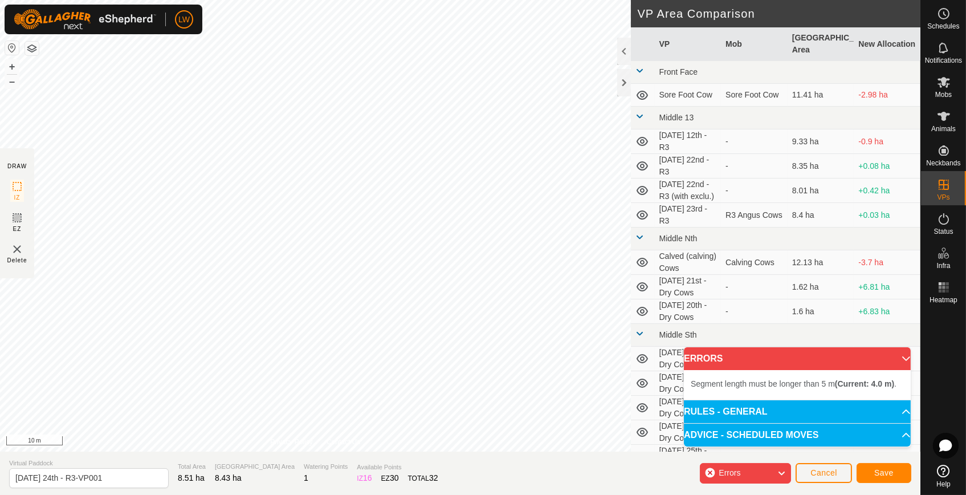
click at [3, 200] on div "DRAW IZ EZ Delete Privacy Policy Contact Us Segment length must be longer than …" at bounding box center [460, 225] width 920 height 451
click at [52, 473] on input "[DATE] 24th - R3-VP001" at bounding box center [89, 478] width 160 height 20
click at [44, 476] on input "[DATE] 25th - R3-VP001" at bounding box center [89, 478] width 160 height 20
click at [104, 479] on input "mon 25th - R3-VP001" at bounding box center [89, 478] width 160 height 20
type input "mon 25th - R3"
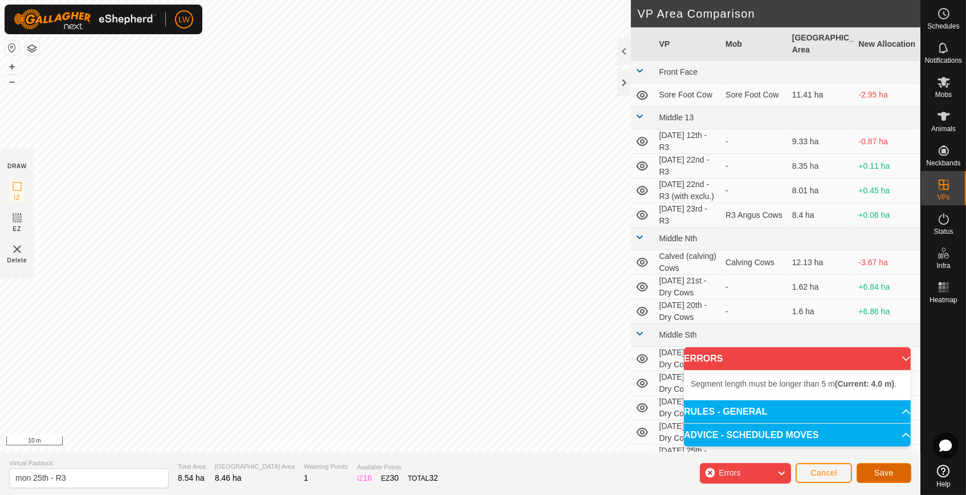
click at [878, 475] on span "Save" at bounding box center [883, 472] width 19 height 9
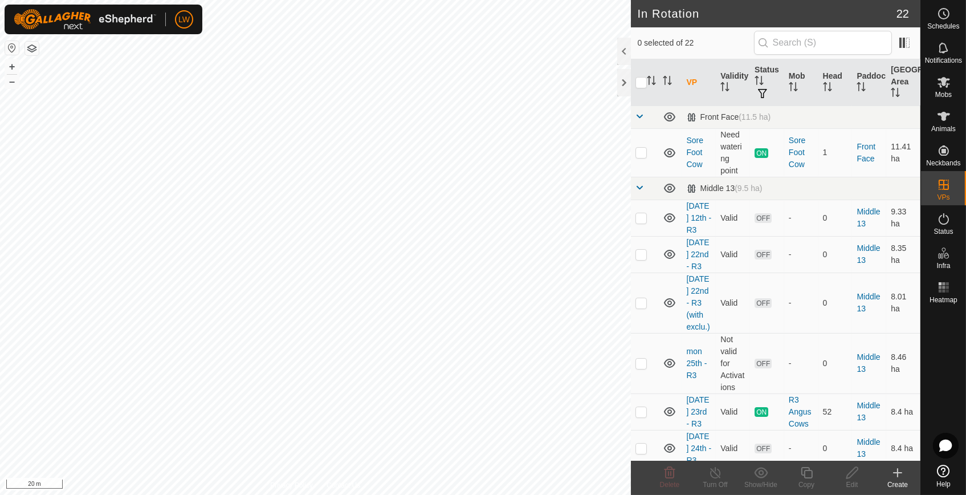
checkbox input "true"
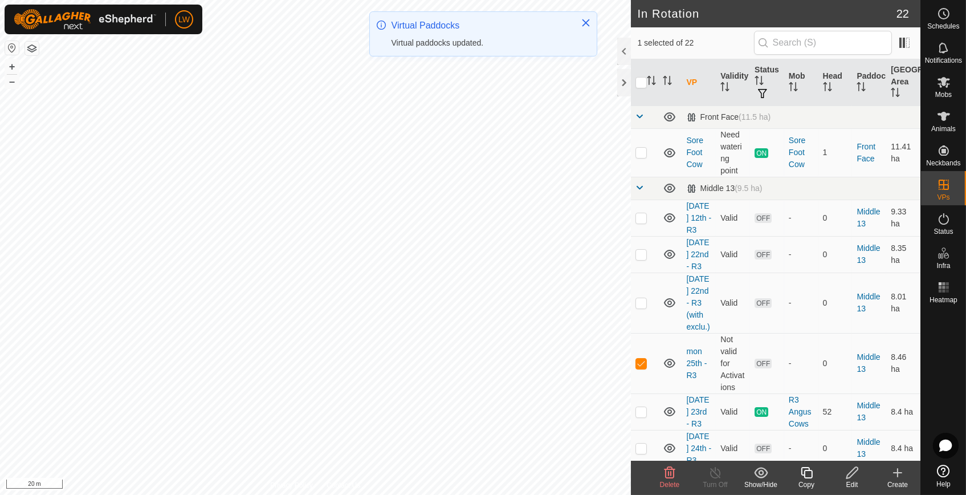
click at [852, 473] on icon at bounding box center [851, 472] width 11 height 11
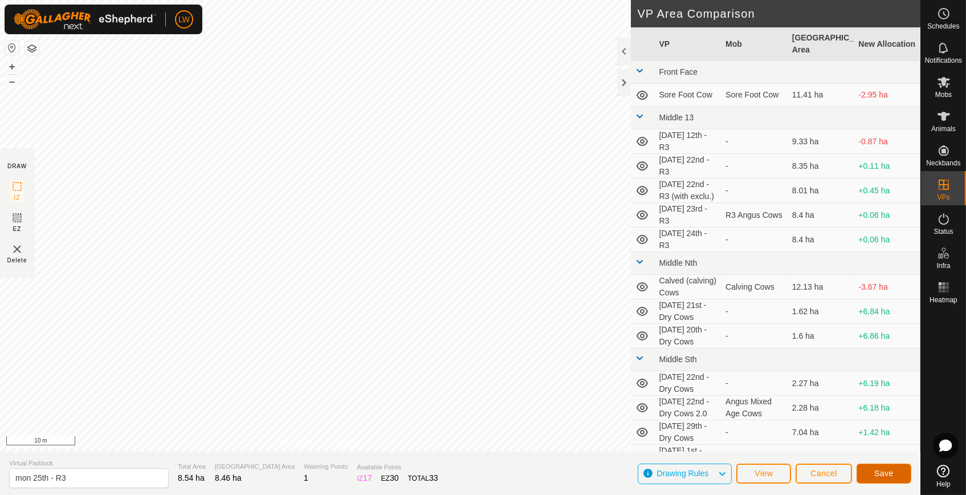
click at [896, 469] on button "Save" at bounding box center [883, 473] width 55 height 20
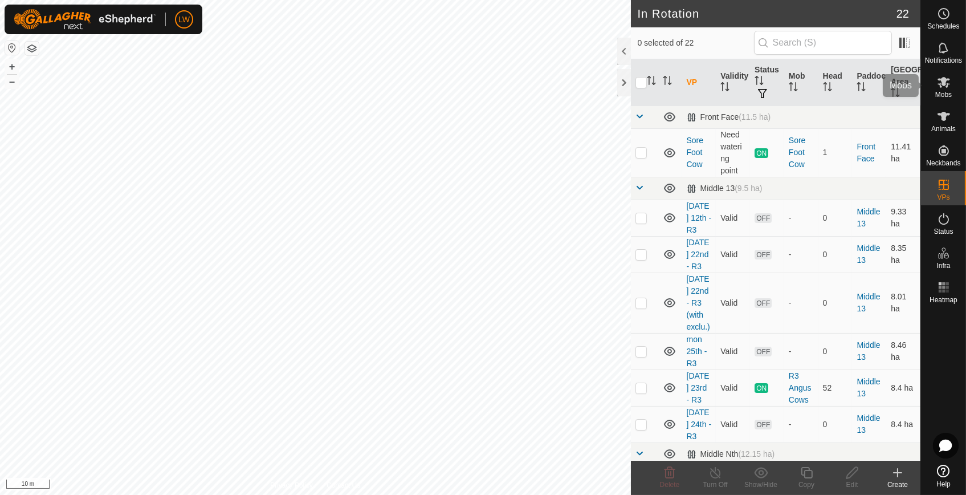
click at [954, 80] on div "Mobs" at bounding box center [943, 85] width 45 height 34
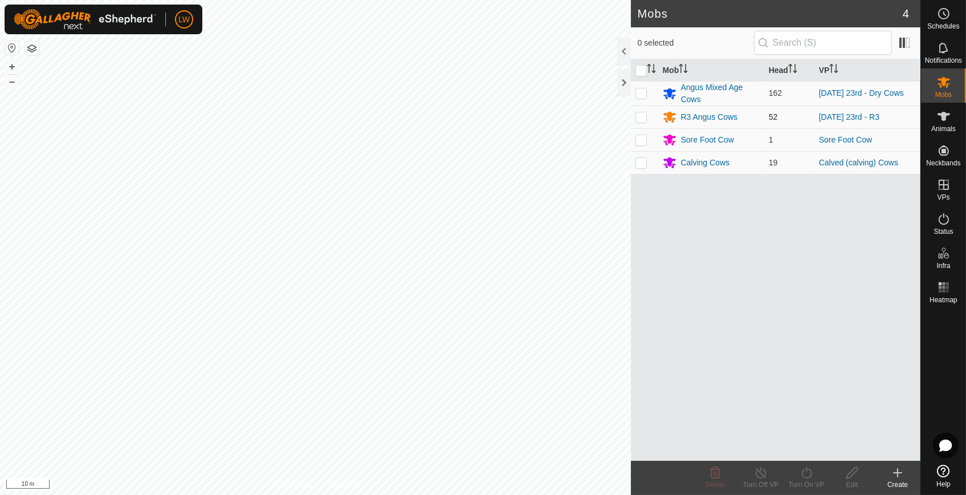
click at [640, 114] on p-checkbox at bounding box center [640, 116] width 11 height 9
checkbox input "true"
click at [813, 473] on icon at bounding box center [806, 472] width 14 height 14
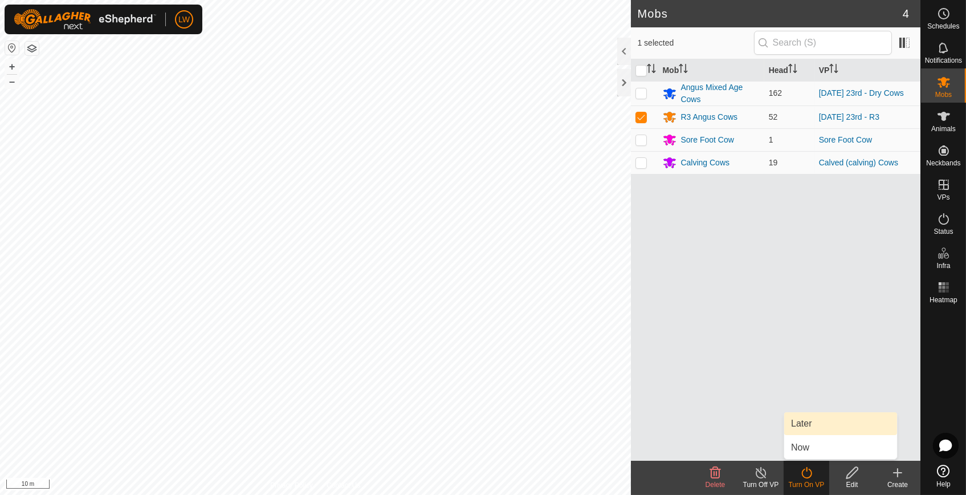
click at [823, 427] on link "Later" at bounding box center [840, 423] width 113 height 23
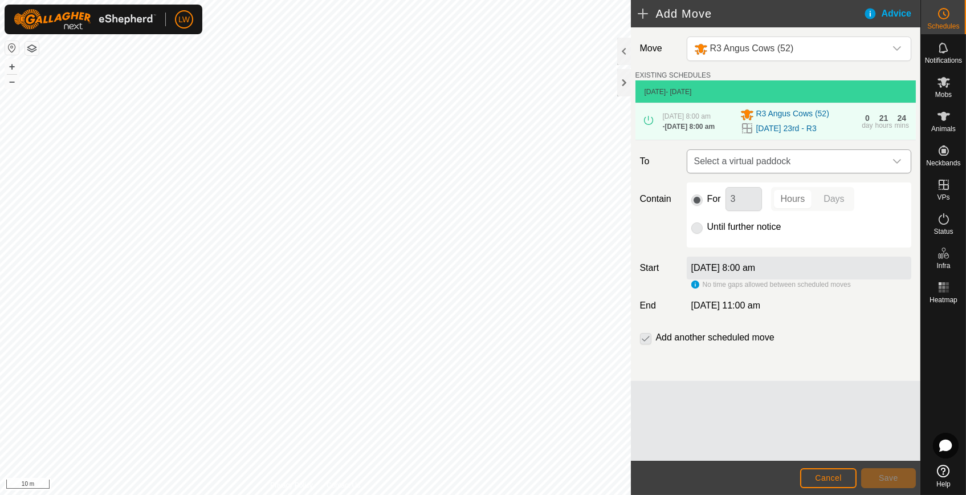
click at [757, 166] on span "Select a virtual paddock" at bounding box center [787, 161] width 196 height 23
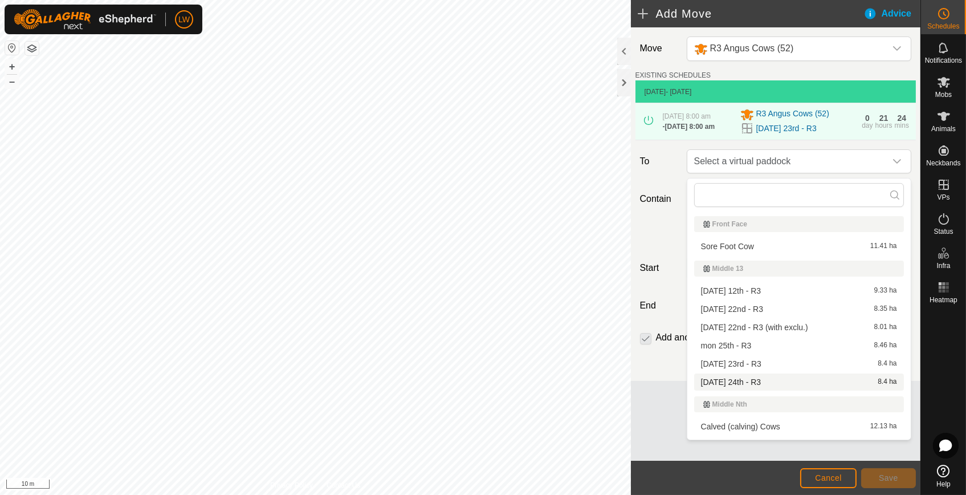
click at [763, 378] on li "[DATE] 24th - R3 8.4 ha" at bounding box center [799, 381] width 210 height 17
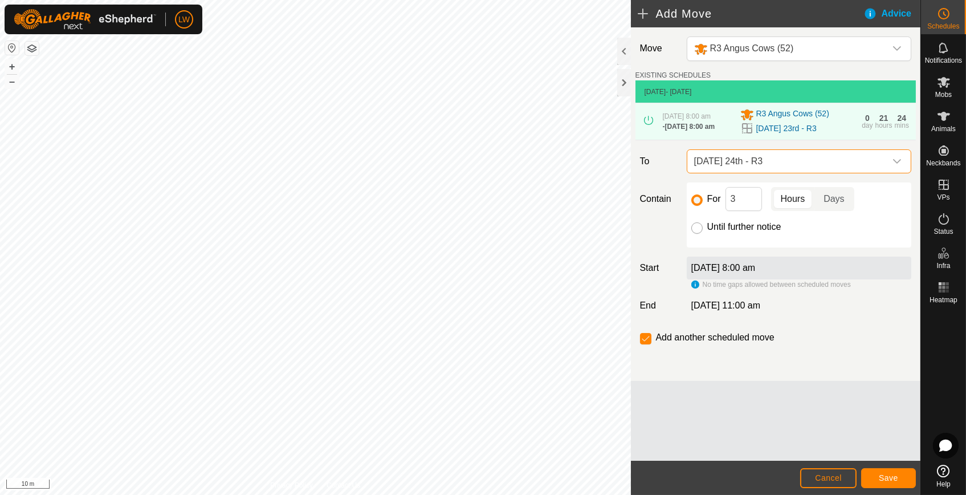
click at [693, 232] on input "Until further notice" at bounding box center [696, 227] width 11 height 11
radio input "true"
checkbox input "false"
click at [892, 478] on span "Save" at bounding box center [888, 477] width 19 height 9
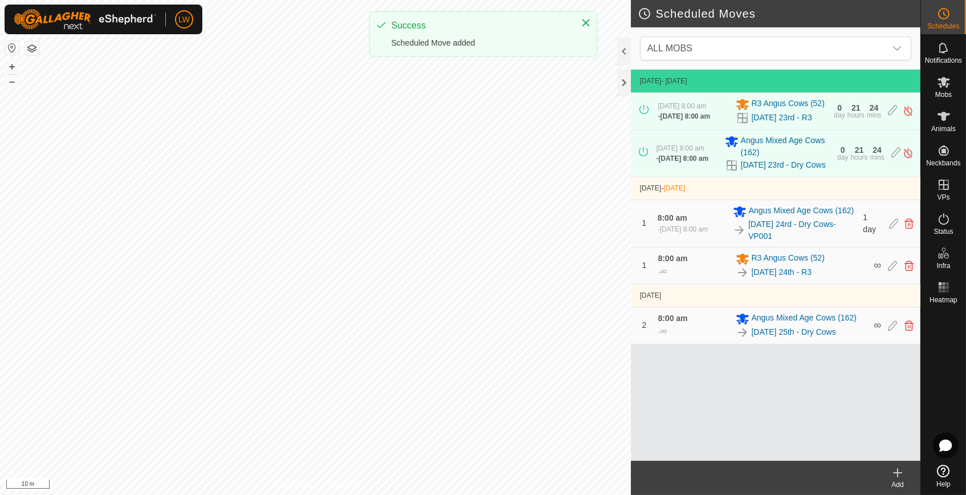
click at [902, 474] on icon at bounding box center [897, 472] width 14 height 14
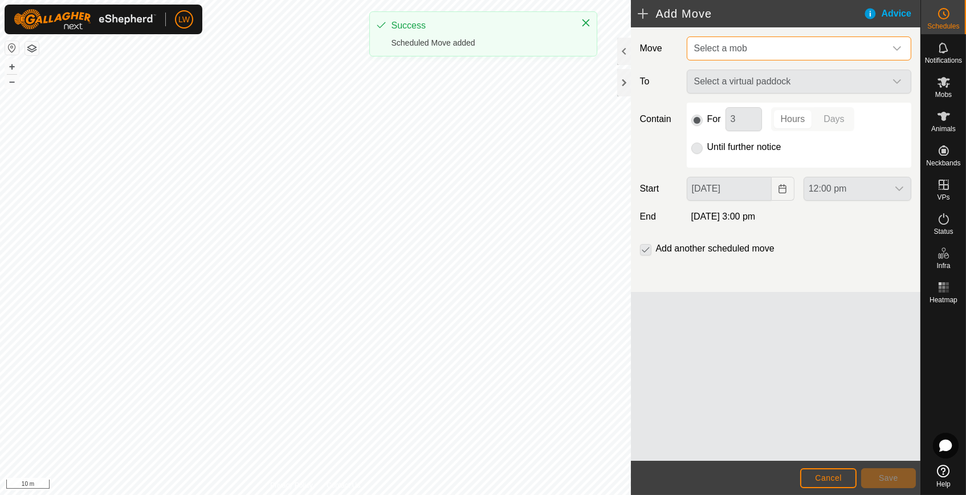
click at [733, 50] on span "Select a mob" at bounding box center [720, 48] width 53 height 10
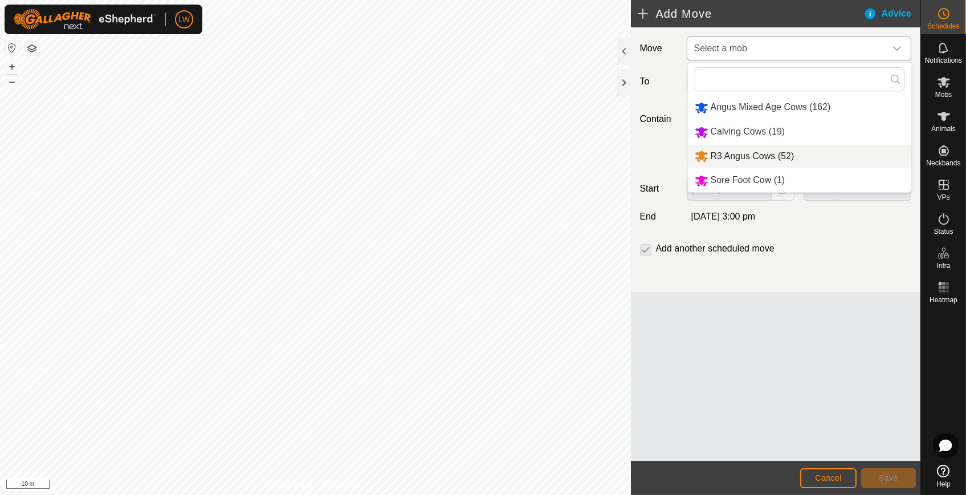
click at [757, 145] on li "R3 Angus Cows (52)" at bounding box center [799, 156] width 223 height 23
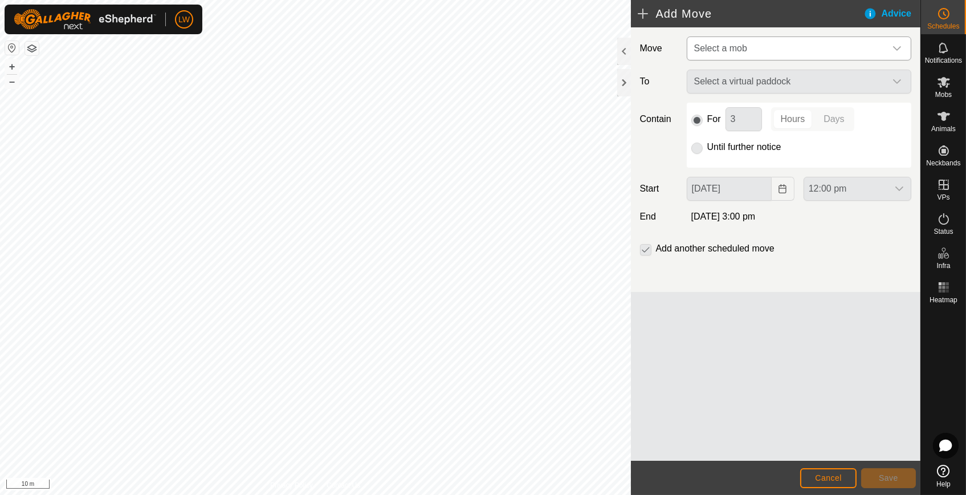
type input "[DATE]"
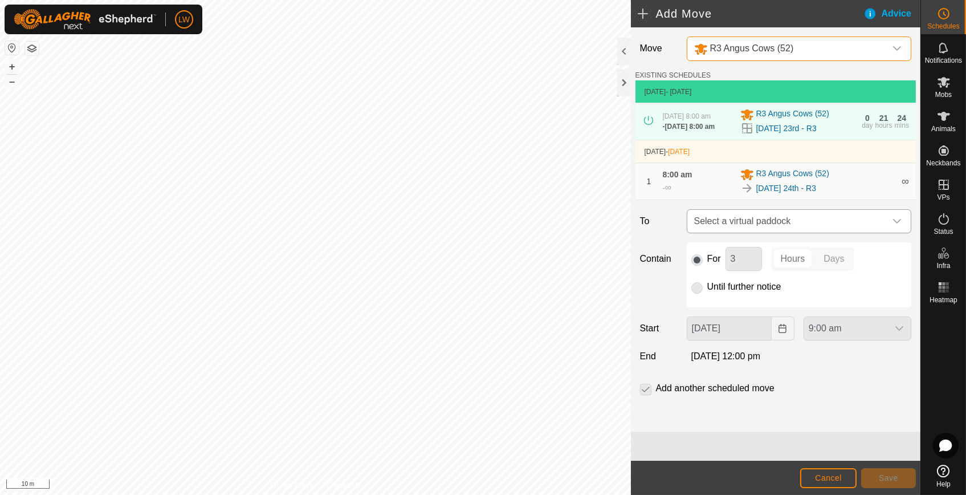
click at [766, 226] on span "Select a virtual paddock" at bounding box center [787, 221] width 196 height 23
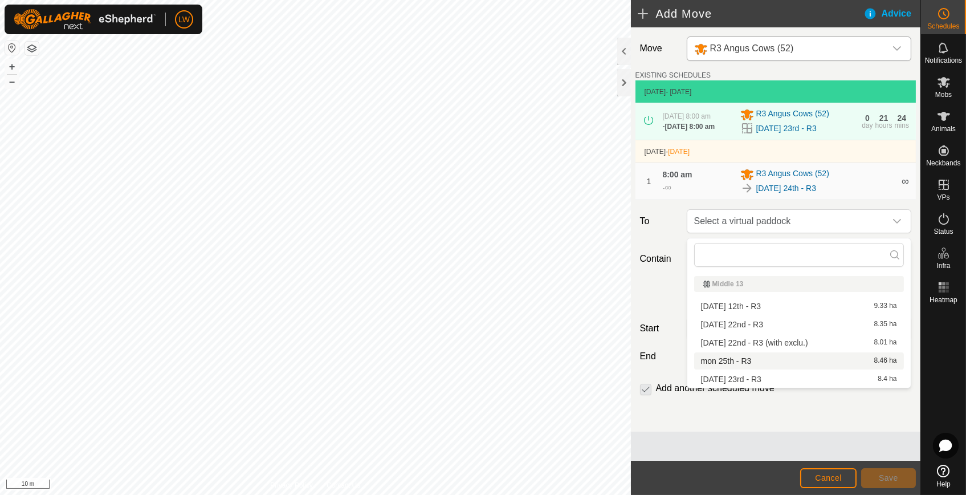
click at [810, 361] on div "mon 25th - R3 8.46 ha" at bounding box center [799, 361] width 196 height 8
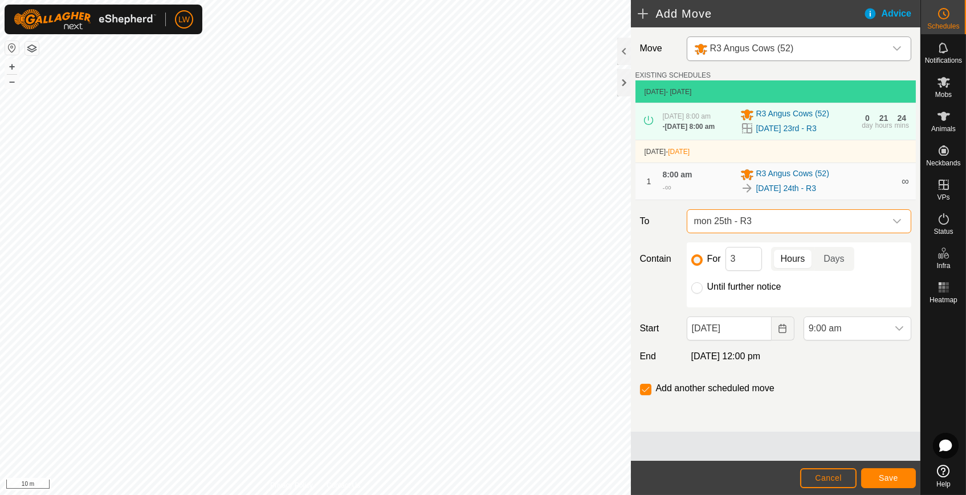
click at [701, 285] on div at bounding box center [696, 287] width 11 height 11
click at [701, 292] on input "Until further notice" at bounding box center [696, 287] width 11 height 11
radio input "true"
checkbox input "false"
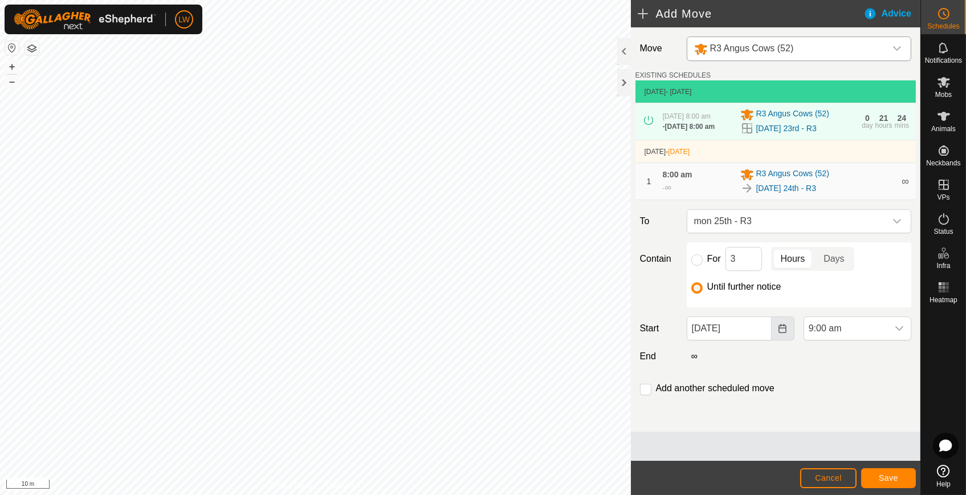
click at [777, 333] on button "Choose Date" at bounding box center [782, 328] width 23 height 24
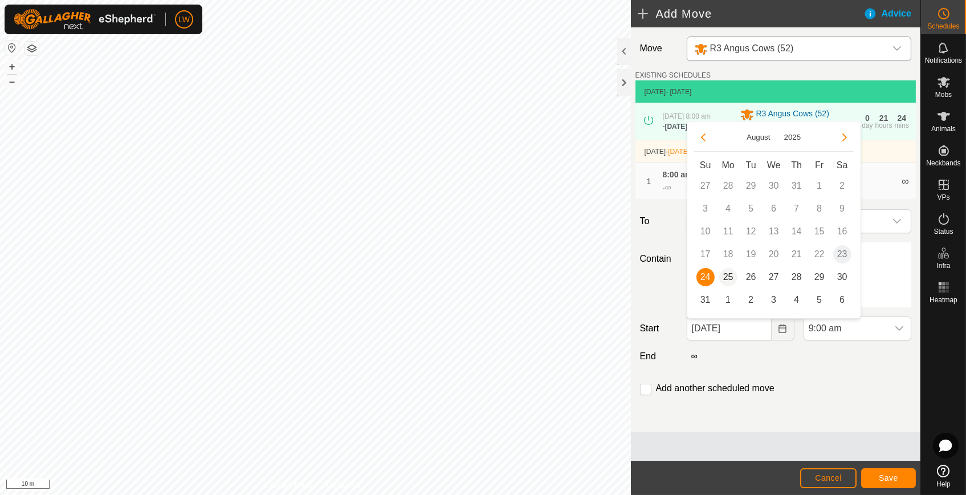
click at [726, 280] on span "25" at bounding box center [728, 277] width 18 height 18
type input "[DATE]"
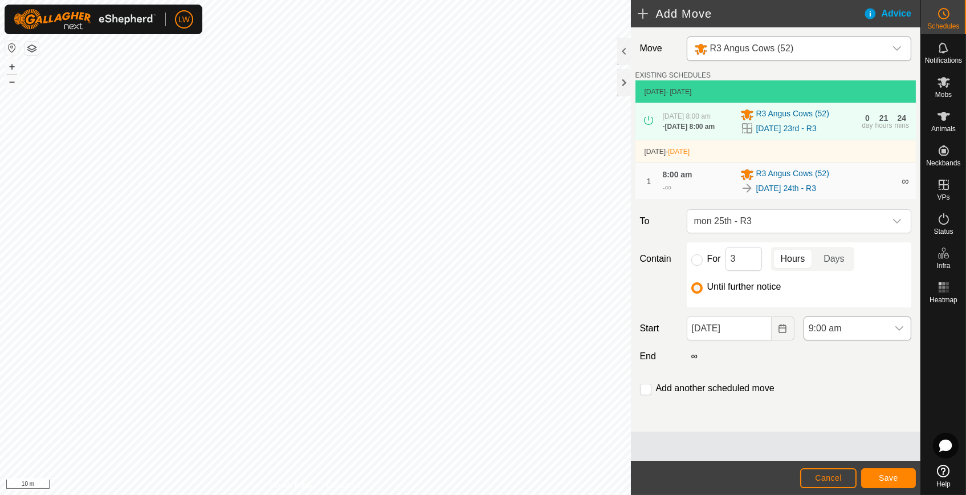
click at [884, 330] on span "9:00 am" at bounding box center [846, 328] width 84 height 23
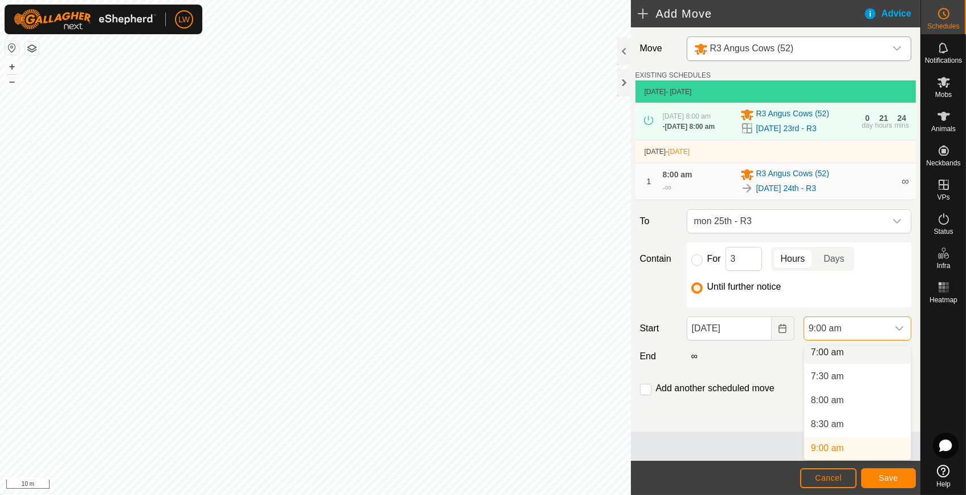
scroll to position [335, 0]
click at [880, 399] on li "8:00 am" at bounding box center [857, 404] width 107 height 23
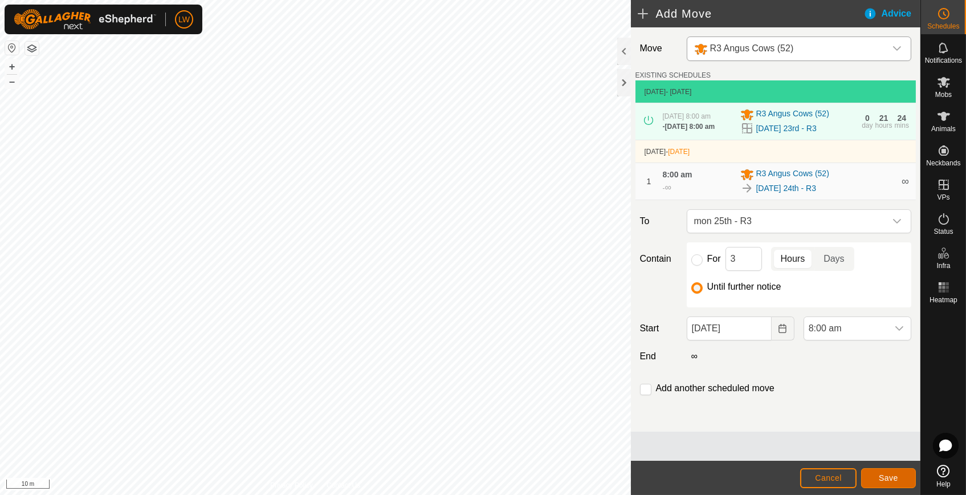
click at [904, 472] on button "Save" at bounding box center [888, 478] width 55 height 20
